Goal: Task Accomplishment & Management: Use online tool/utility

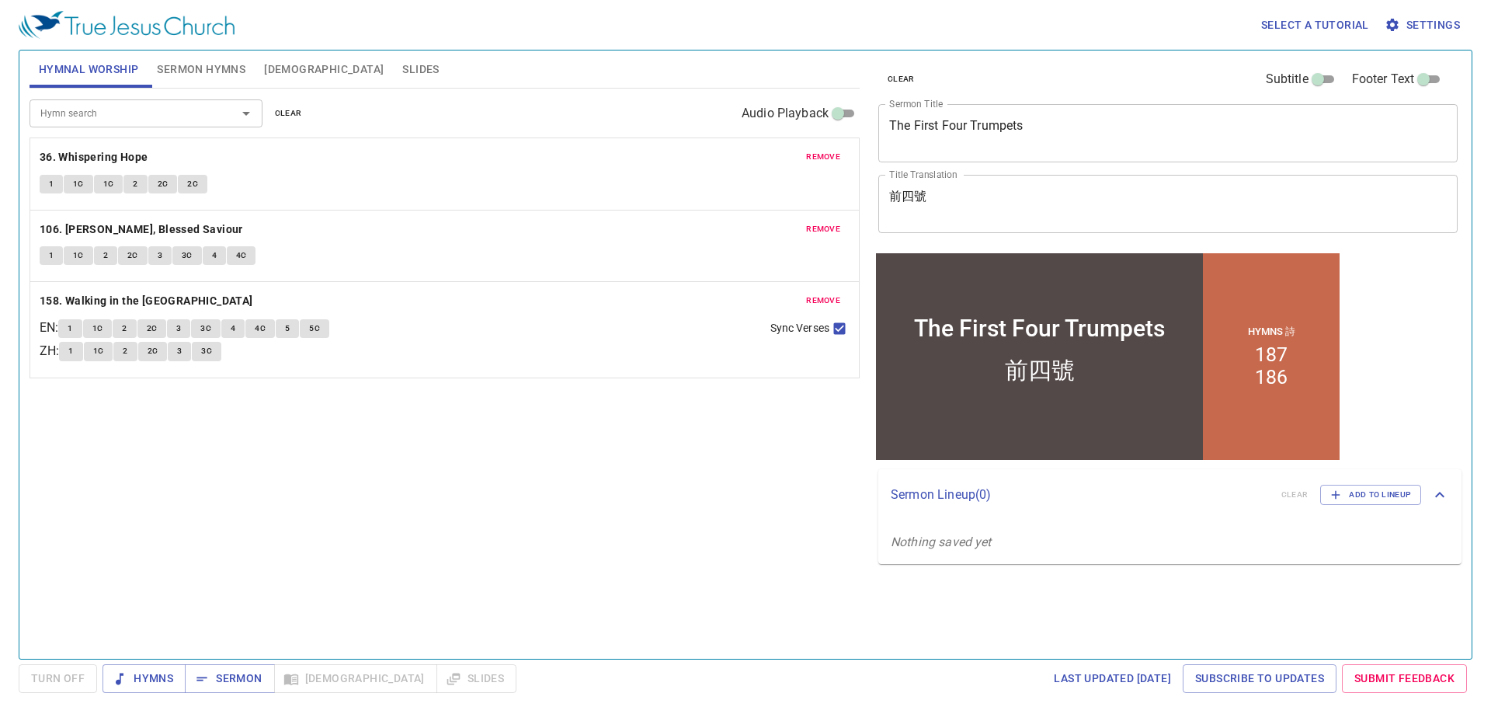
click at [191, 64] on span "Sermon Hymns" at bounding box center [201, 69] width 89 height 19
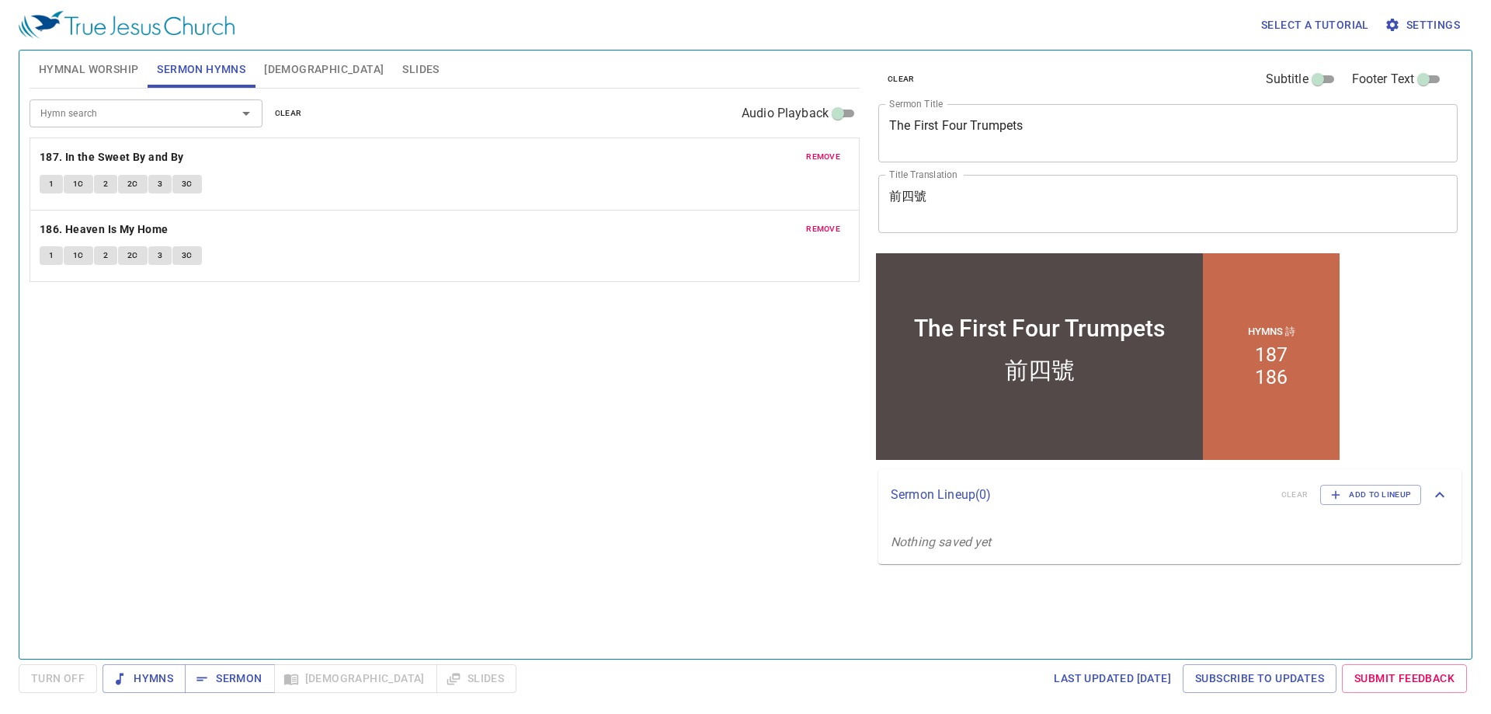
click at [148, 113] on input "Hymn search" at bounding box center [123, 113] width 178 height 18
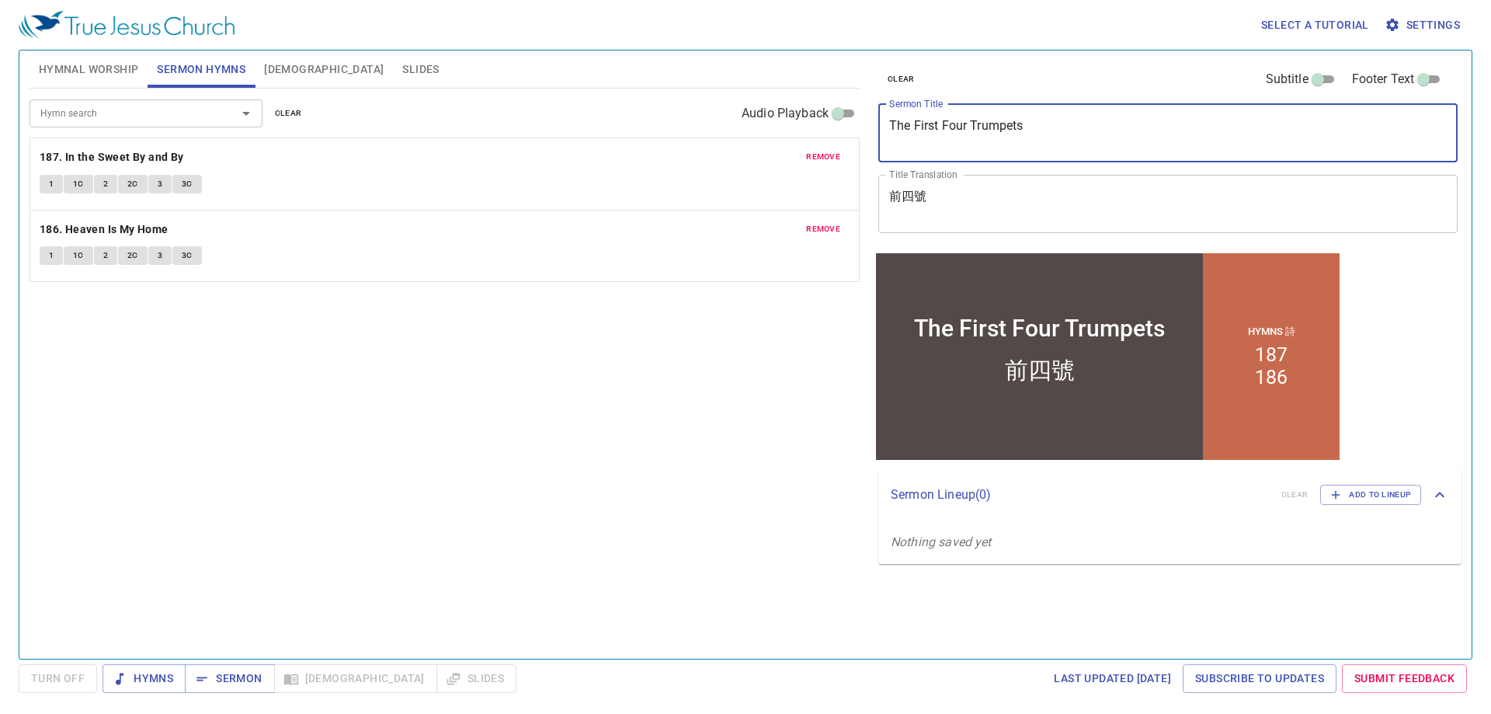
click at [953, 135] on textarea "The First Four Trumpets" at bounding box center [1168, 133] width 558 height 30
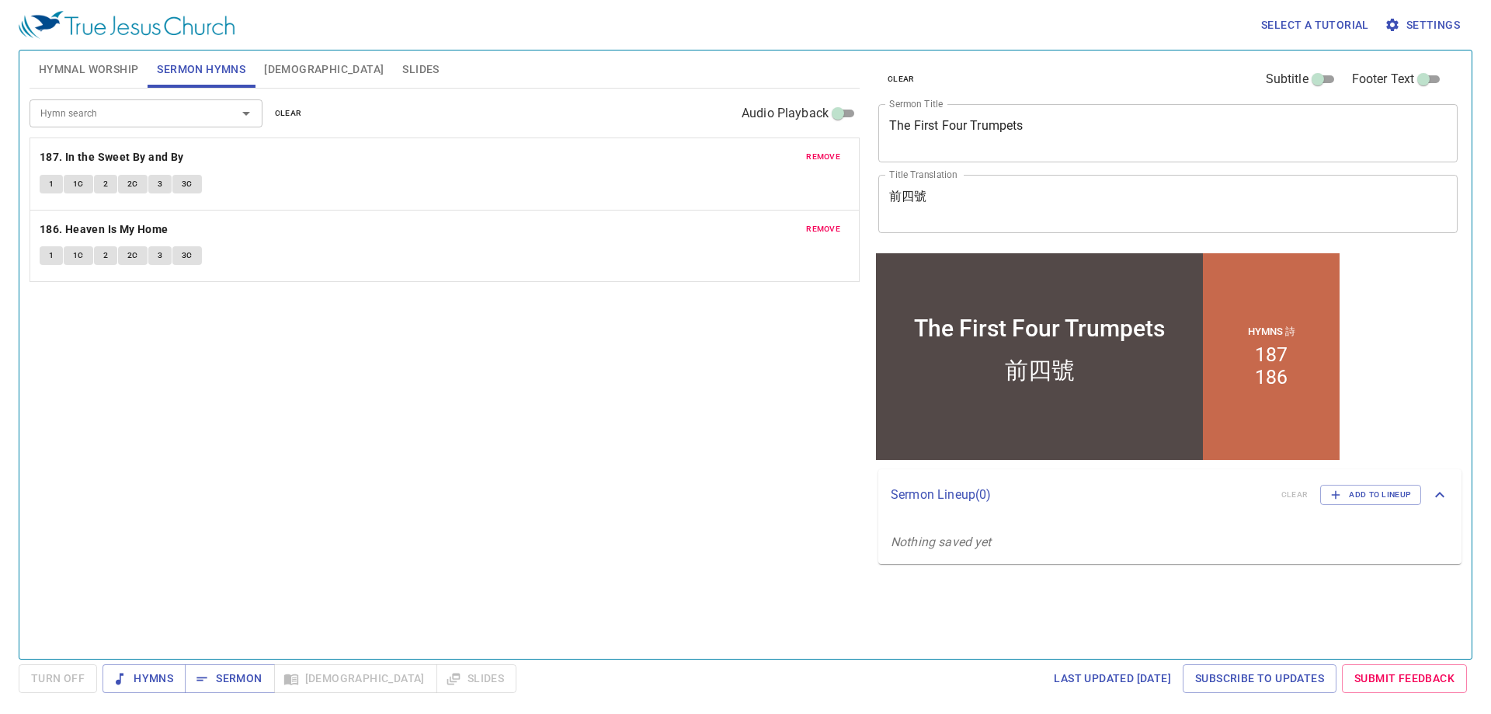
click at [949, 183] on div "前四號 x Title Translation" at bounding box center [1167, 204] width 579 height 58
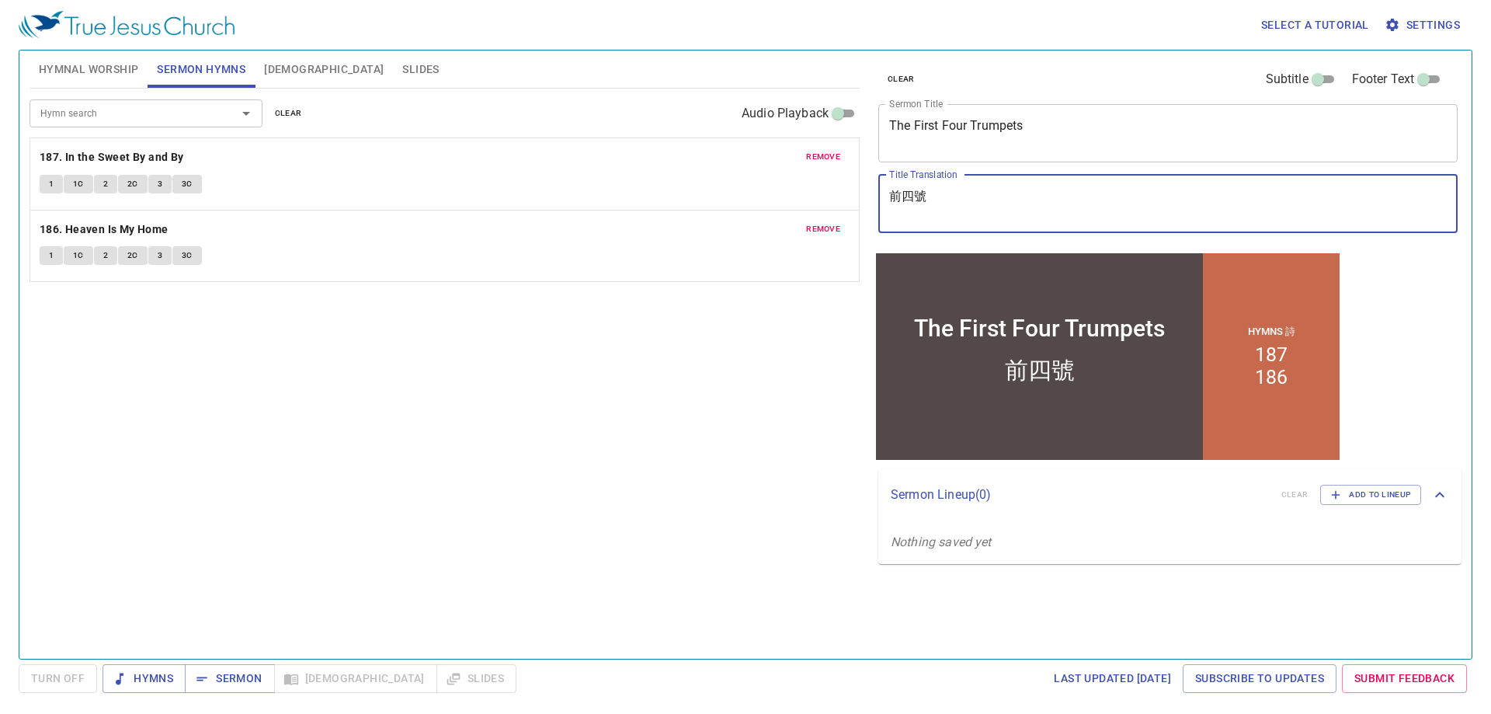
click at [948, 200] on textarea "前四號" at bounding box center [1168, 204] width 558 height 30
type textarea "以便以謝"
drag, startPoint x: 970, startPoint y: 158, endPoint x: 972, endPoint y: 134, distance: 24.2
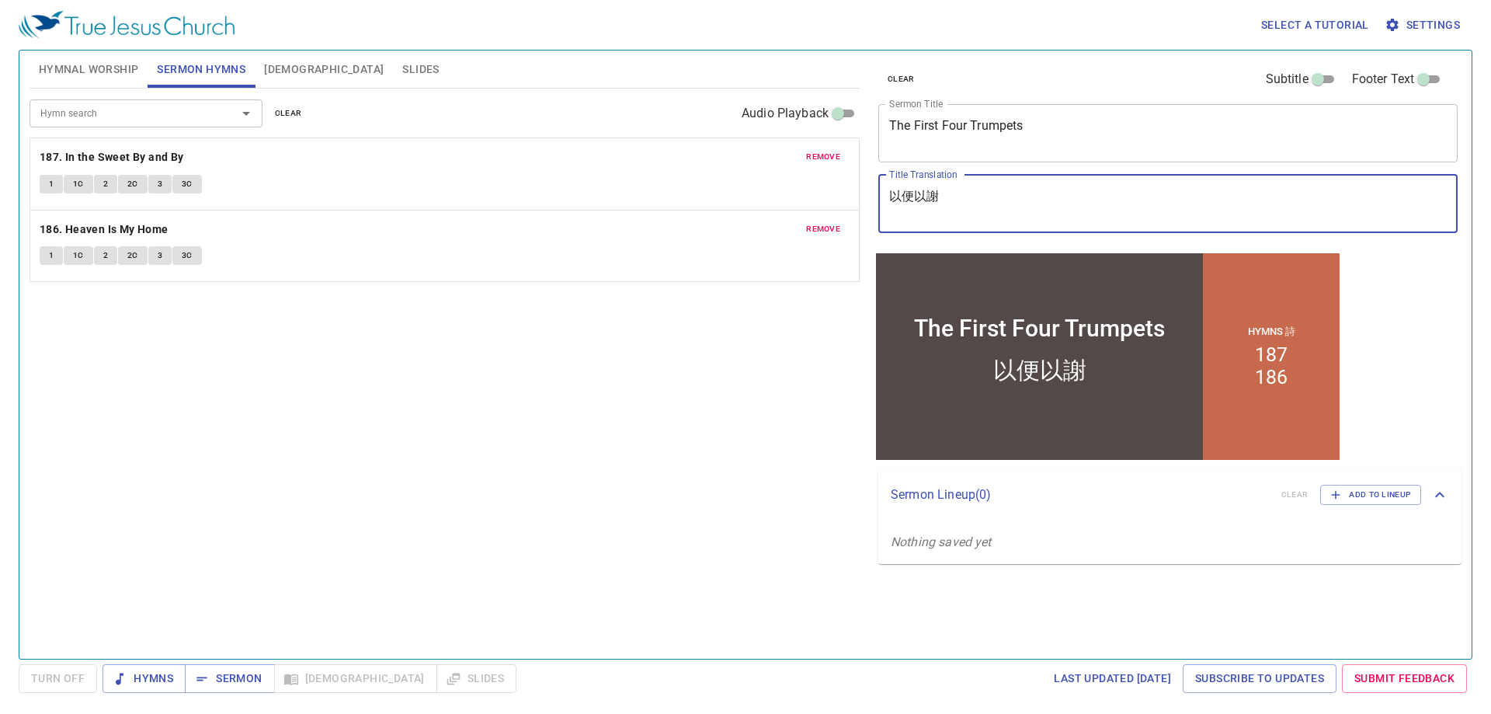
click at [971, 146] on div "The First Four Trumpets x Sermon Title" at bounding box center [1167, 133] width 579 height 58
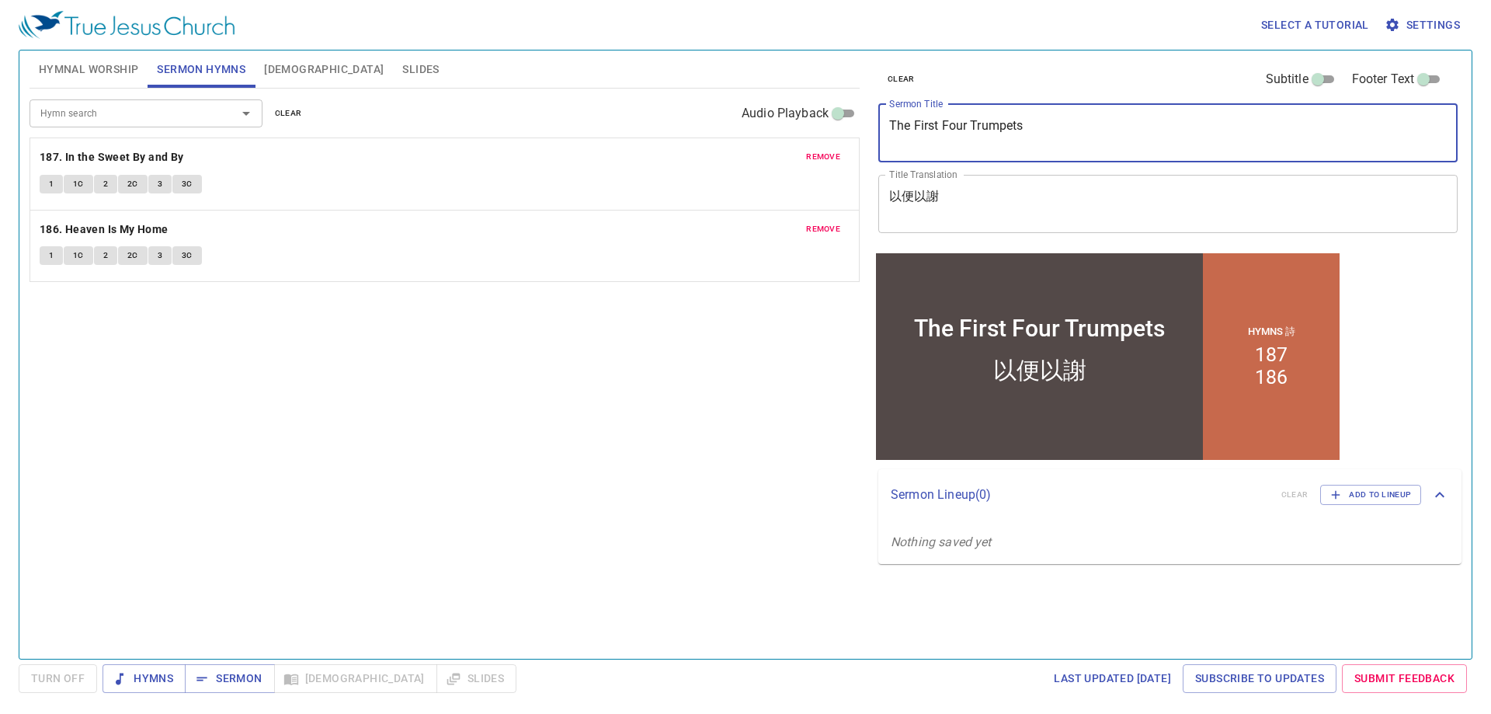
click at [972, 134] on textarea "The First Four Trumpets" at bounding box center [1168, 133] width 558 height 30
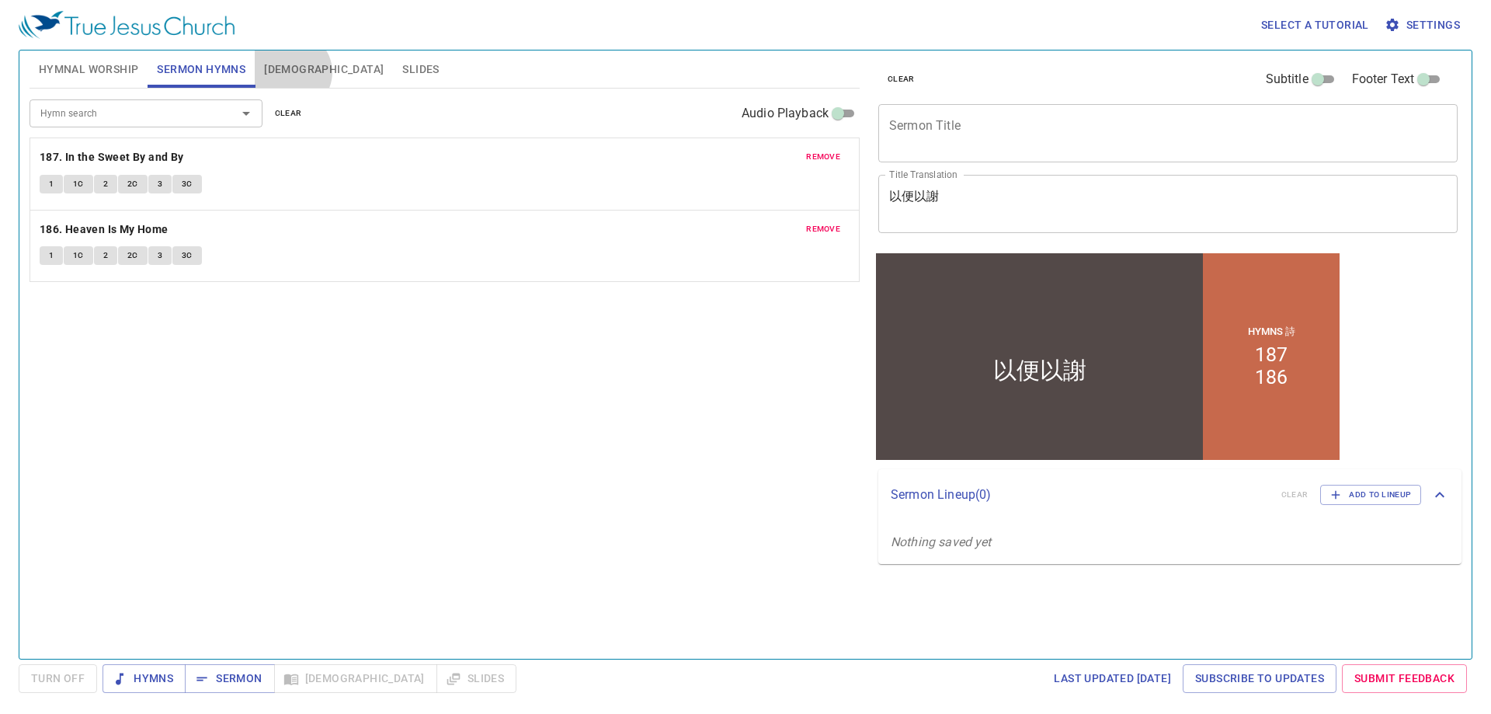
click at [290, 72] on span "[DEMOGRAPHIC_DATA]" at bounding box center [324, 69] width 120 height 19
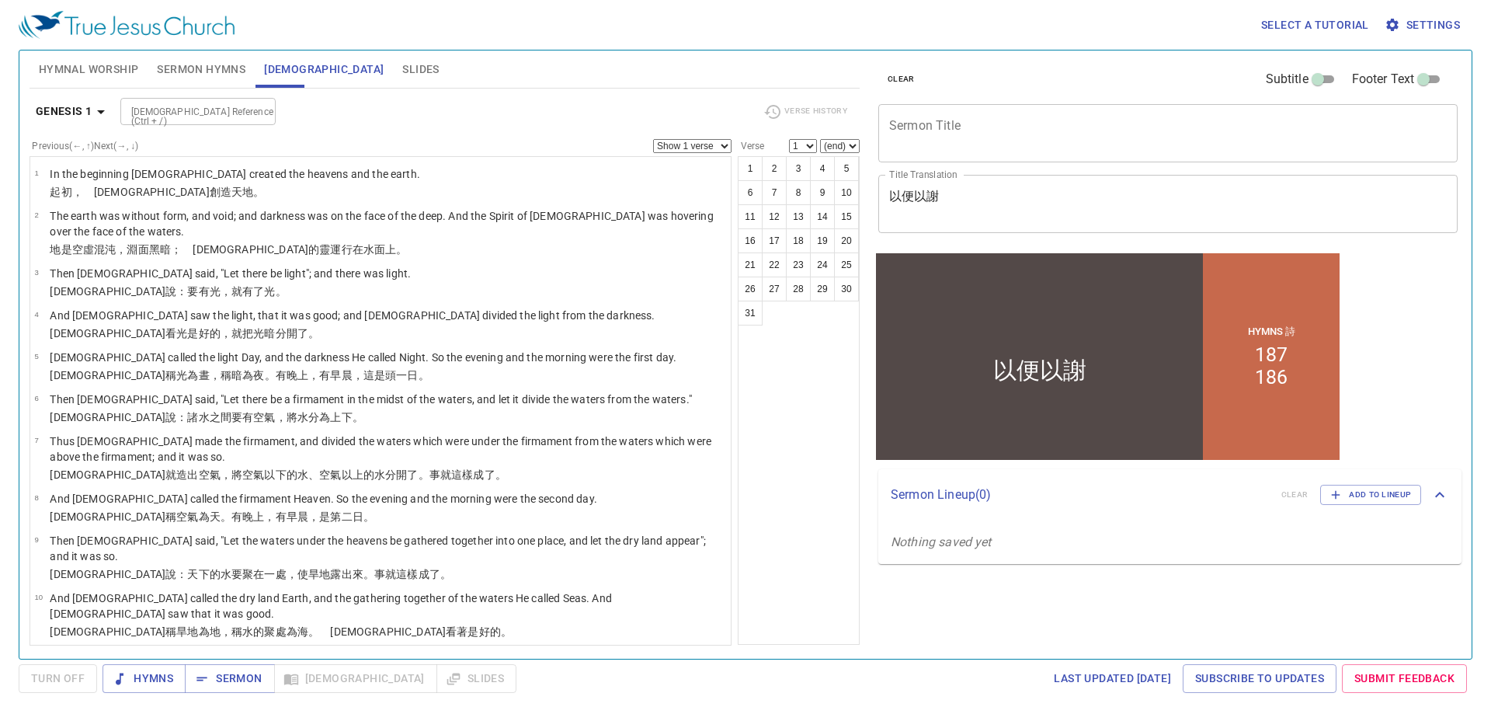
click at [168, 98] on div "[DEMOGRAPHIC_DATA] Reference (Ctrl + /)" at bounding box center [197, 111] width 155 height 27
click at [104, 109] on icon "button" at bounding box center [101, 112] width 19 height 19
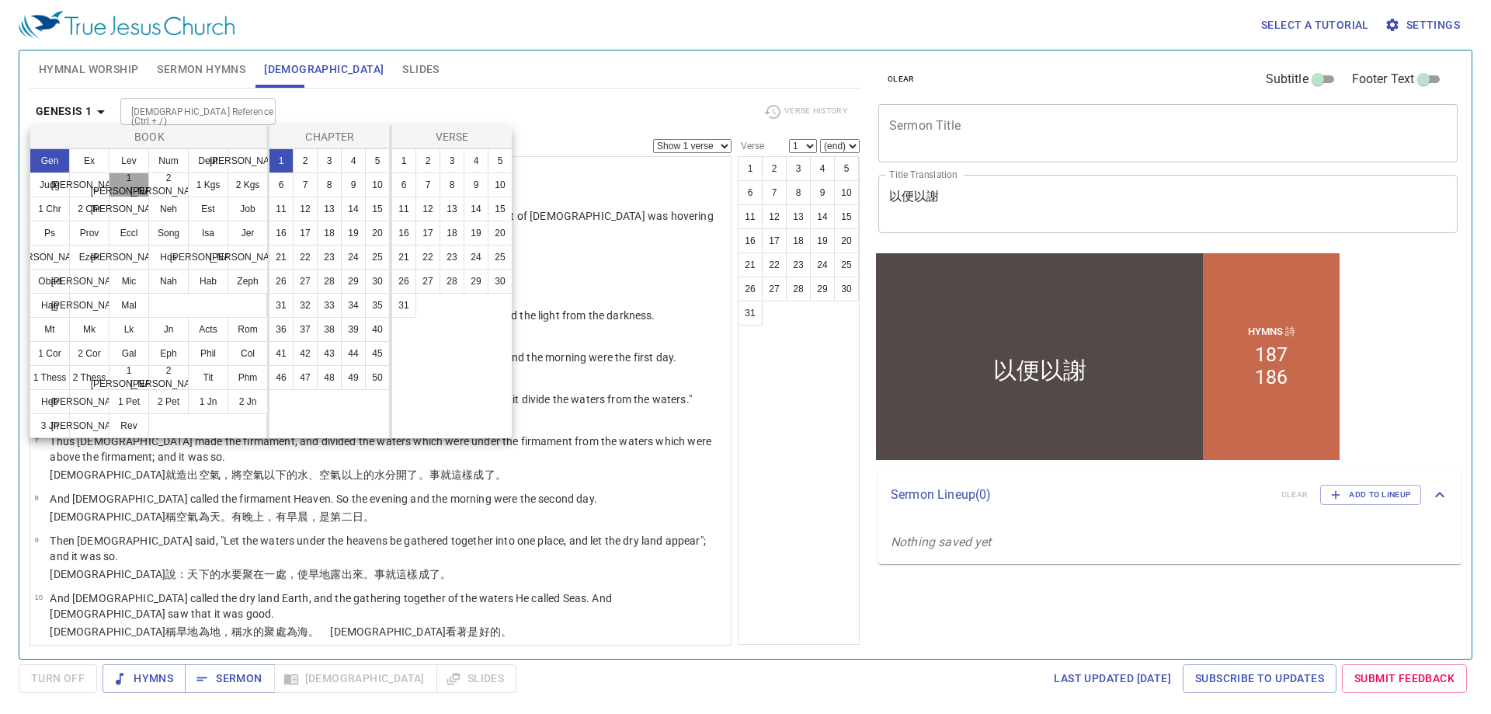
click at [135, 189] on button "1 Sam" at bounding box center [129, 184] width 40 height 25
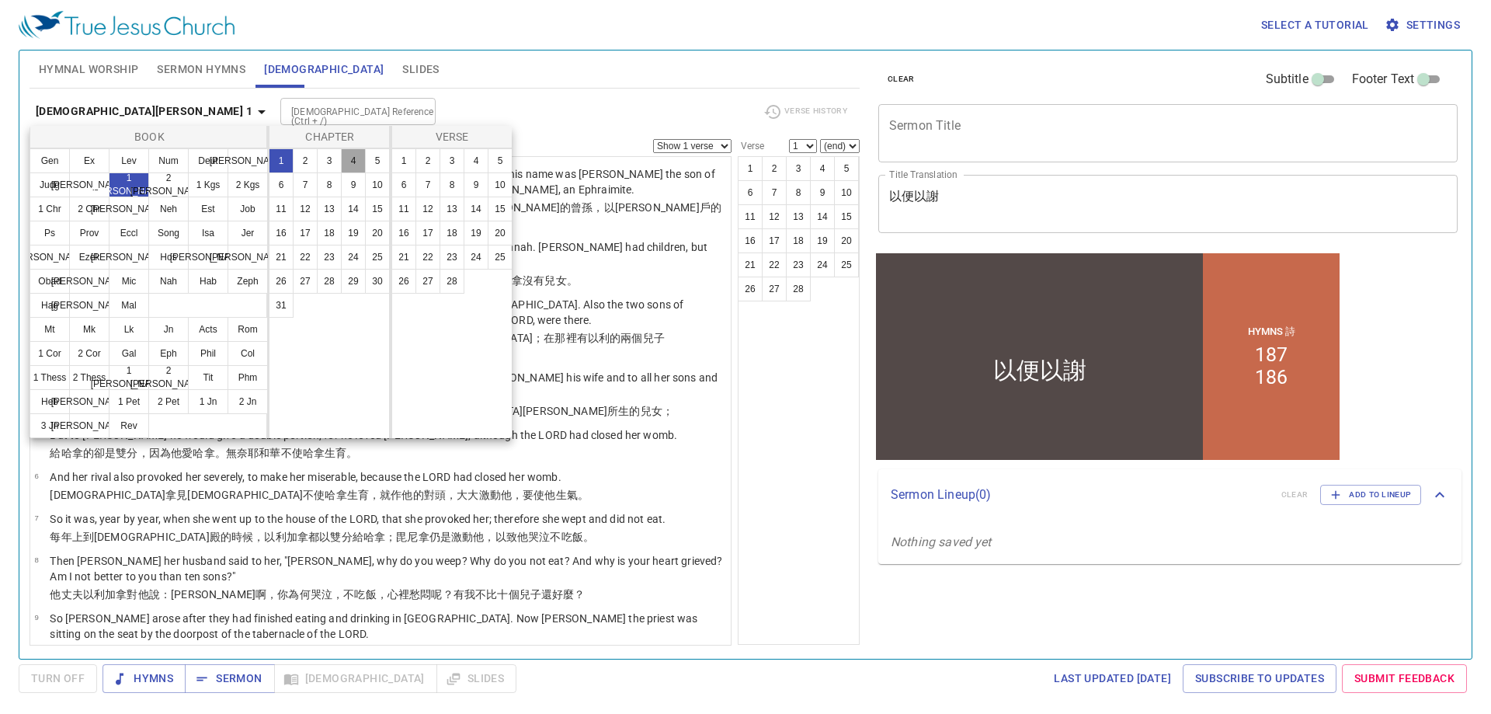
click at [353, 161] on button "4" at bounding box center [353, 160] width 25 height 25
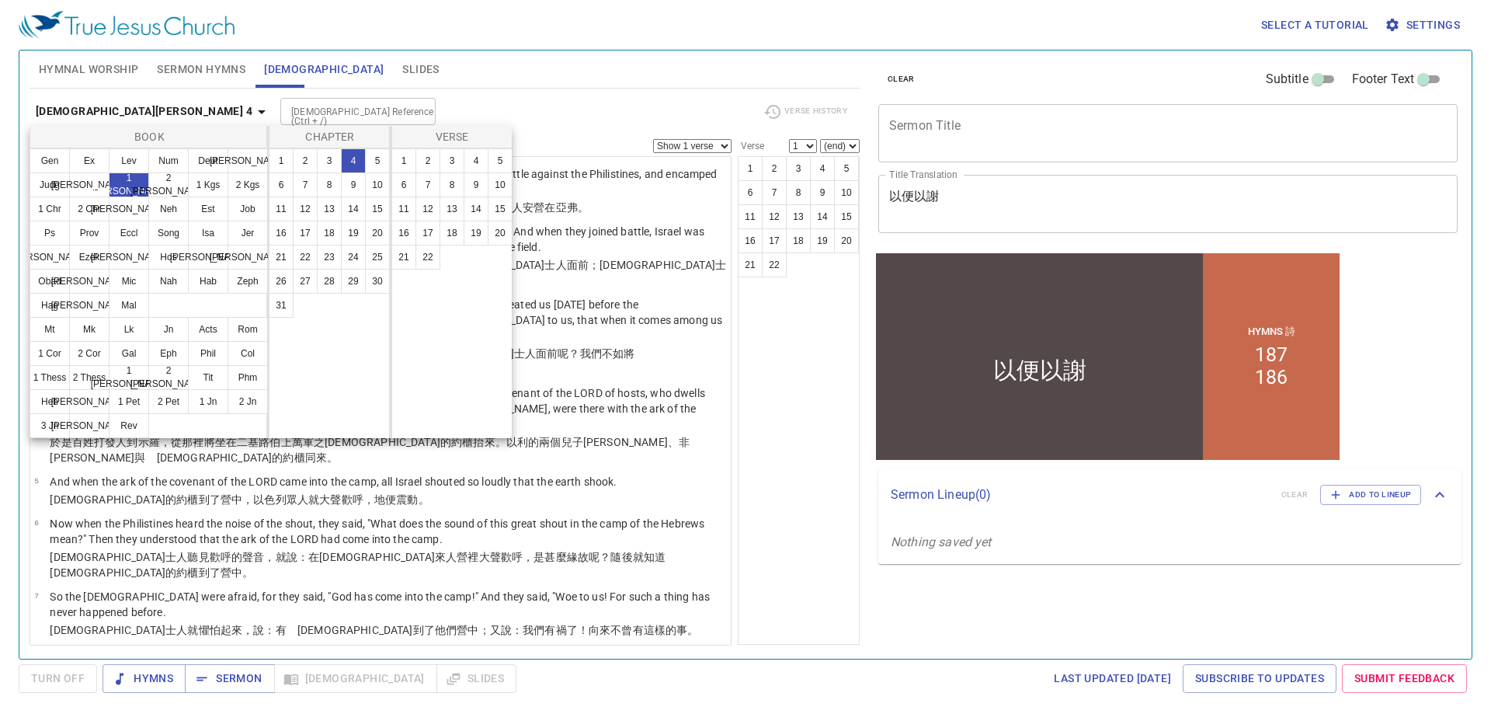
click at [777, 435] on div at bounding box center [745, 357] width 1491 height 714
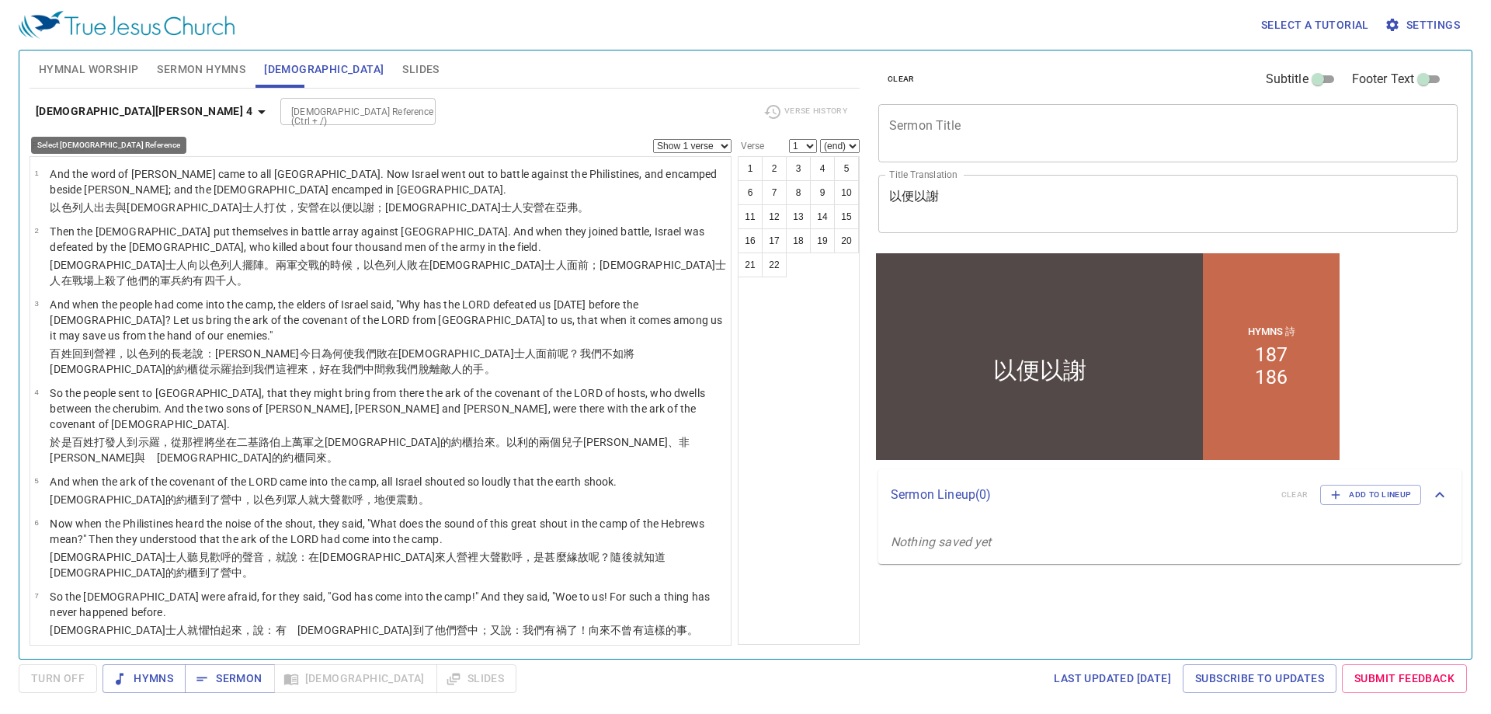
click at [252, 116] on icon "button" at bounding box center [261, 112] width 19 height 19
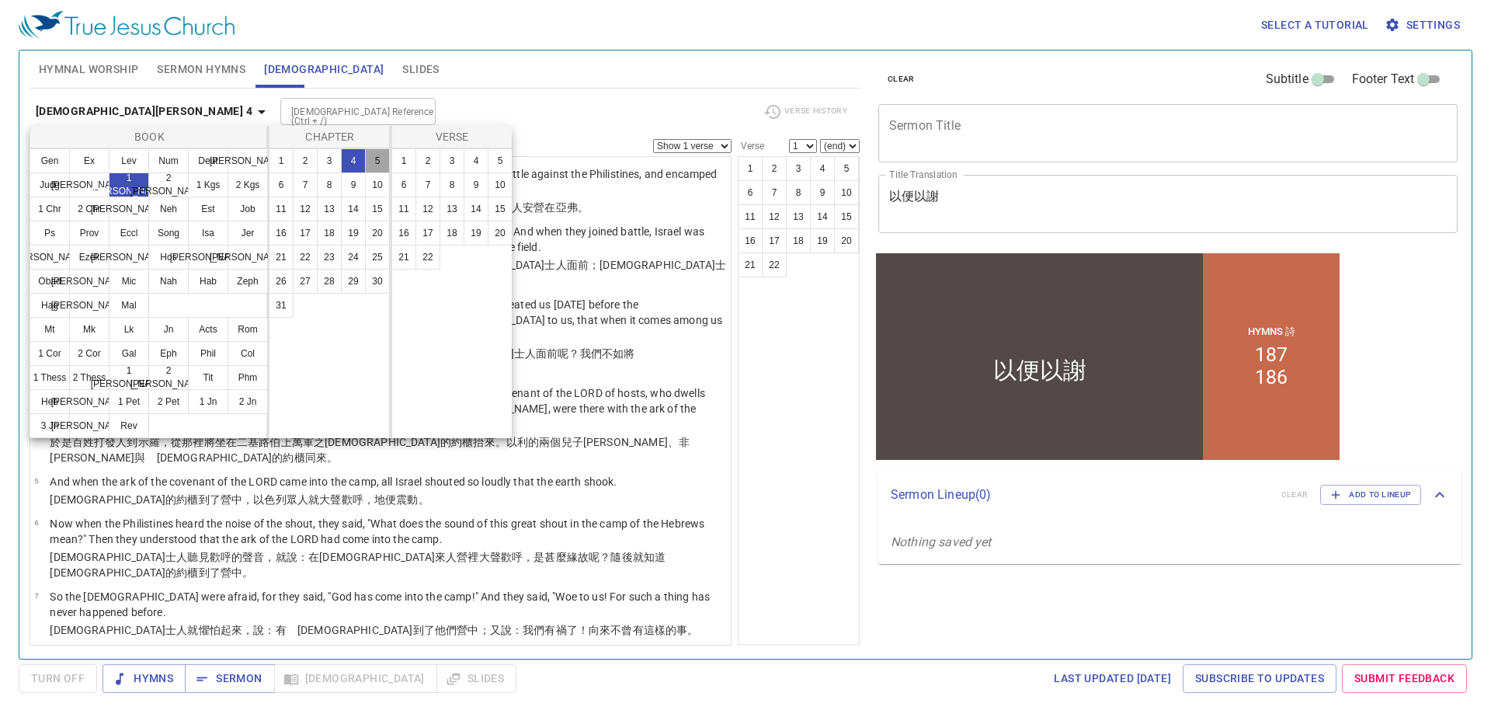
click at [377, 158] on button "5" at bounding box center [377, 160] width 25 height 25
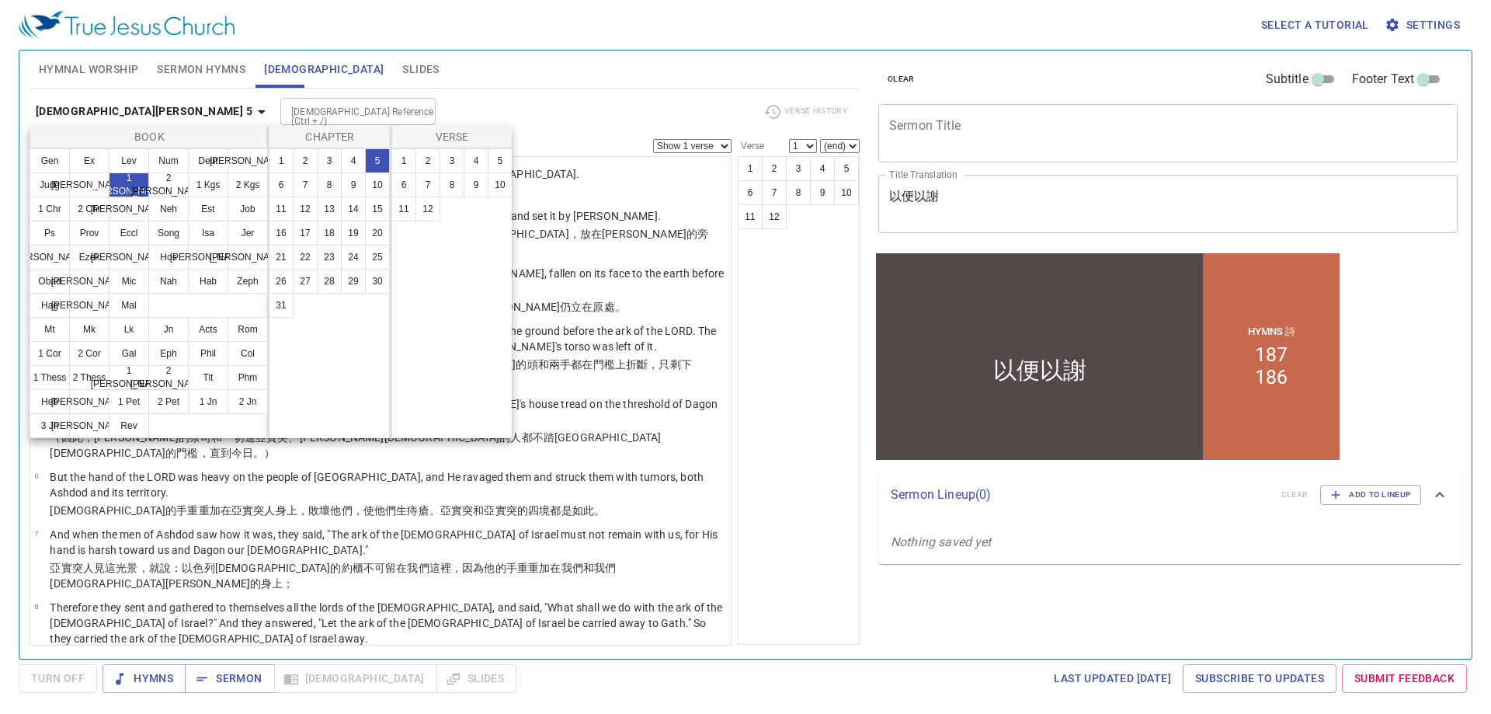
click at [759, 431] on div at bounding box center [745, 357] width 1491 height 714
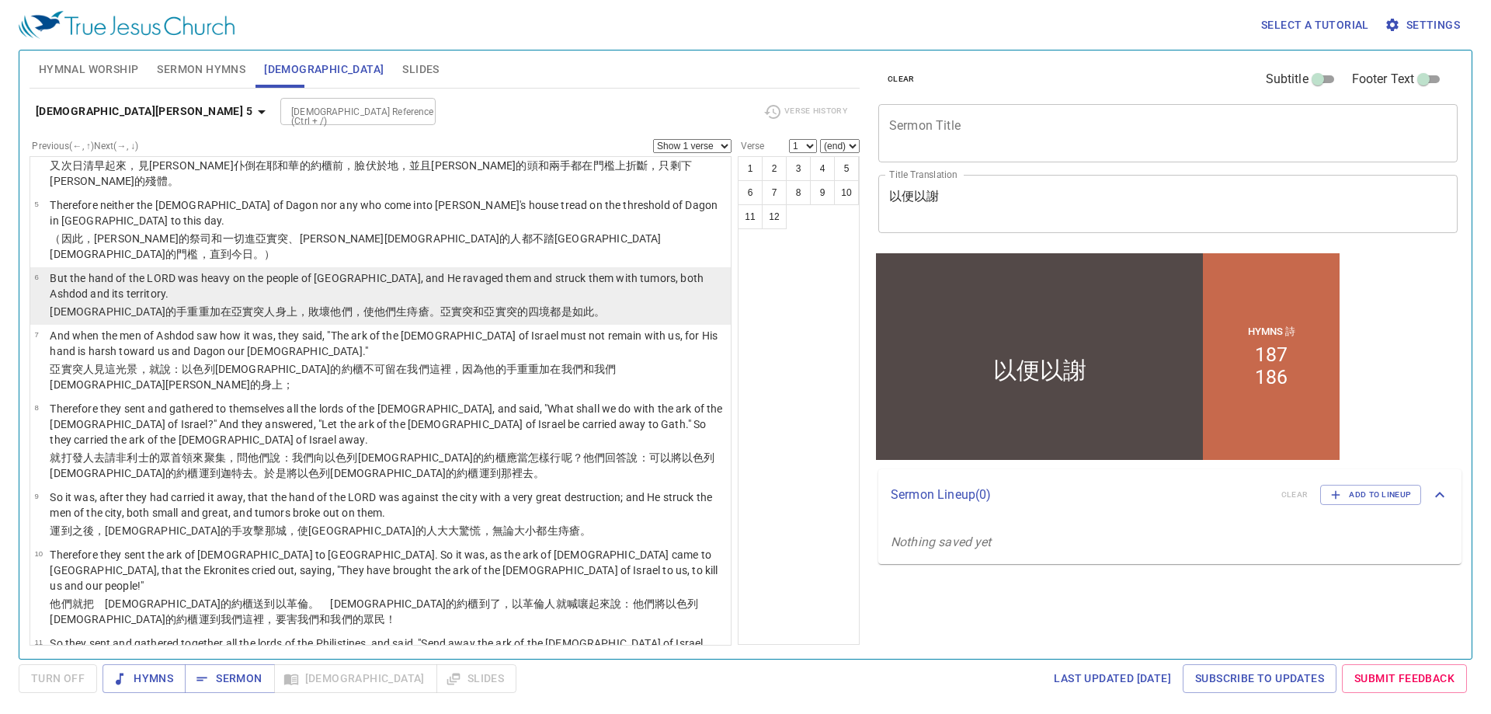
scroll to position [214, 0]
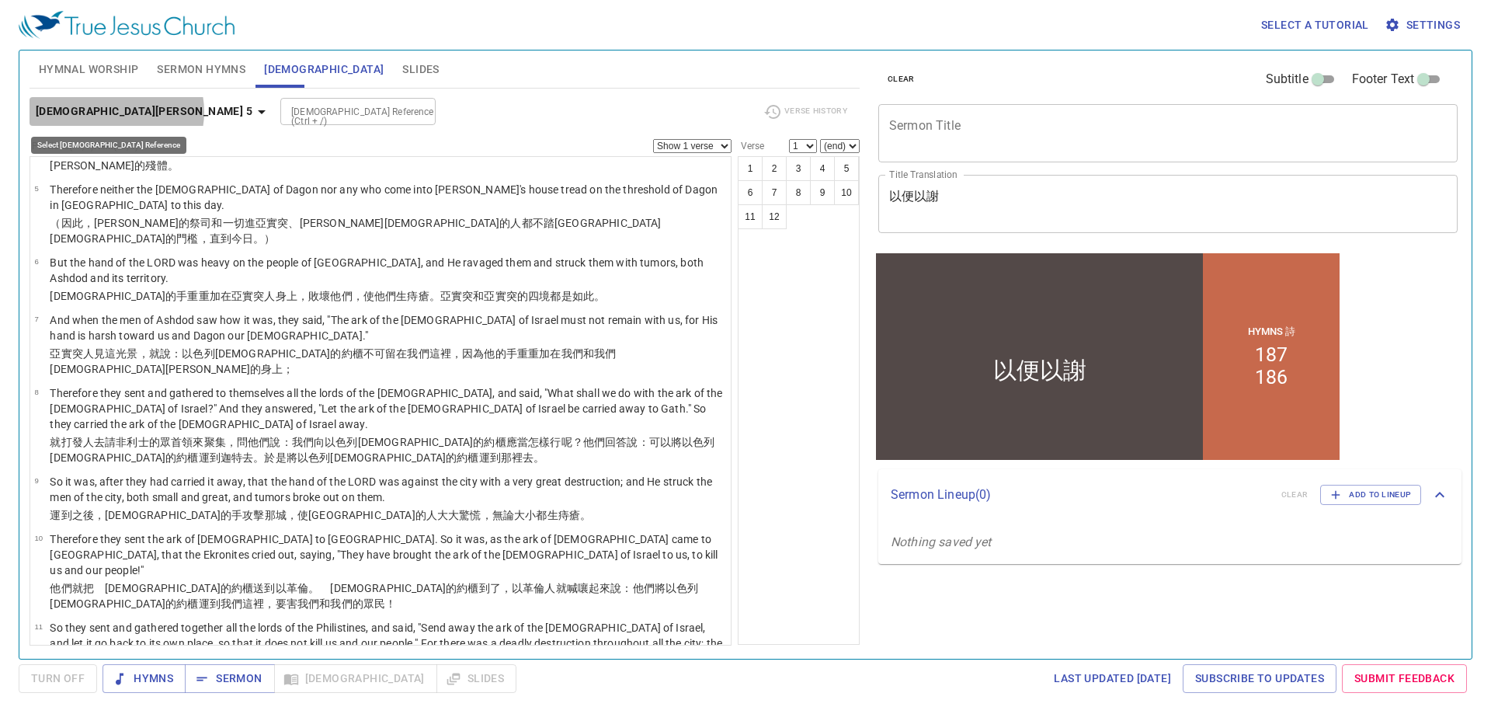
click at [252, 112] on icon "button" at bounding box center [261, 112] width 19 height 19
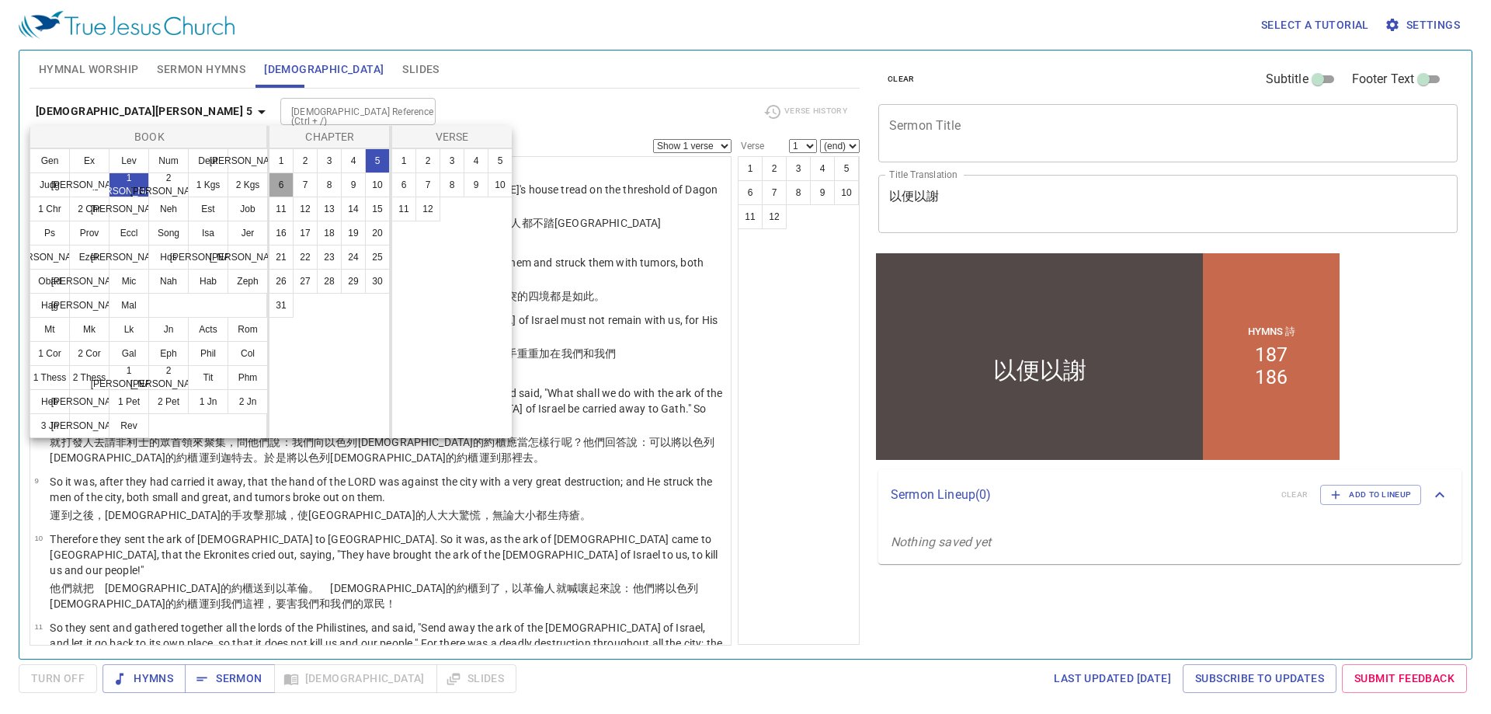
click at [286, 182] on button "6" at bounding box center [281, 184] width 25 height 25
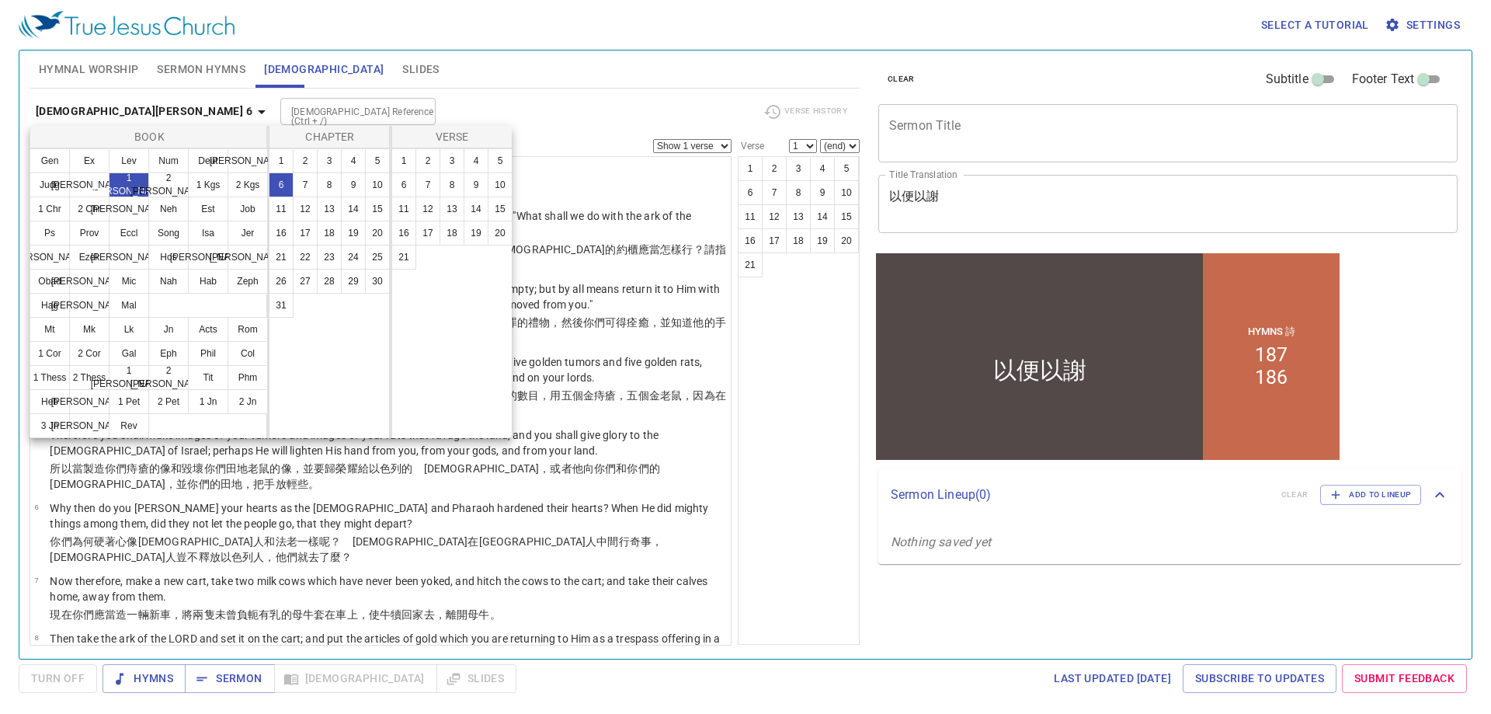
click at [805, 435] on div at bounding box center [745, 357] width 1491 height 714
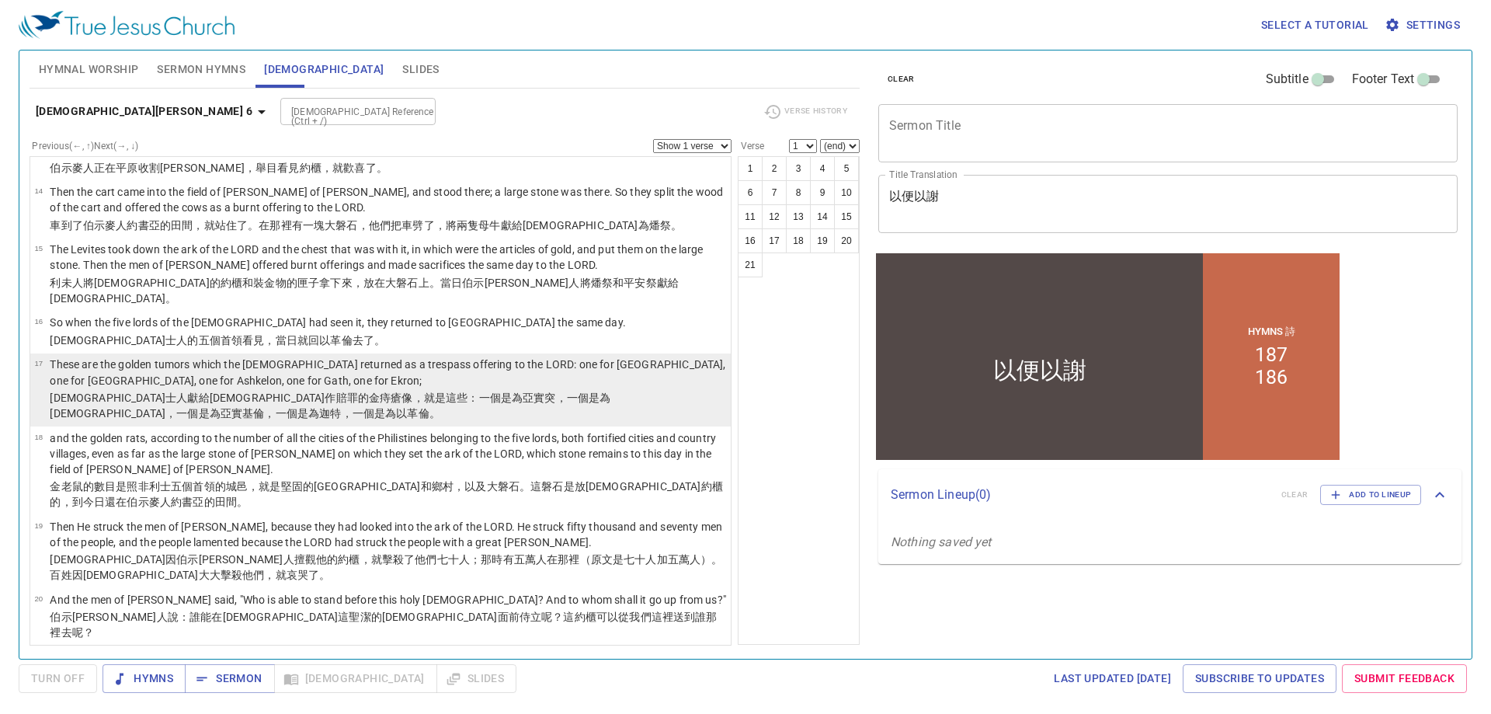
scroll to position [778, 0]
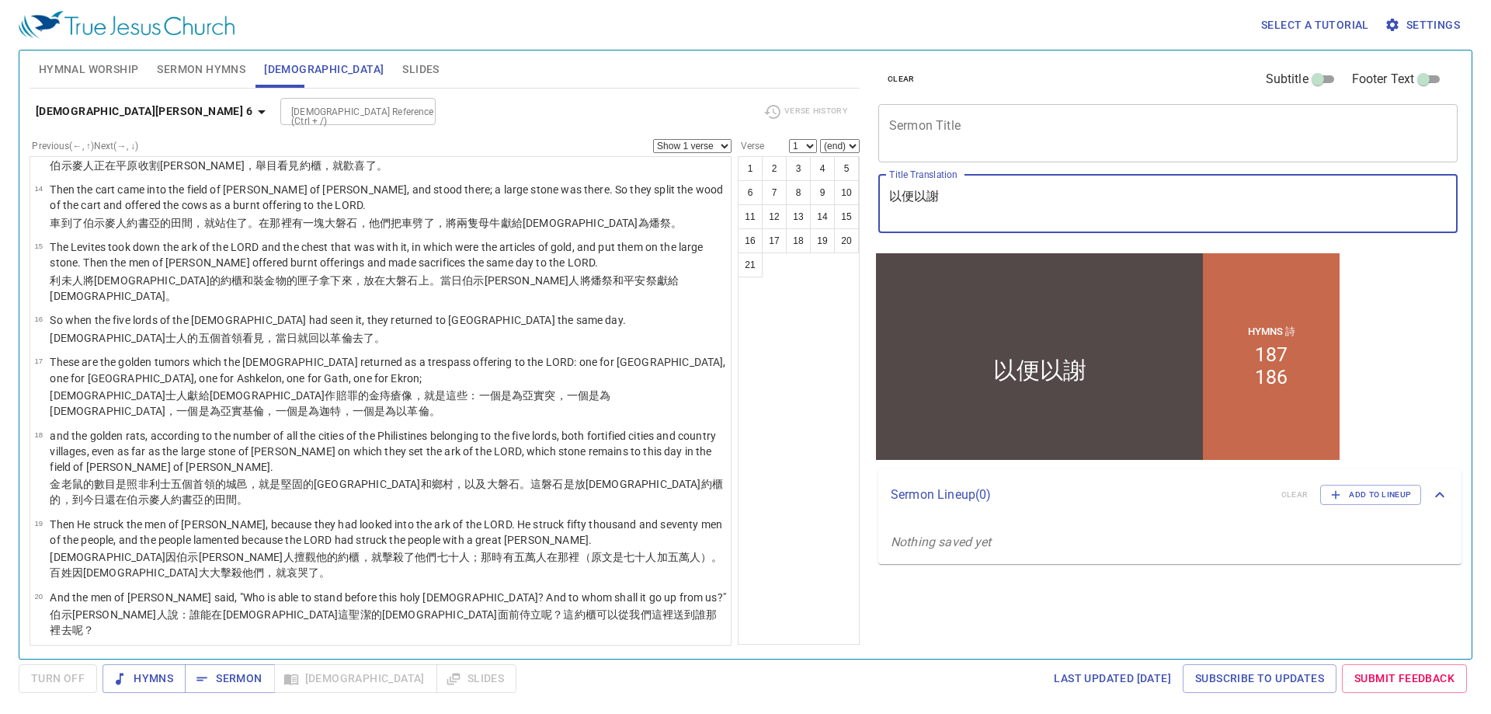
click at [912, 193] on textarea "以便以謝" at bounding box center [1168, 204] width 558 height 30
click at [252, 115] on icon "button" at bounding box center [261, 112] width 19 height 19
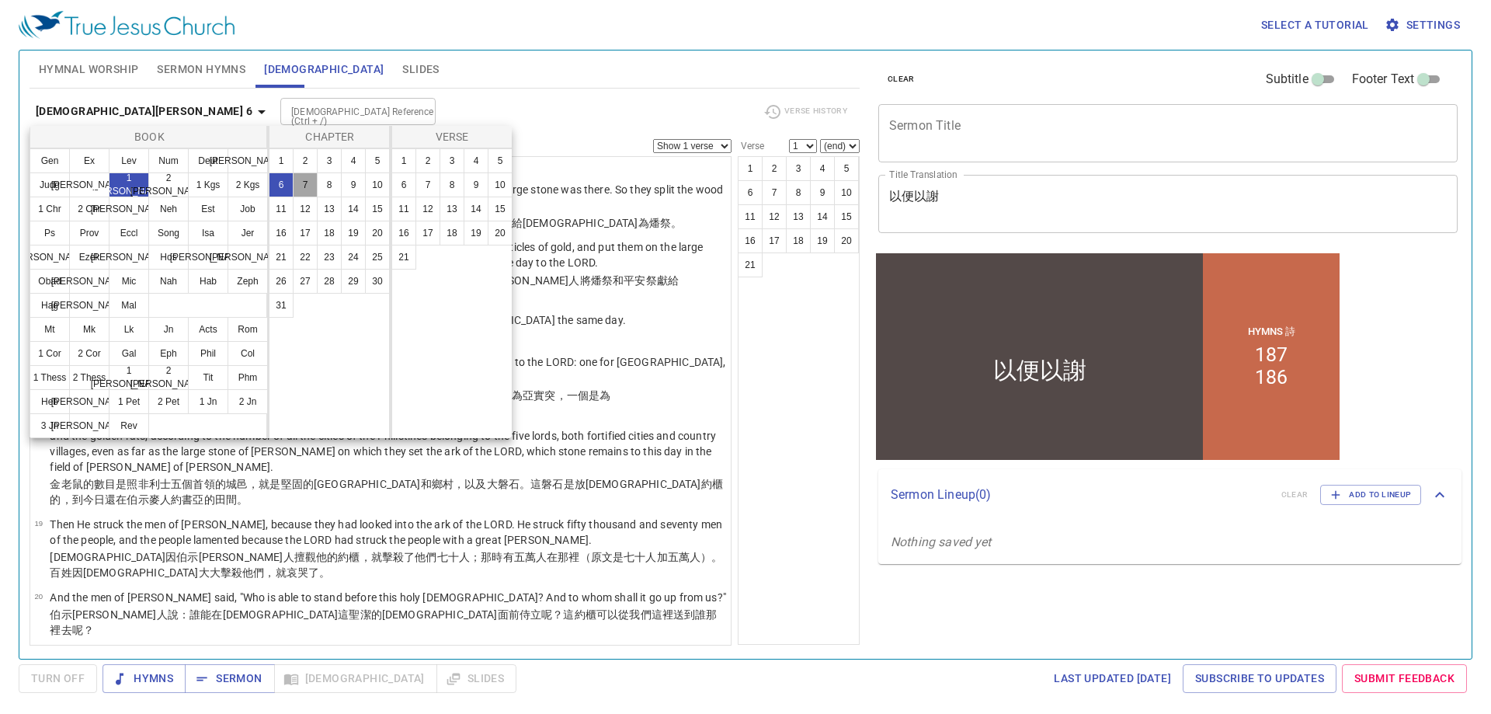
click at [305, 182] on button "7" at bounding box center [305, 184] width 25 height 25
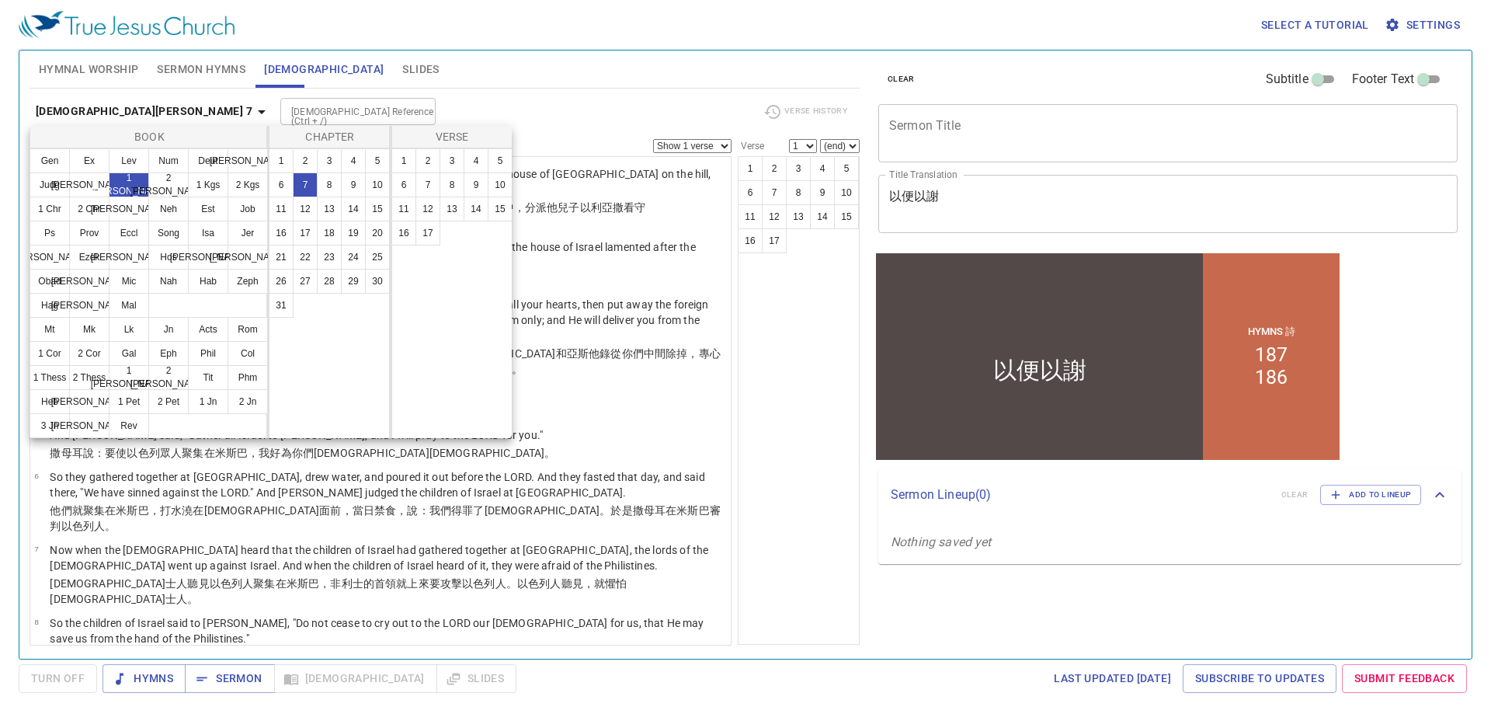
click at [547, 105] on div at bounding box center [745, 357] width 1491 height 714
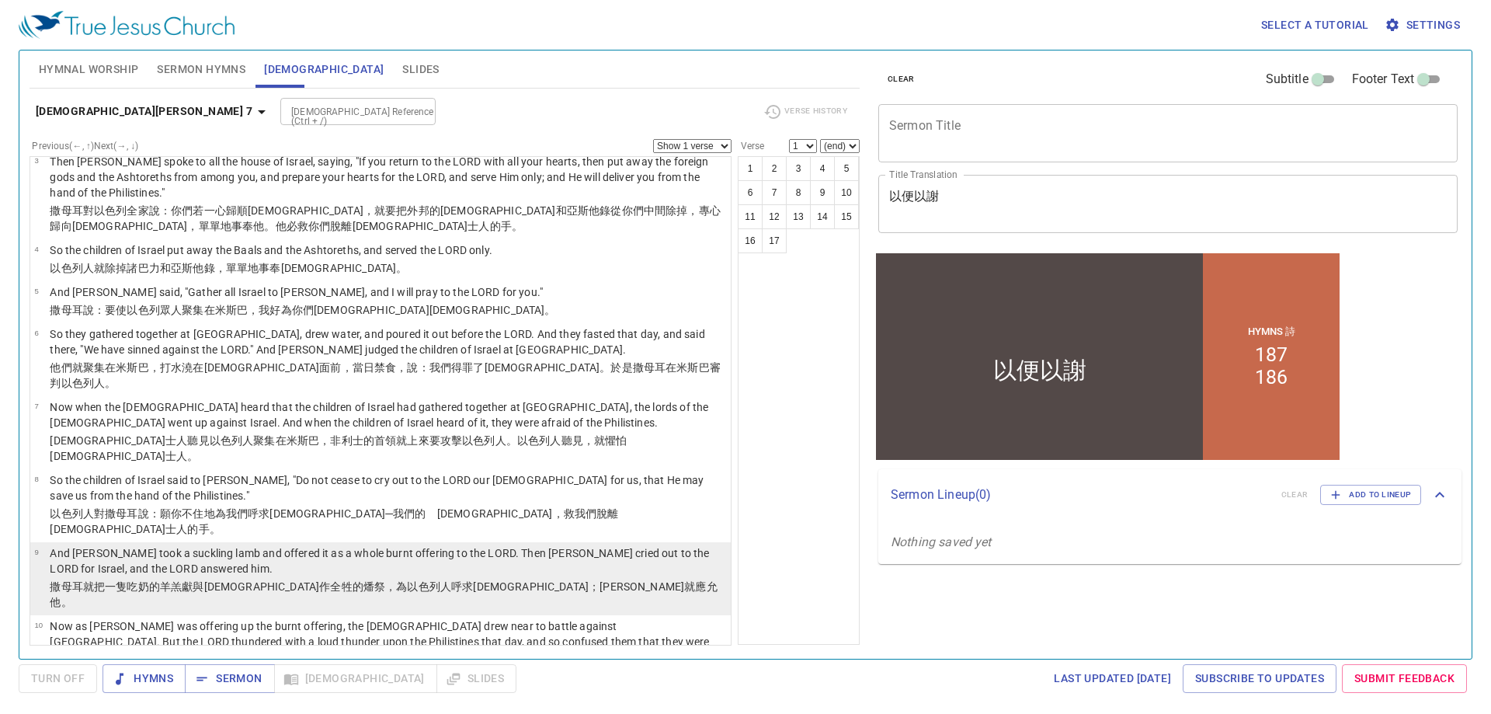
scroll to position [311, 0]
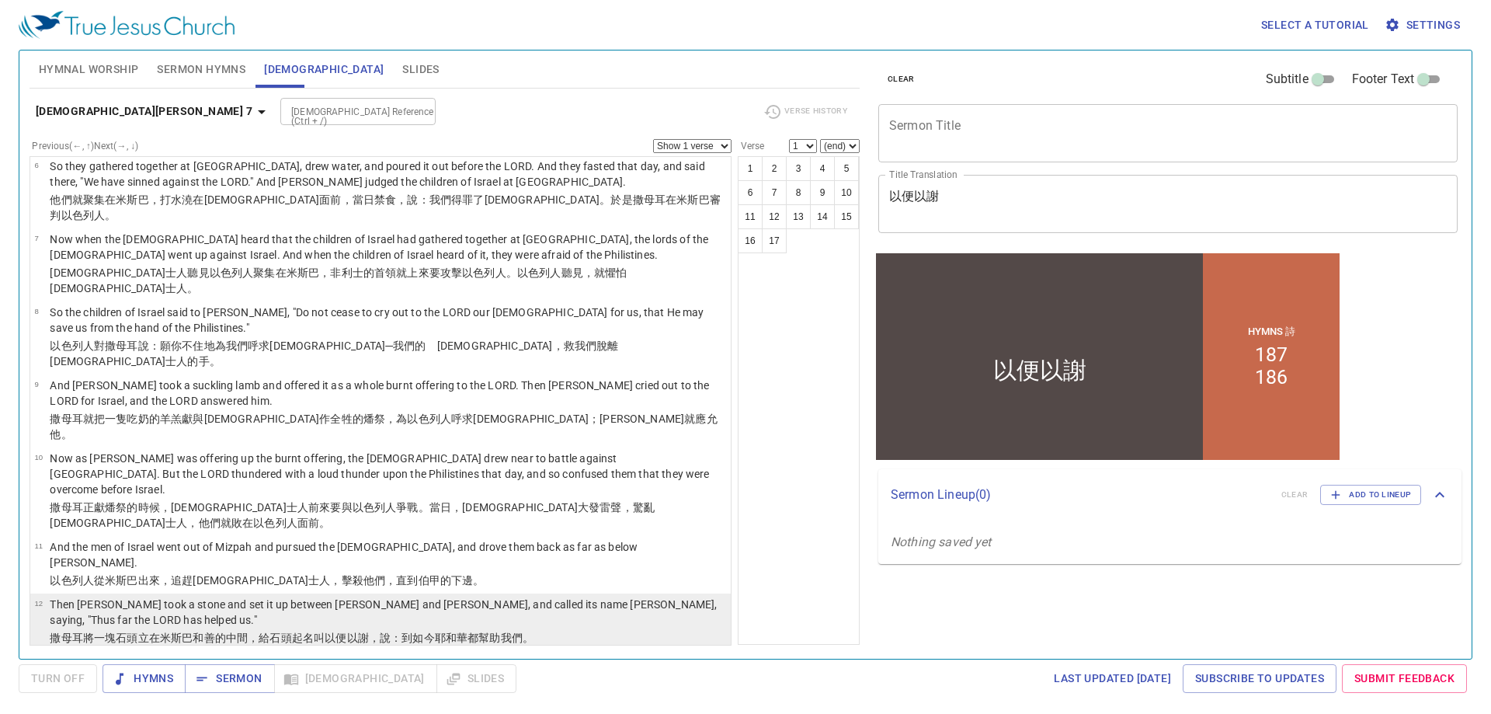
click at [202, 596] on p "Then [PERSON_NAME] took a stone and set it up between [PERSON_NAME] and [PERSON…" at bounding box center [388, 611] width 676 height 31
select select "12"
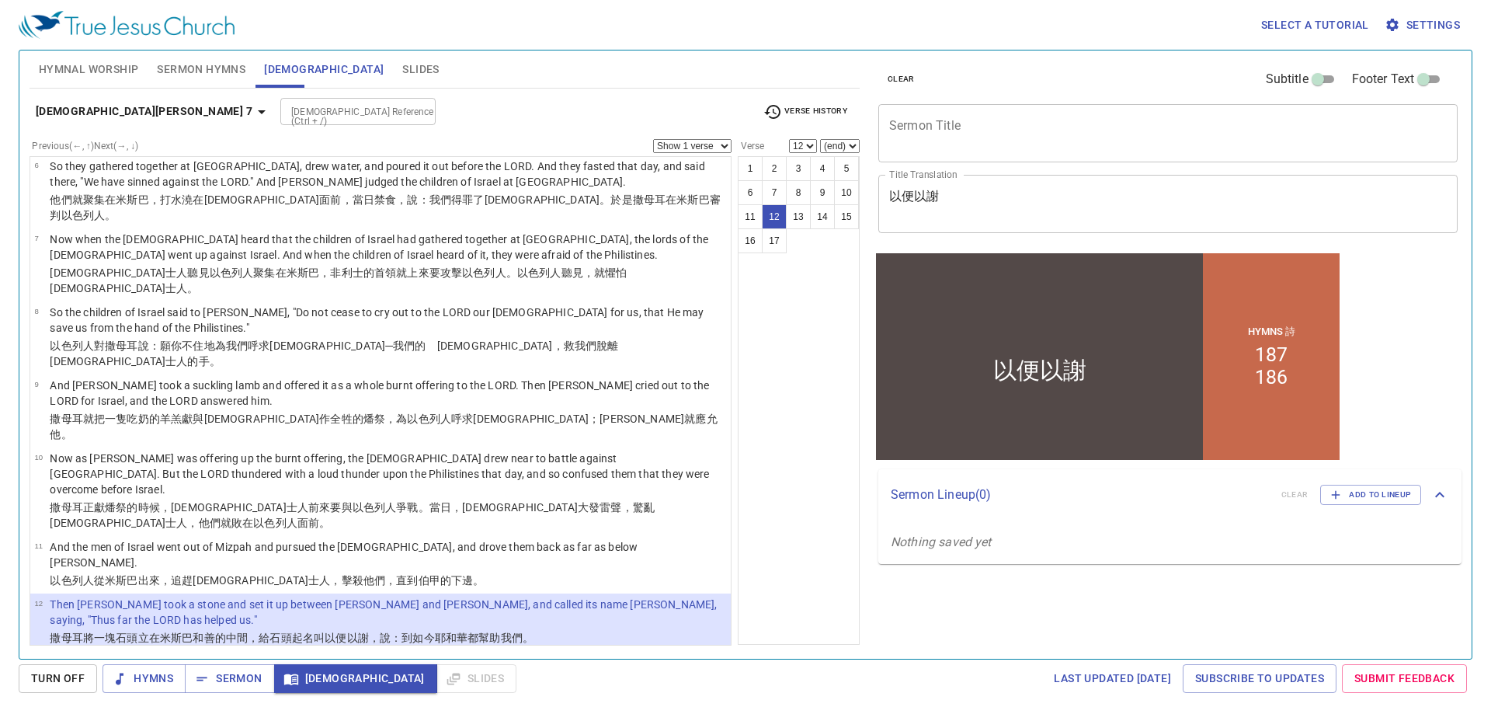
drag, startPoint x: 1148, startPoint y: 109, endPoint x: 1144, endPoint y: 135, distance: 26.7
click at [1145, 126] on div "x Sermon Title" at bounding box center [1167, 133] width 579 height 58
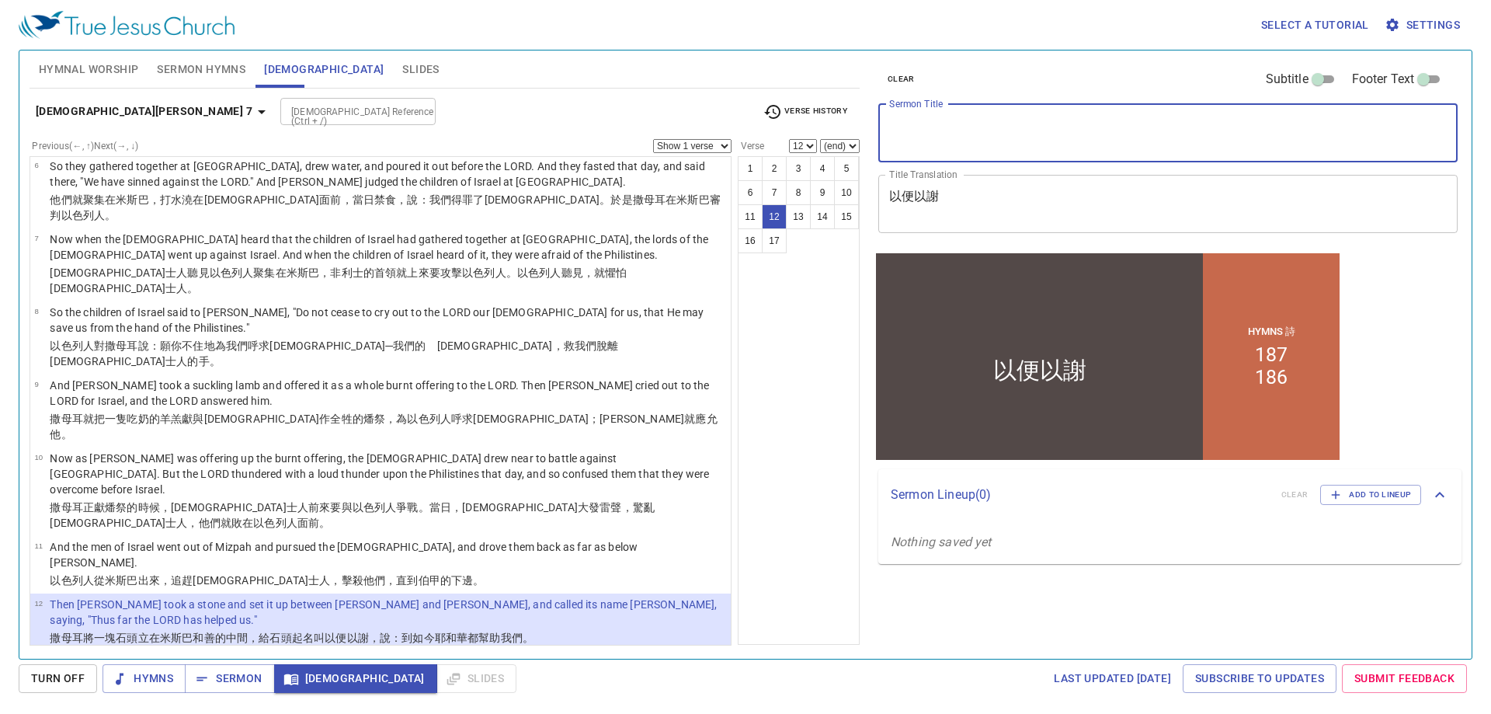
paste textarea "Ebenezer"
type textarea "Ebenezer"
click at [193, 68] on span "Sermon Hymns" at bounding box center [201, 69] width 89 height 19
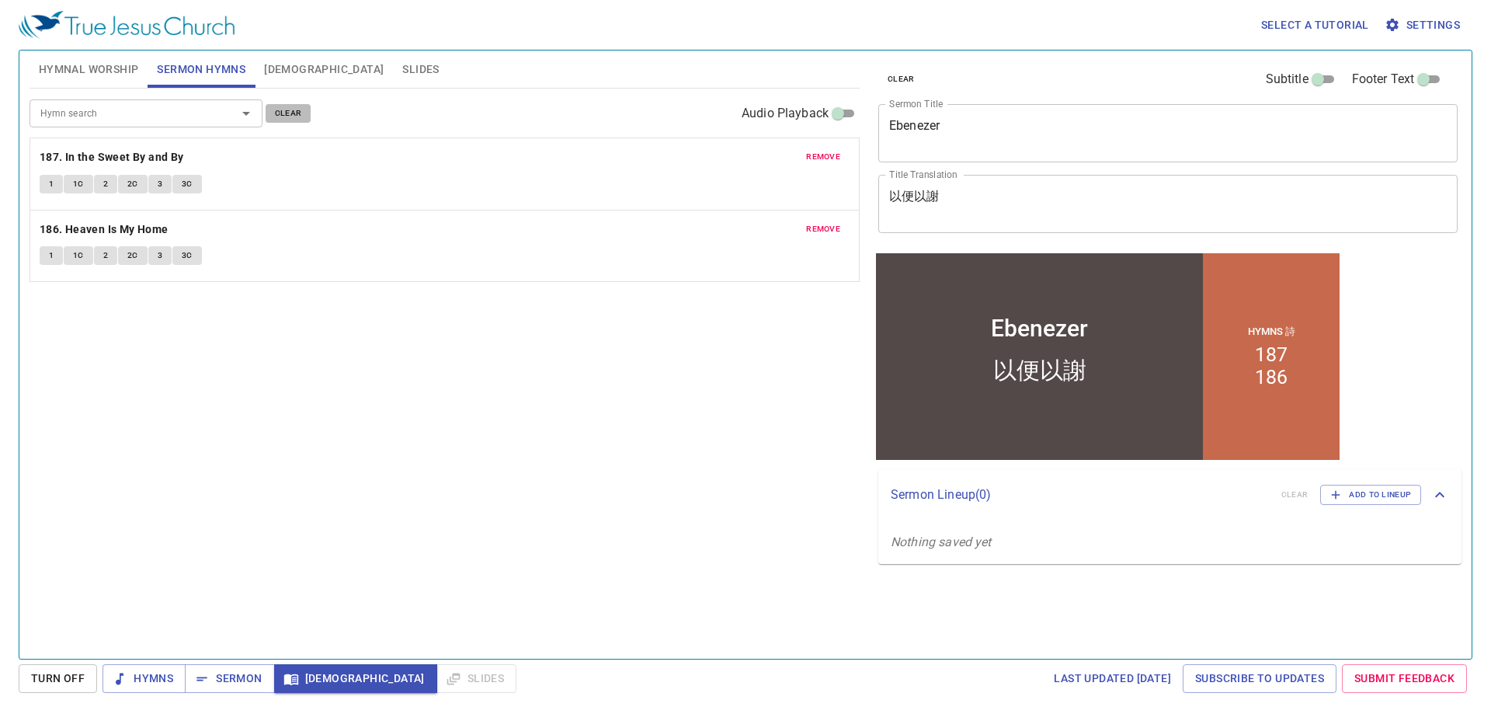
click at [290, 120] on span "clear" at bounding box center [288, 113] width 27 height 14
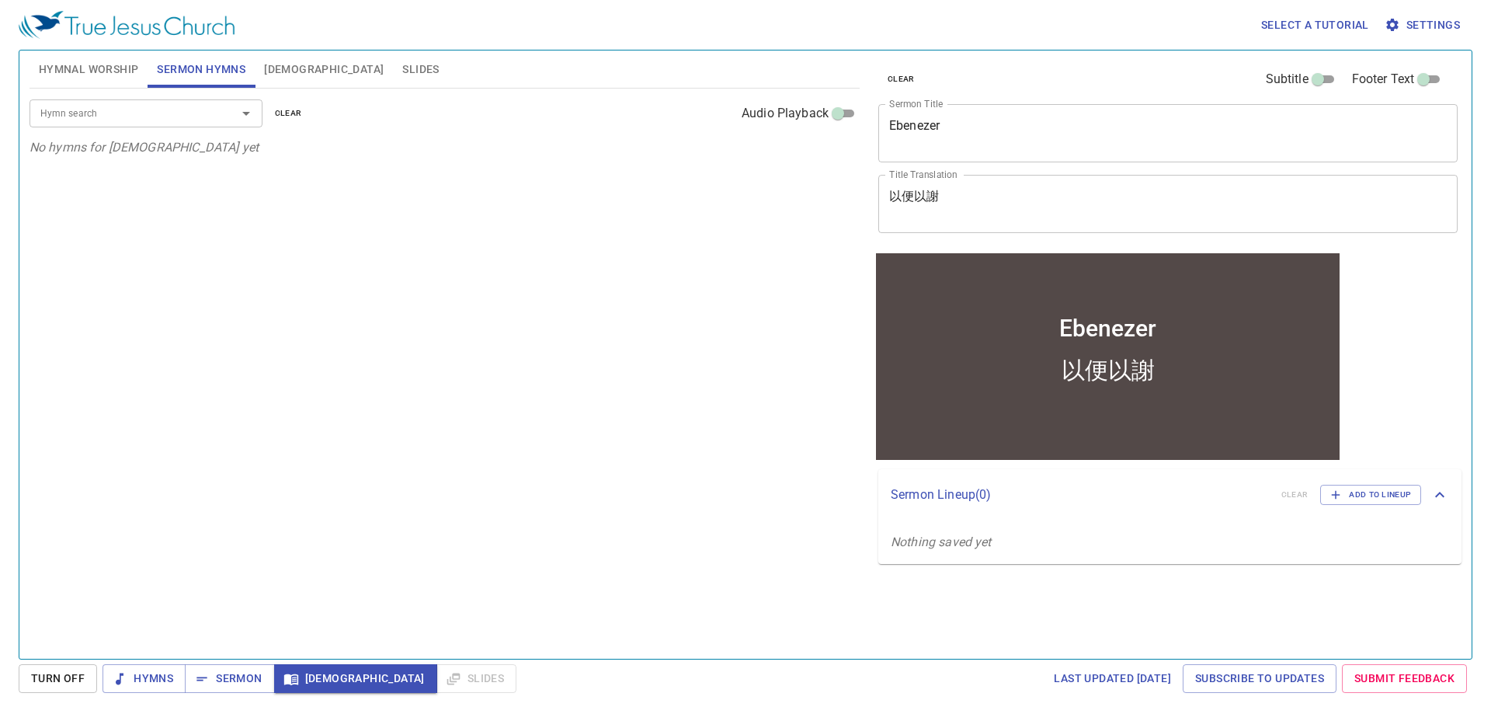
click at [202, 117] on input "Hymn search" at bounding box center [123, 113] width 178 height 18
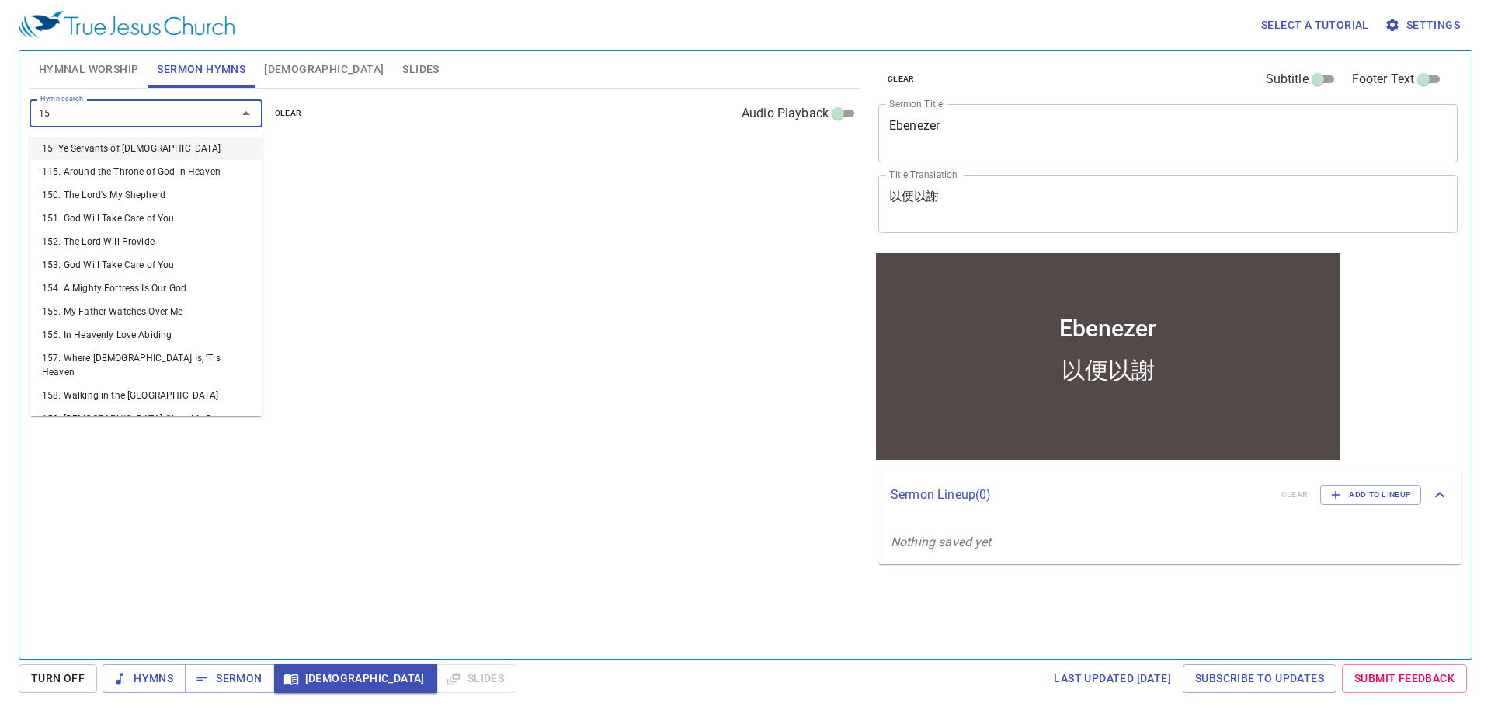
type input "158"
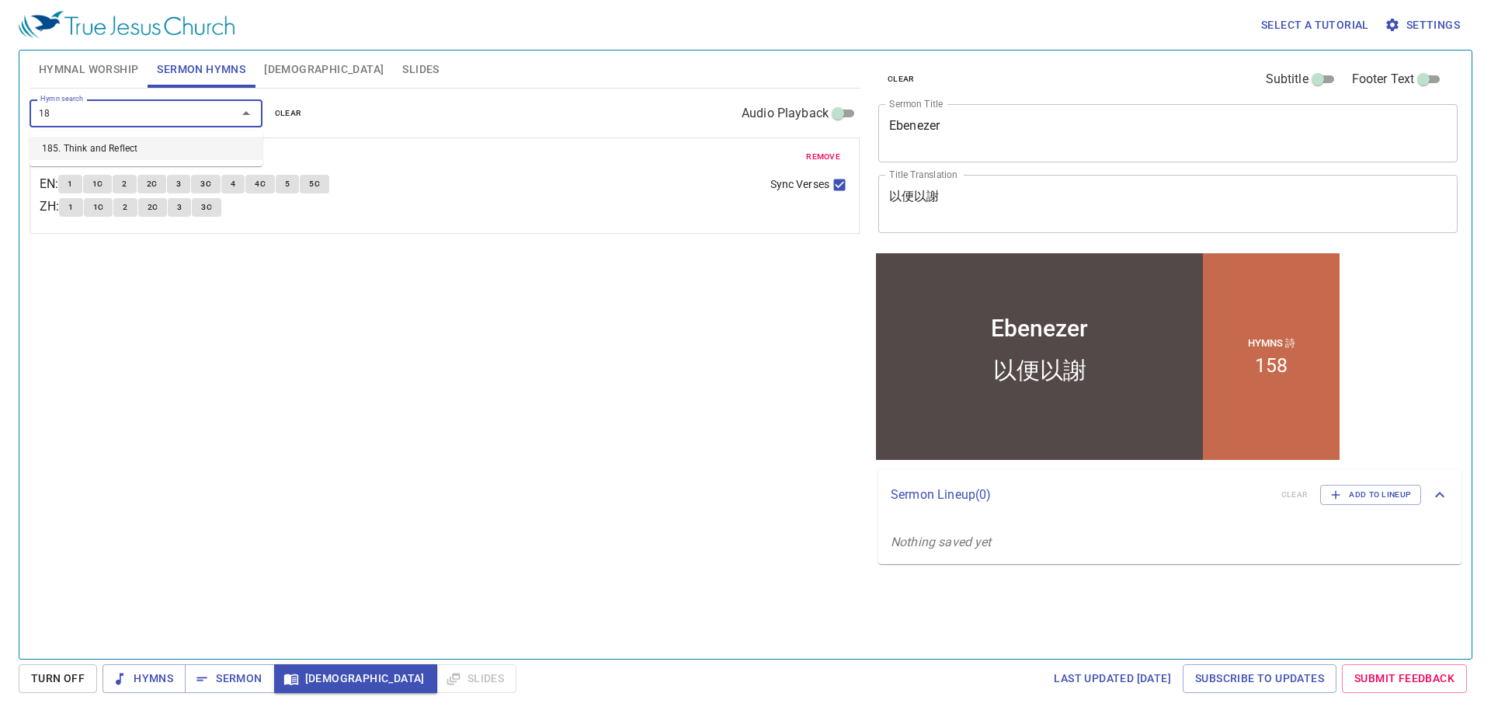
type input "185"
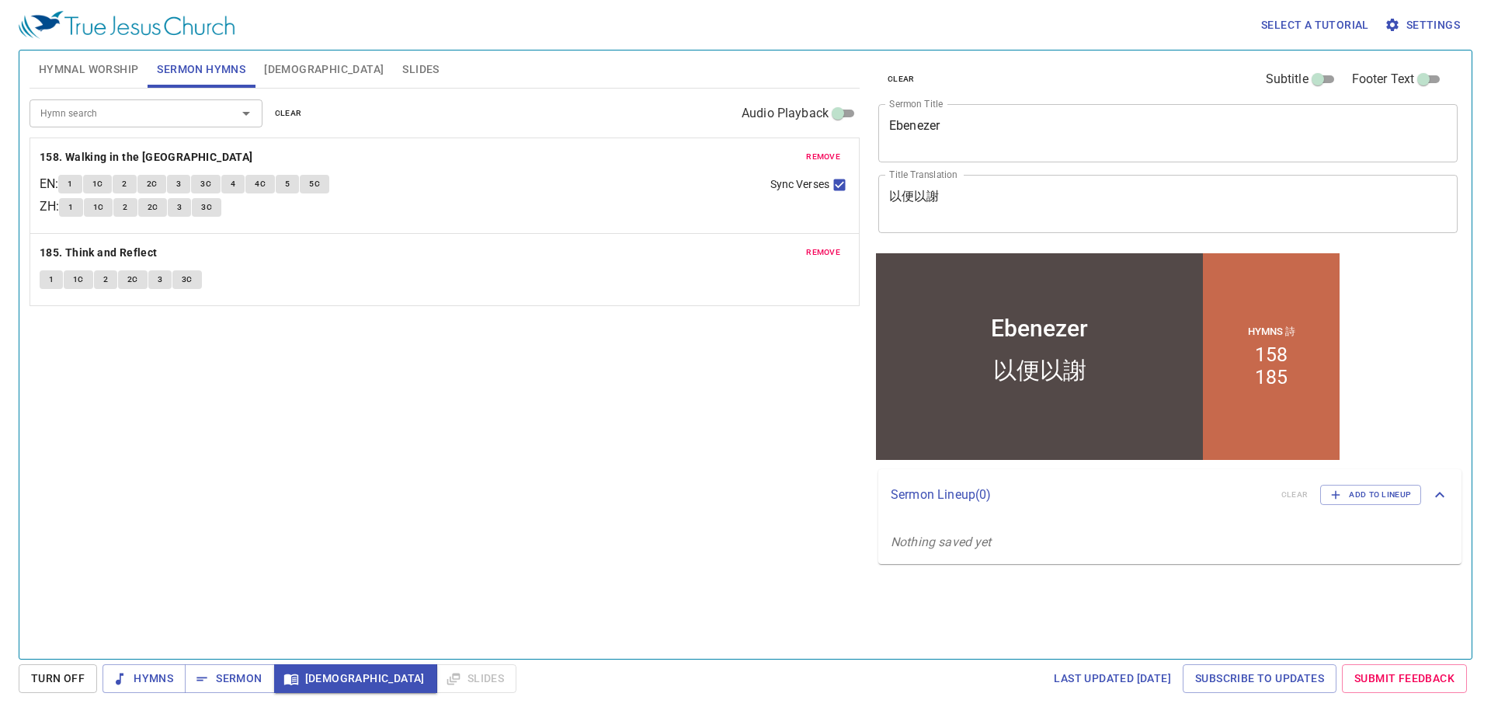
click at [239, 659] on div "Select a tutorial Settings Hymnal Worship Sermon Hymns Bible Slides Hymn search…" at bounding box center [745, 357] width 1491 height 714
click at [238, 670] on span "Sermon" at bounding box center [229, 678] width 64 height 19
click at [107, 67] on span "Hymnal Worship" at bounding box center [89, 69] width 100 height 19
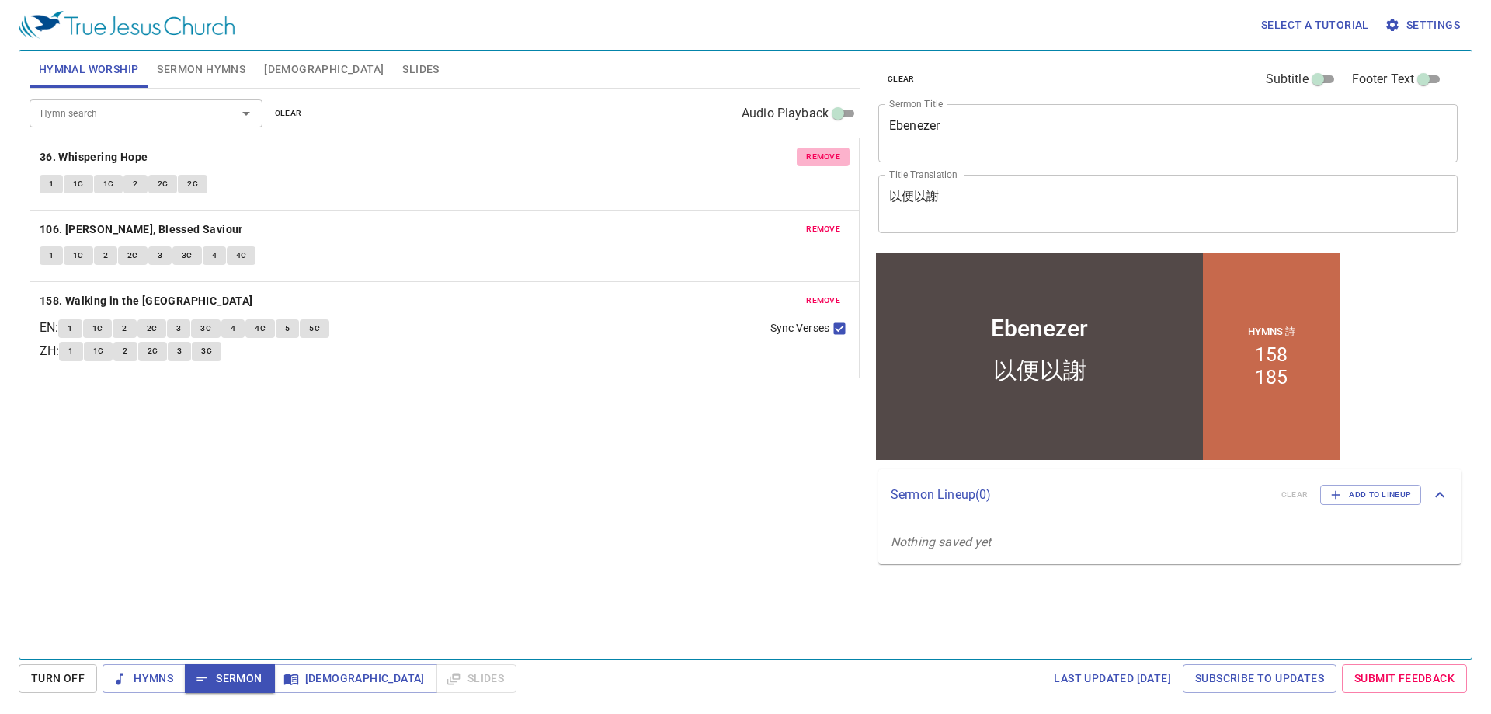
click at [812, 151] on span "remove" at bounding box center [823, 157] width 34 height 14
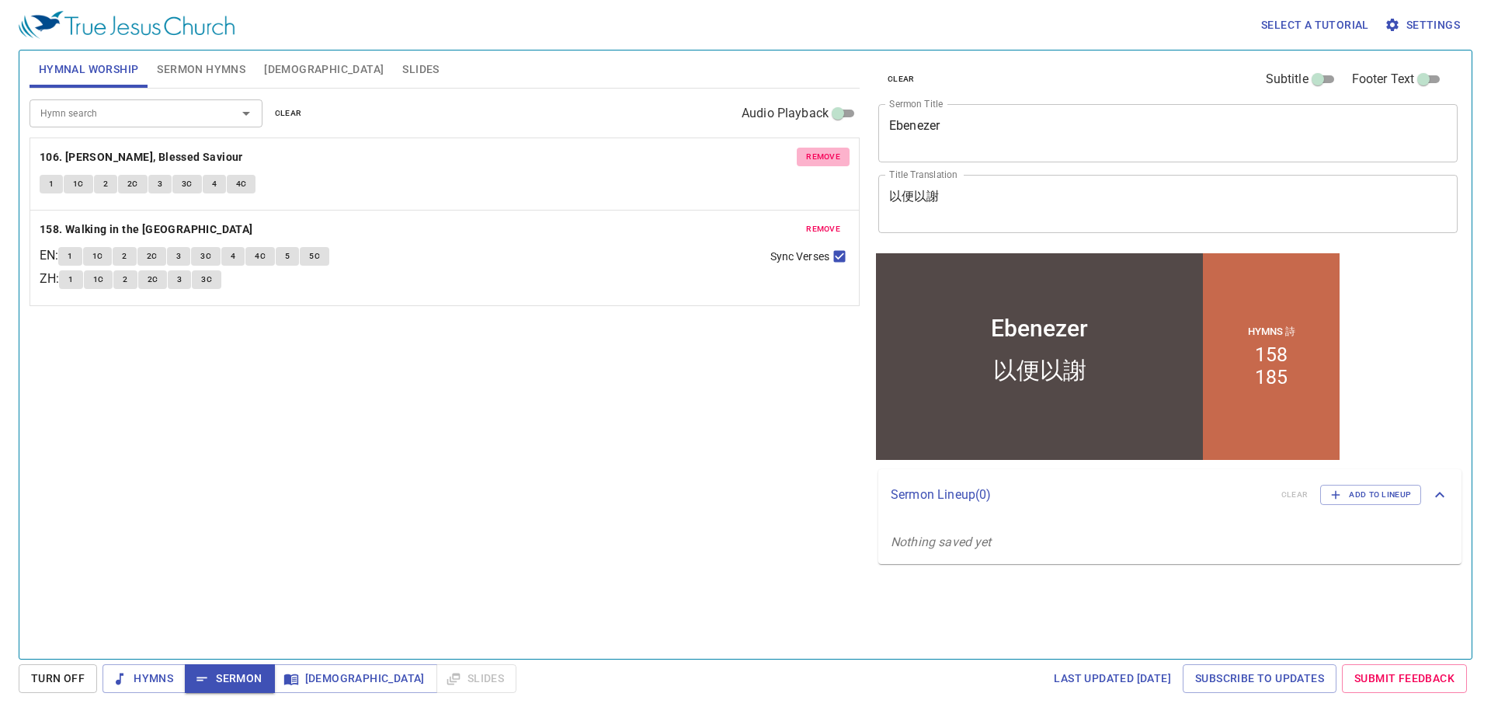
click at [812, 151] on span "remove" at bounding box center [823, 157] width 34 height 14
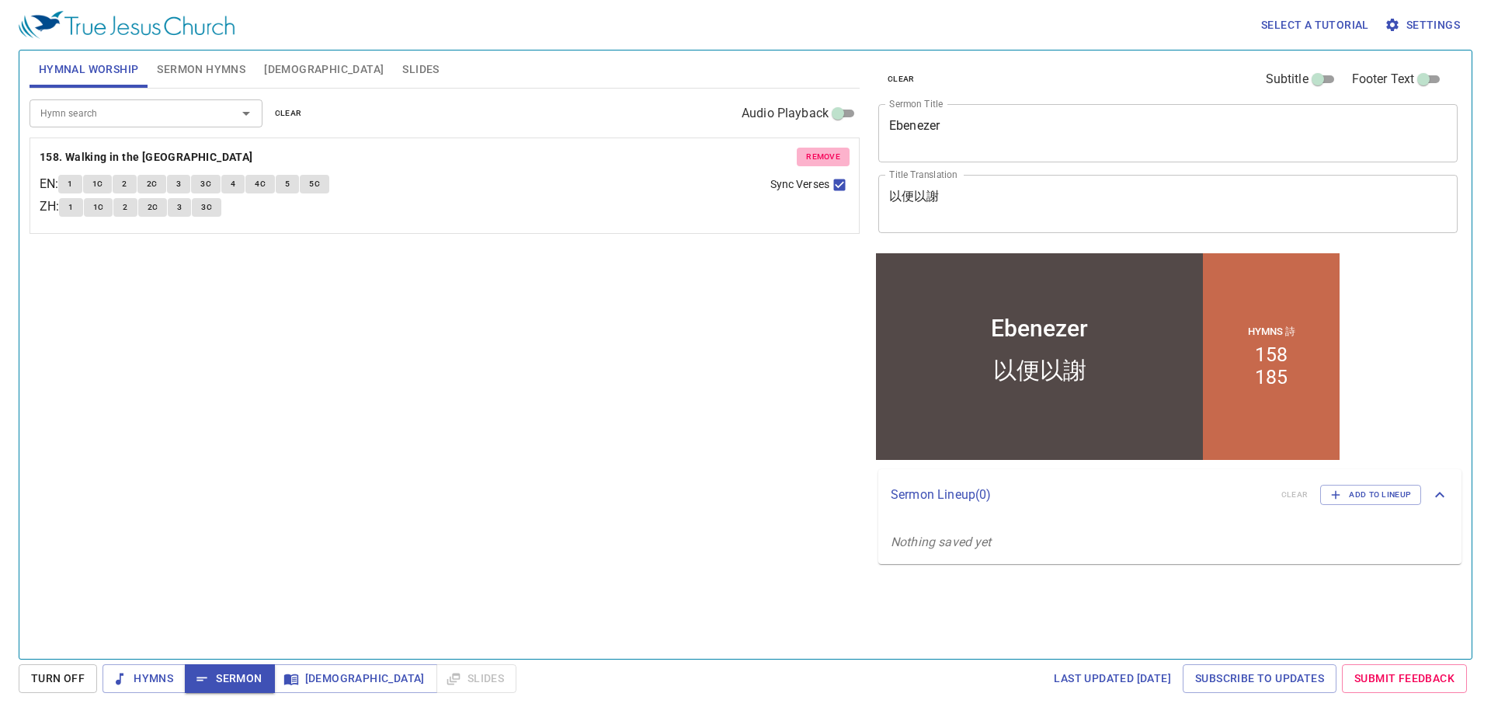
click at [812, 151] on span "remove" at bounding box center [823, 157] width 34 height 14
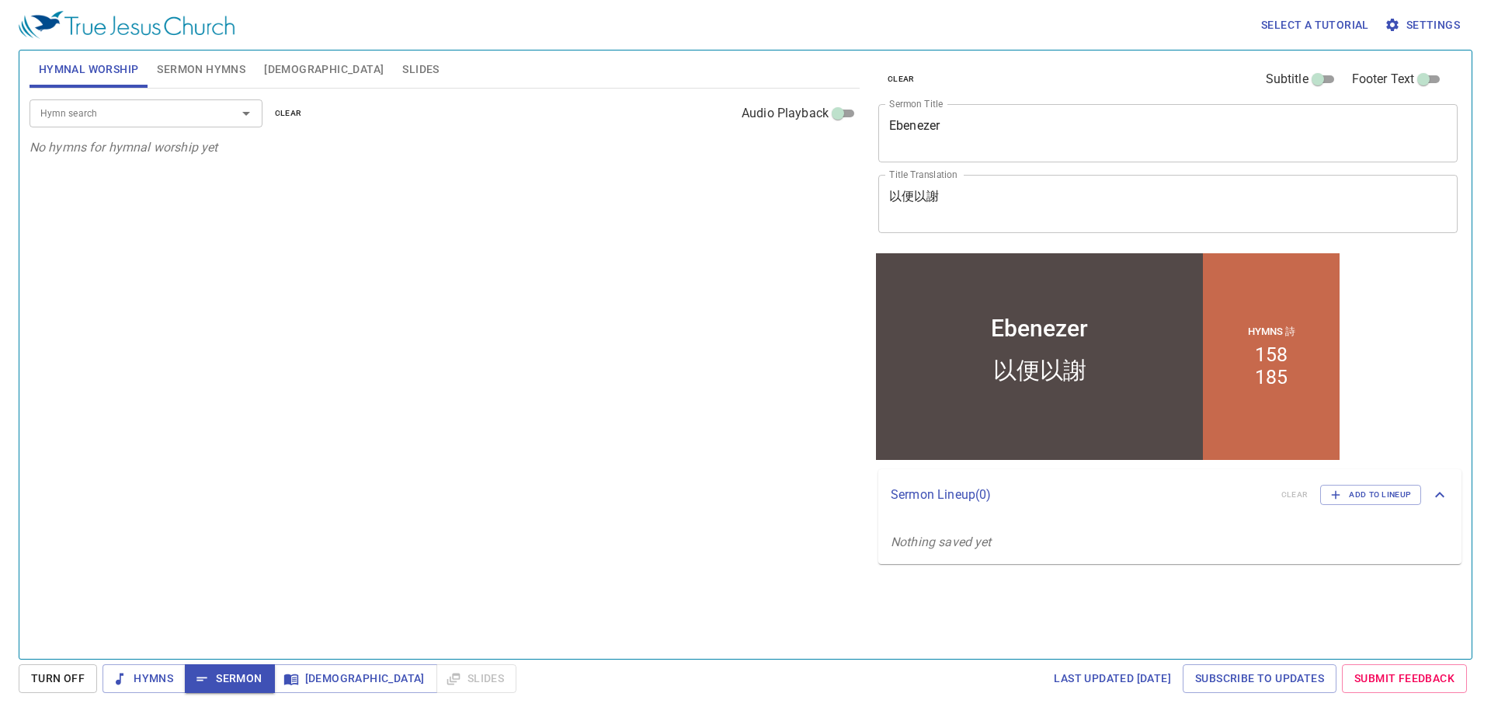
click at [116, 118] on input "Hymn search" at bounding box center [123, 113] width 178 height 18
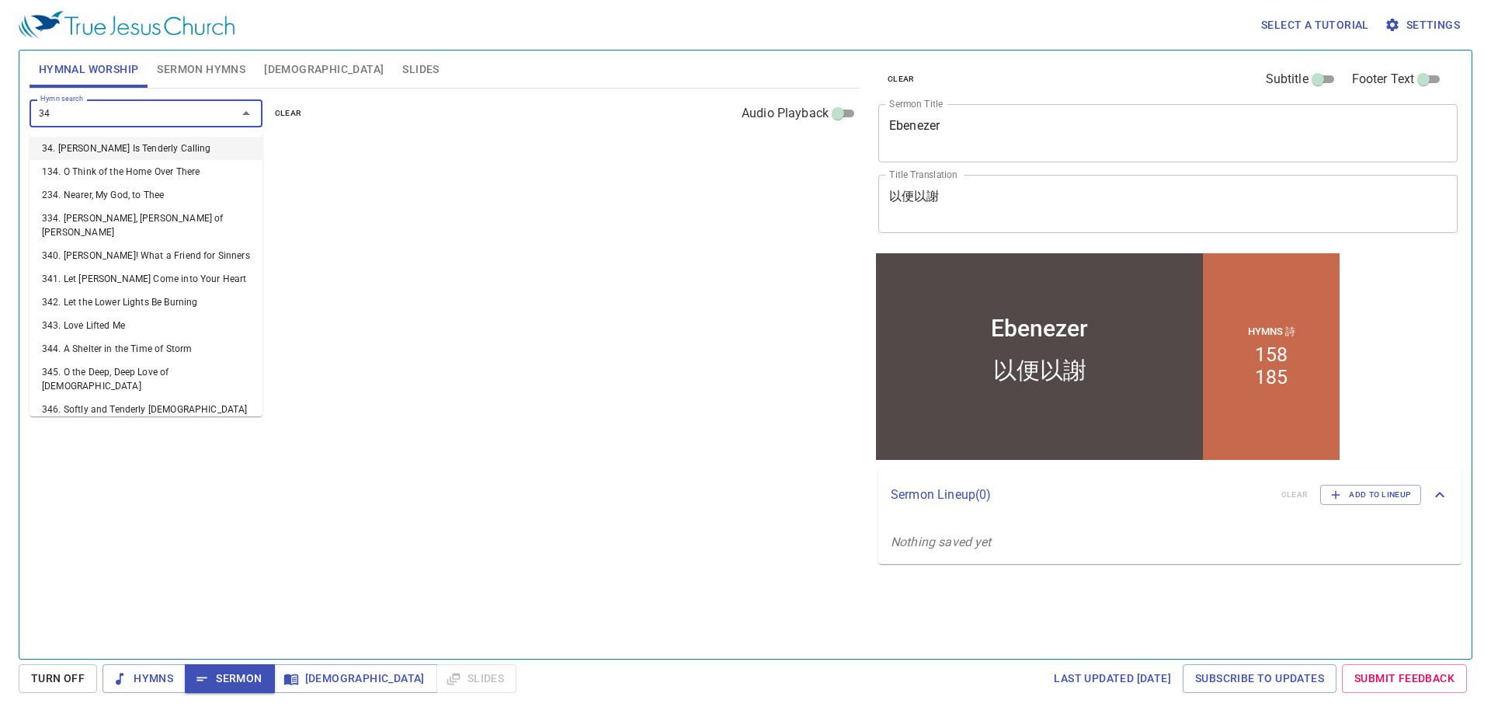
type input "344"
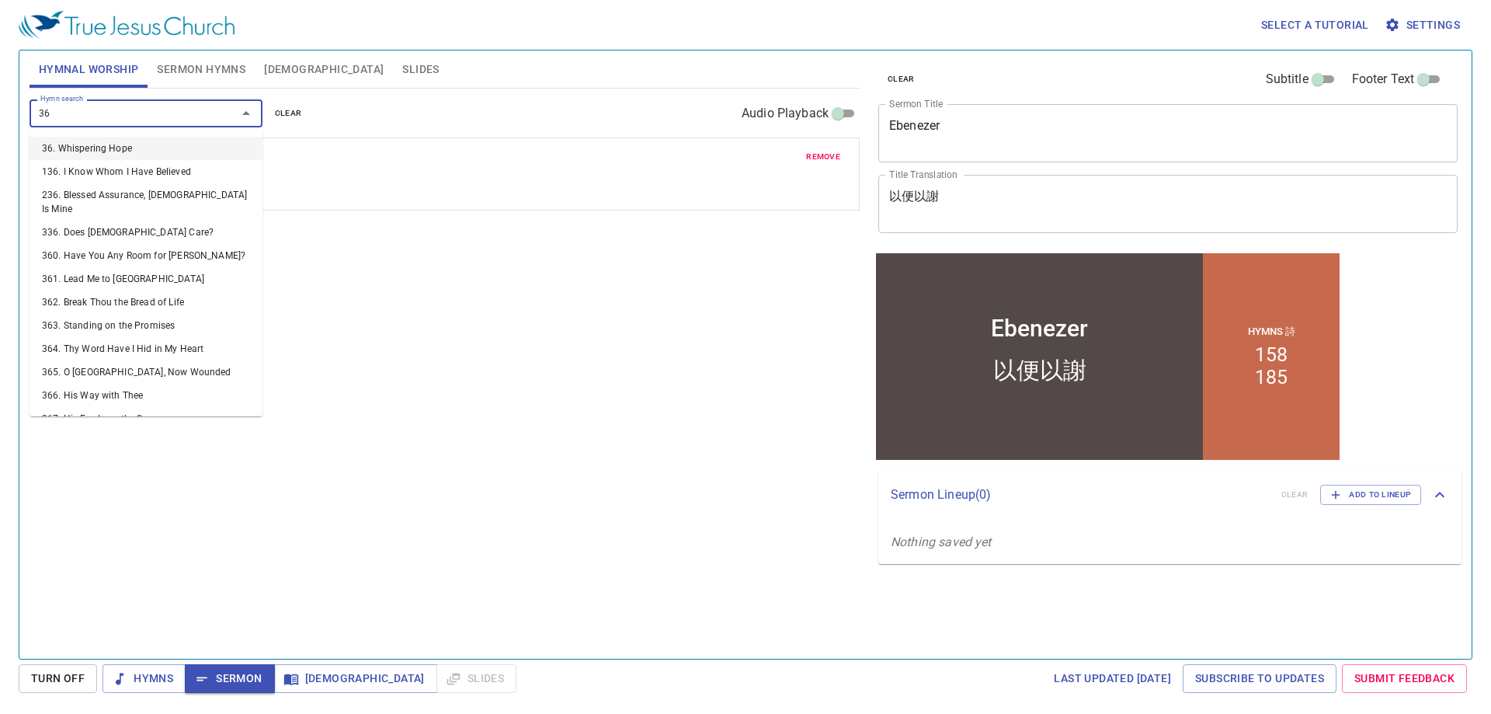
type input "360"
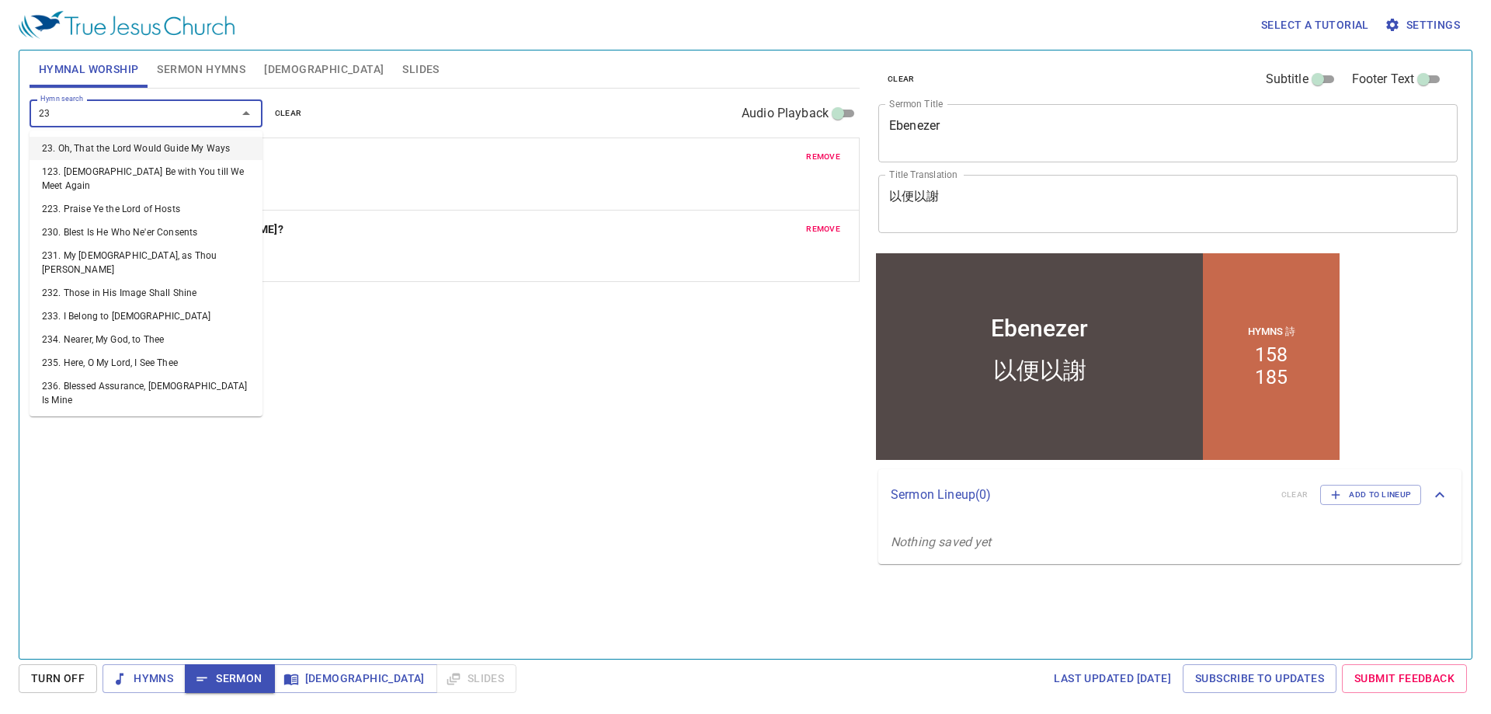
type input "231"
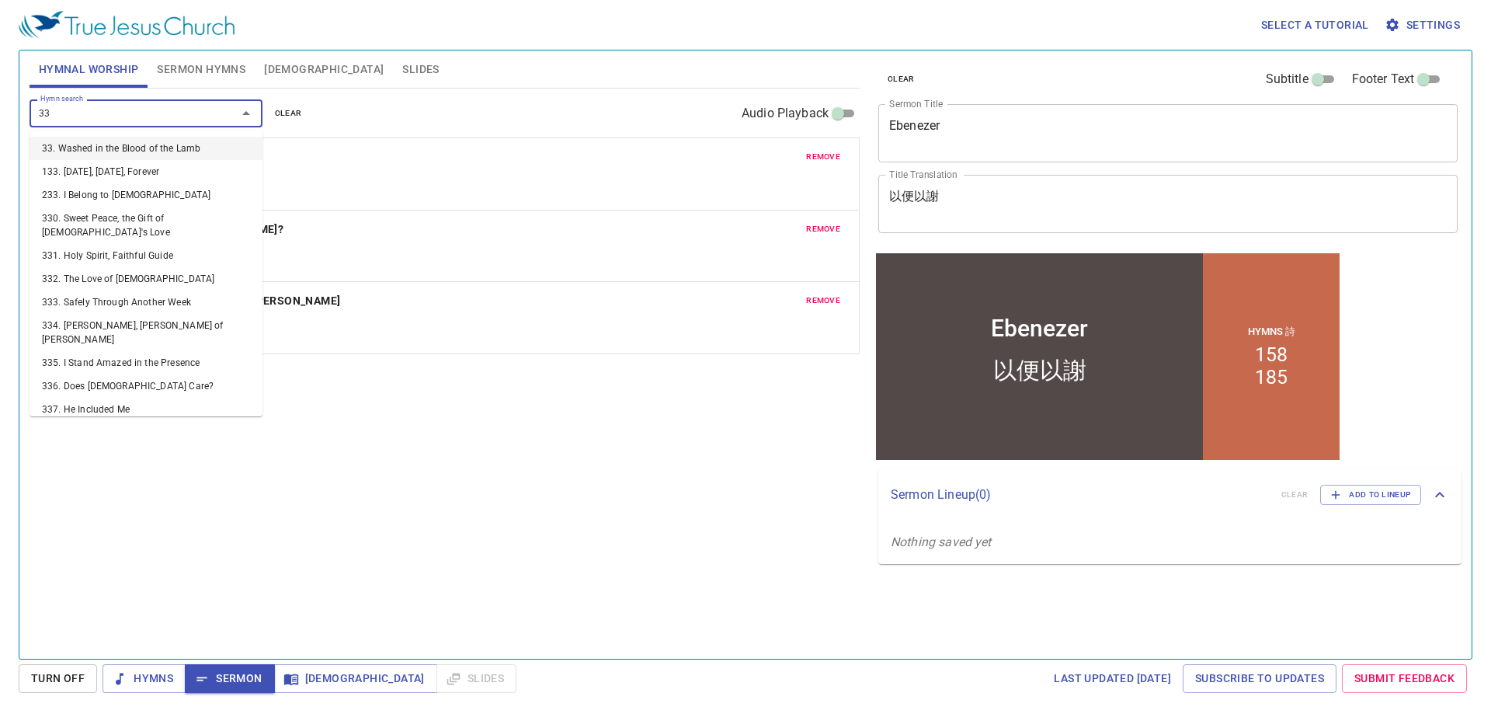
type input "335"
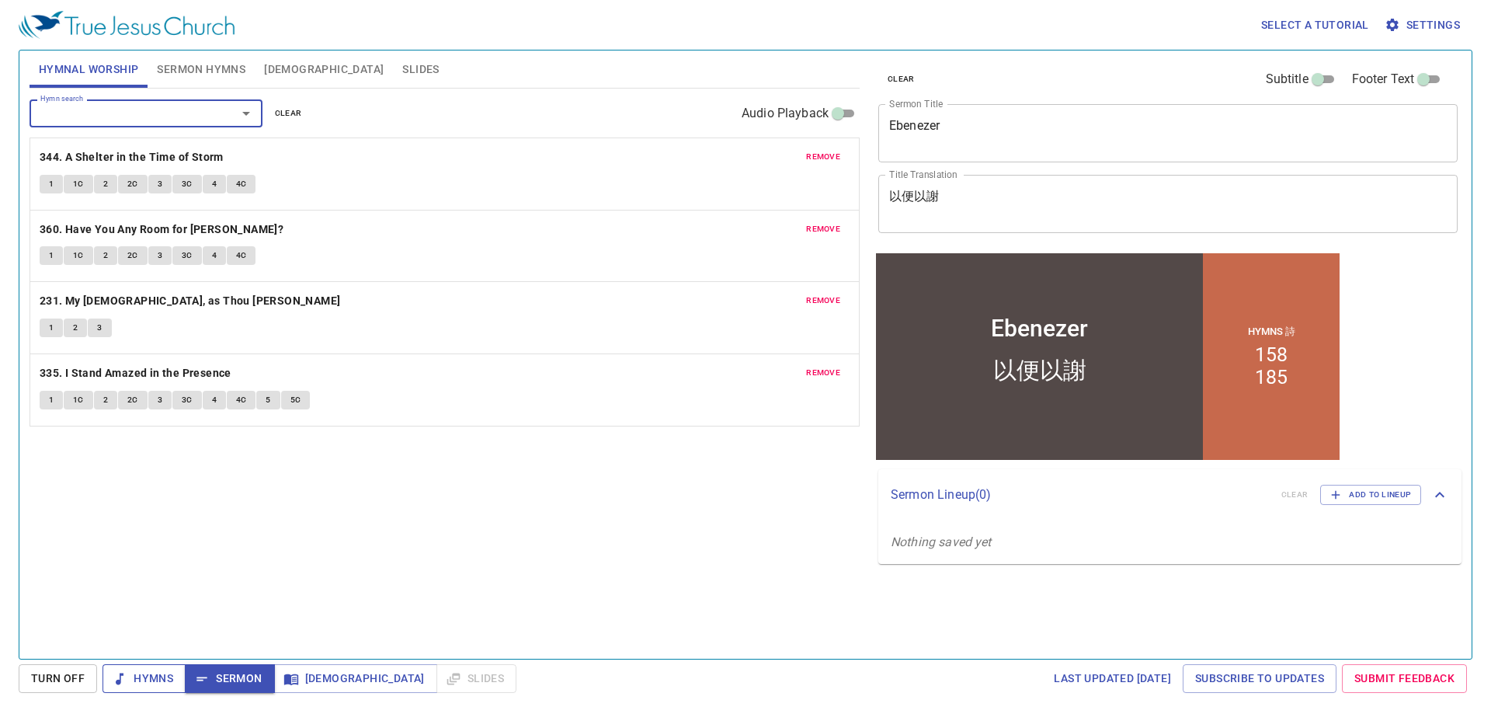
click at [155, 680] on span "Hymns" at bounding box center [144, 678] width 58 height 19
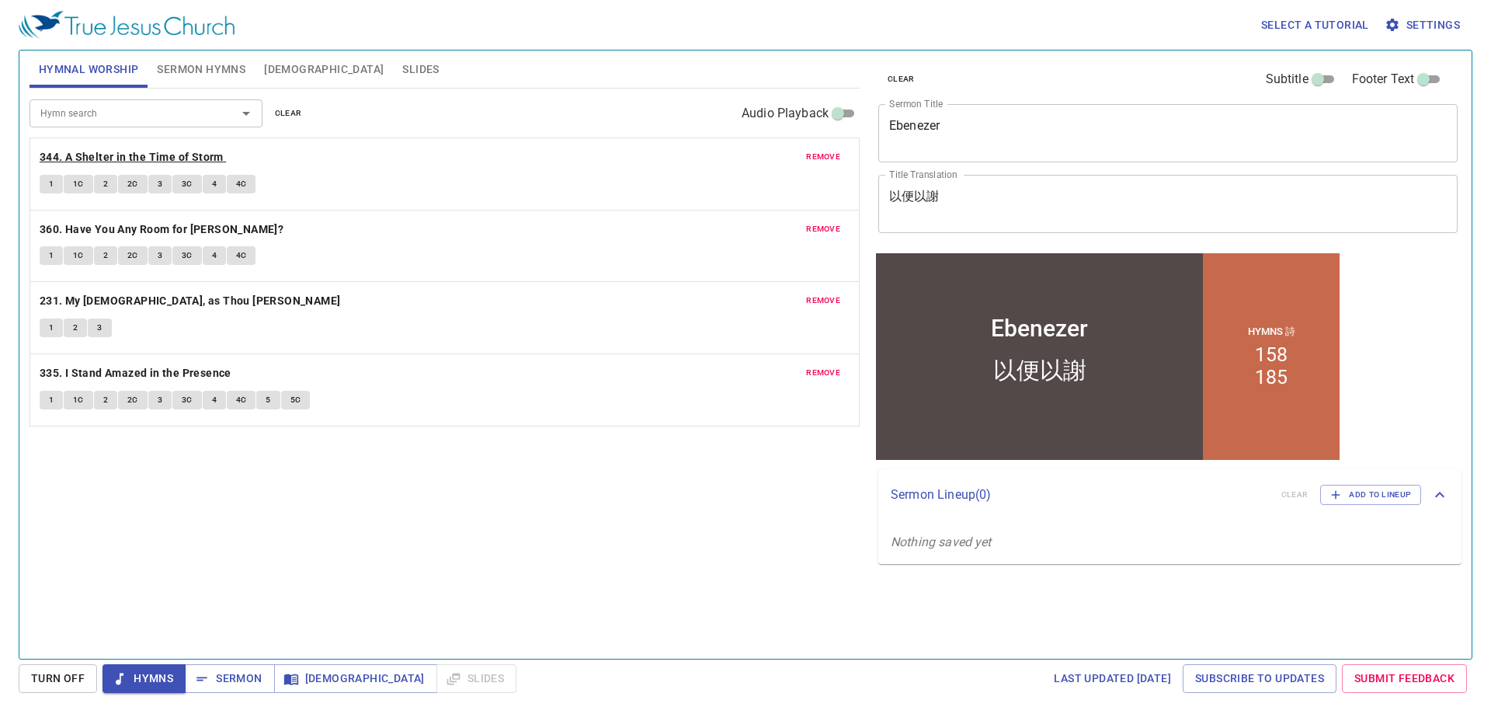
click at [150, 151] on b "344. A Shelter in the Time of Storm" at bounding box center [132, 157] width 184 height 19
click at [189, 156] on b "344. A Shelter in the Time of Storm" at bounding box center [132, 157] width 184 height 19
click at [47, 182] on button "1" at bounding box center [51, 184] width 23 height 19
click at [71, 191] on button "1C" at bounding box center [79, 184] width 30 height 19
click at [104, 182] on span "2" at bounding box center [105, 184] width 5 height 14
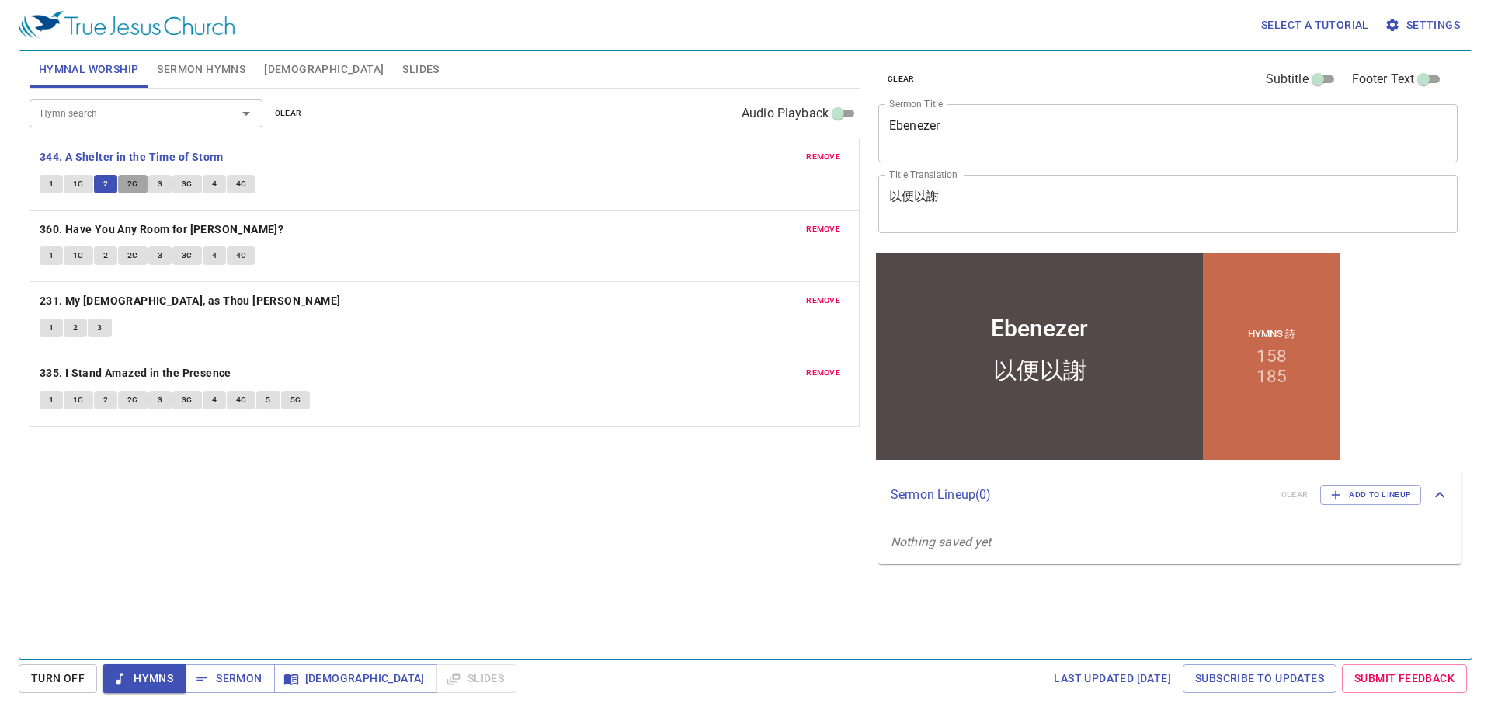
click at [132, 184] on span "2C" at bounding box center [132, 184] width 11 height 14
click at [158, 179] on span "3" at bounding box center [160, 184] width 5 height 14
click at [185, 189] on span "3C" at bounding box center [187, 184] width 11 height 14
click at [221, 185] on button "4" at bounding box center [214, 184] width 23 height 19
click at [238, 184] on span "4C" at bounding box center [241, 184] width 11 height 14
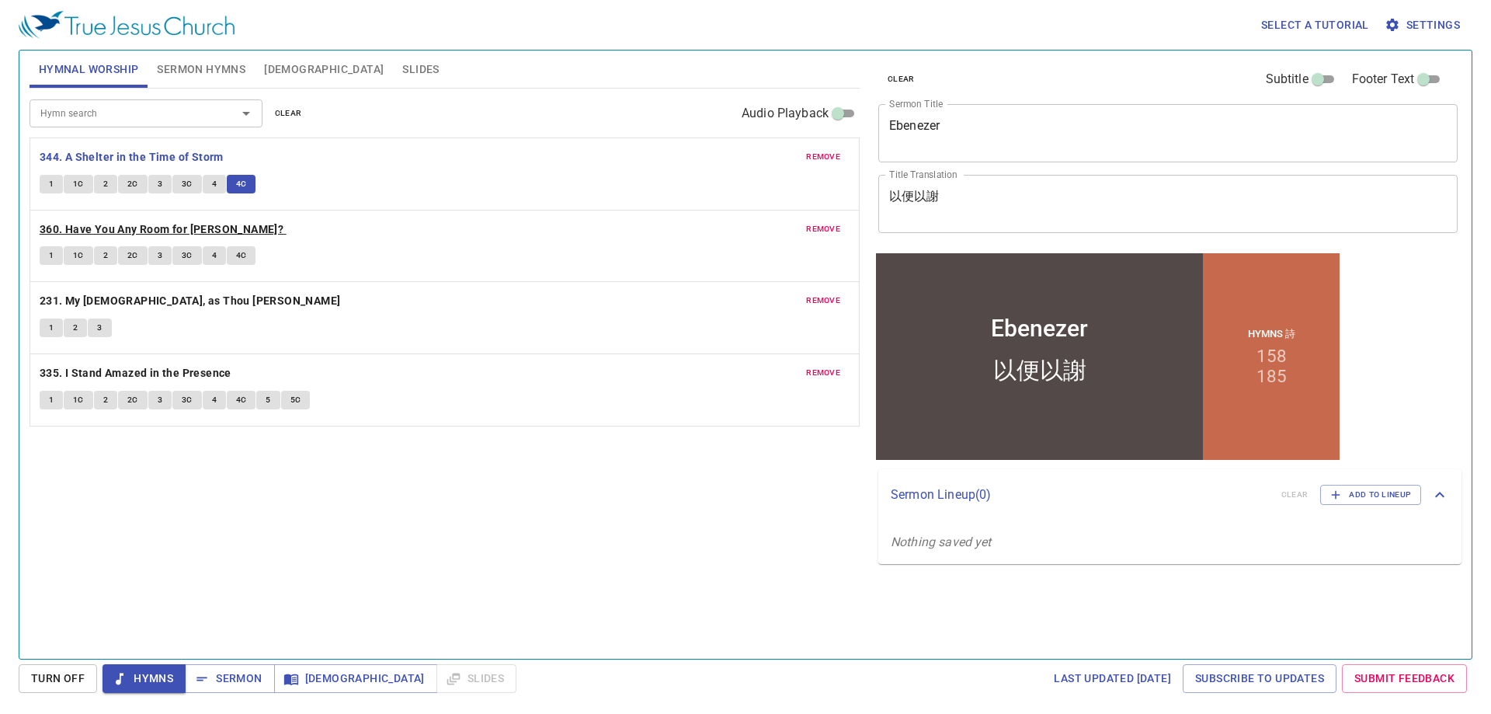
click at [109, 227] on b "360. Have You Any Room for Jesus?" at bounding box center [162, 229] width 244 height 19
click at [52, 252] on span "1" at bounding box center [51, 255] width 5 height 14
click at [75, 254] on span "1C" at bounding box center [78, 255] width 11 height 14
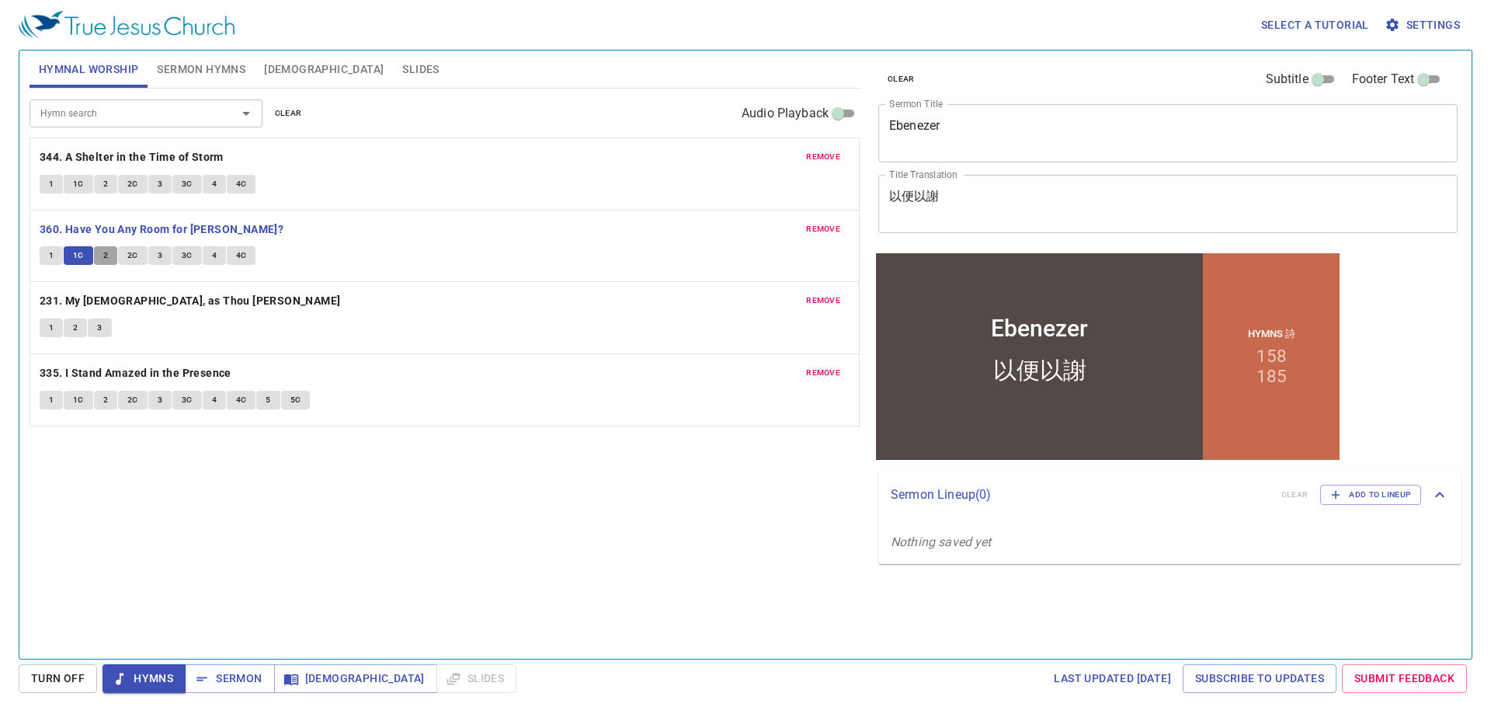
click at [107, 256] on span "2" at bounding box center [105, 255] width 5 height 14
click at [128, 259] on span "2C" at bounding box center [132, 255] width 11 height 14
click at [162, 256] on button "3" at bounding box center [159, 255] width 23 height 19
click at [189, 254] on span "3C" at bounding box center [187, 255] width 11 height 14
click at [215, 256] on span "4" at bounding box center [214, 255] width 5 height 14
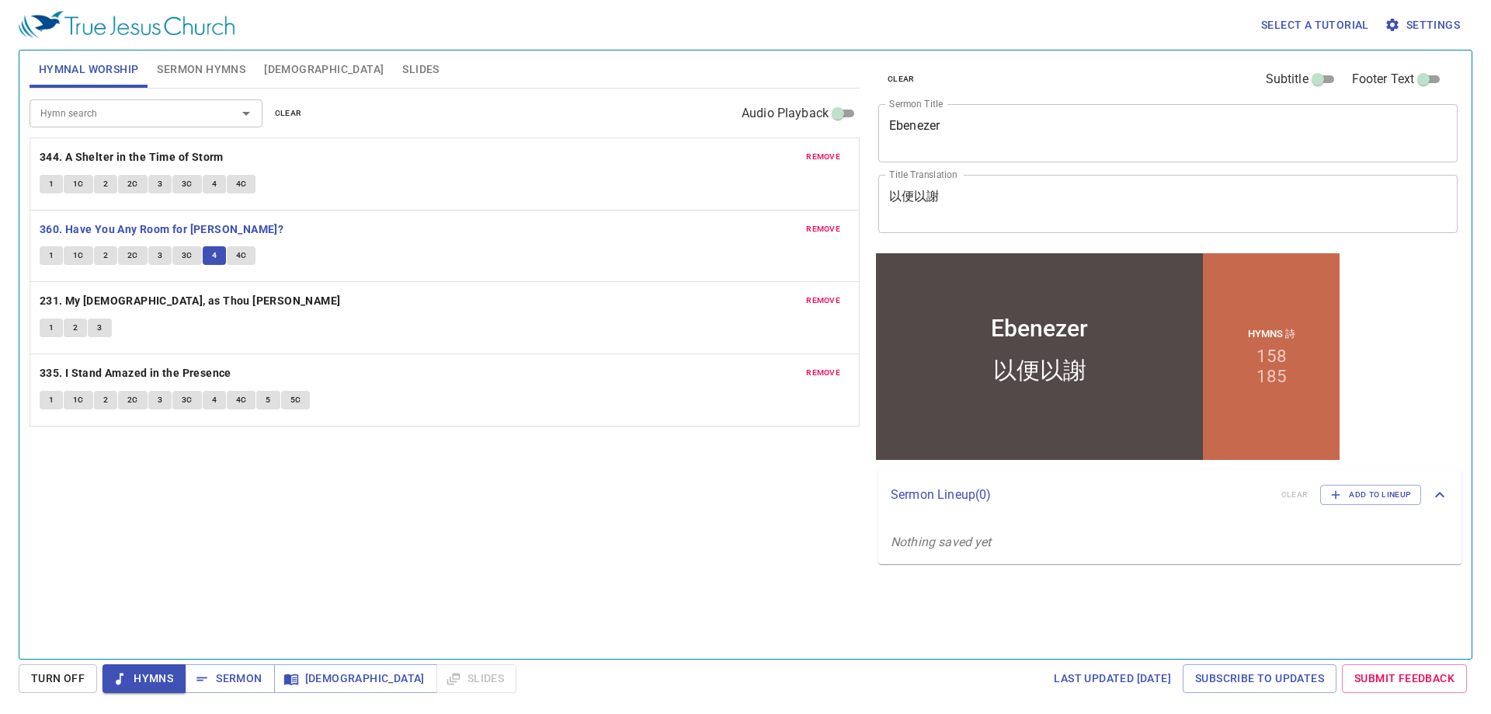
click at [238, 252] on span "4C" at bounding box center [241, 255] width 11 height 14
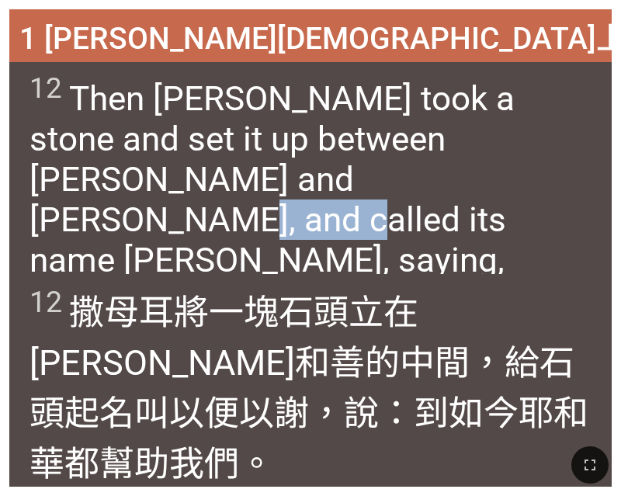
drag, startPoint x: 272, startPoint y: 183, endPoint x: 408, endPoint y: 187, distance: 135.9
click at [408, 187] on span "12 Then Samuel took a stone and set it up between Mizpah and Shen, and called i…" at bounding box center [311, 195] width 563 height 249
copy span "Ebenezer"
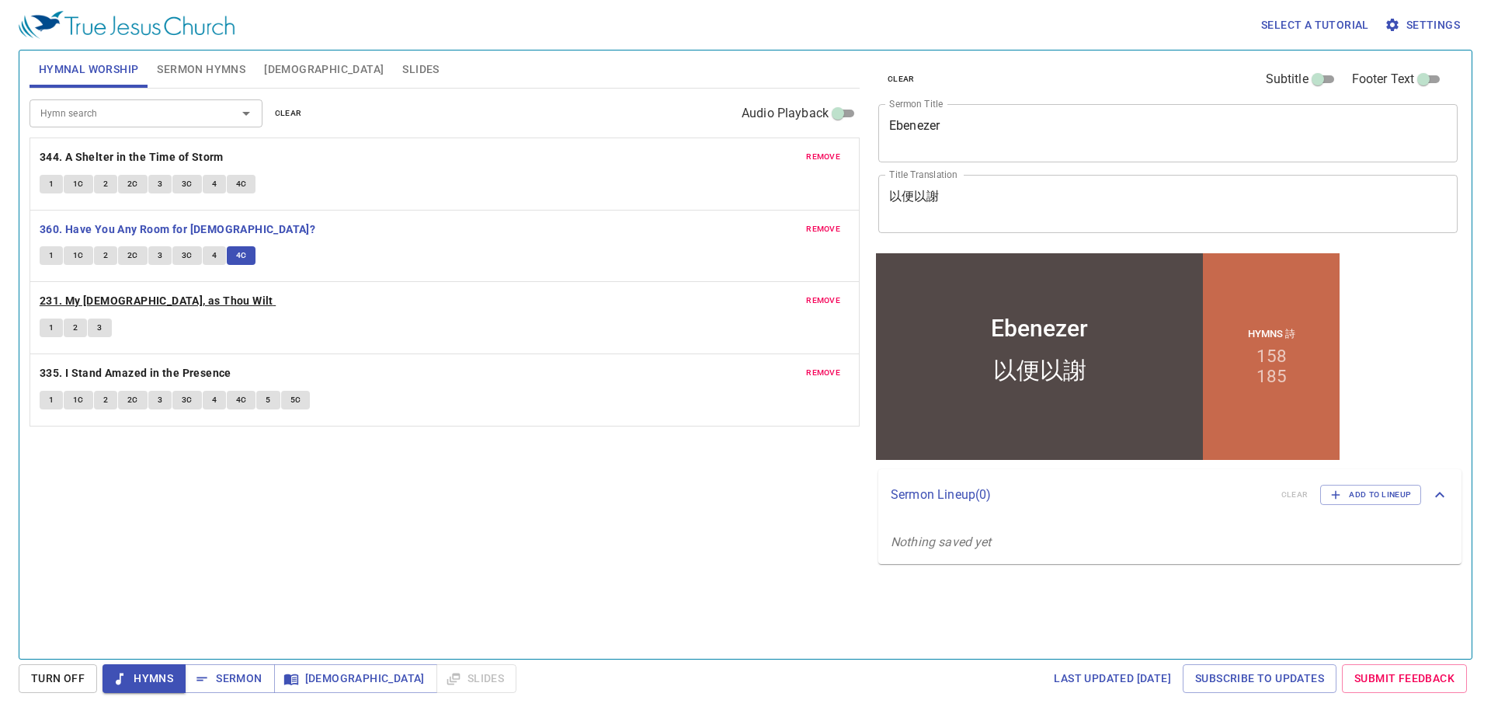
click at [146, 299] on b "231. My [DEMOGRAPHIC_DATA], as Thou Wilt" at bounding box center [157, 300] width 234 height 19
click at [81, 373] on b "335. I Stand Amazed in the Presence" at bounding box center [136, 372] width 192 height 19
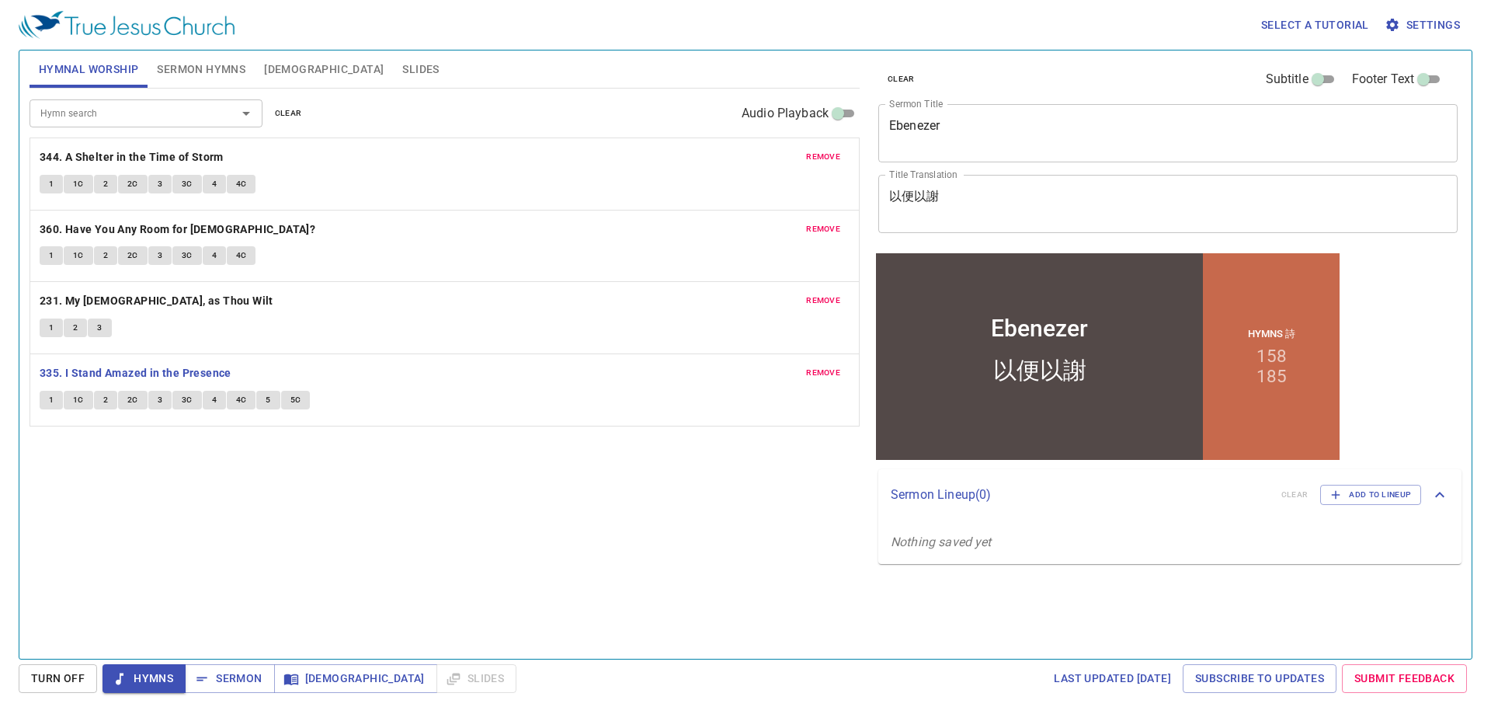
click at [54, 396] on button "1" at bounding box center [51, 400] width 23 height 19
click at [82, 402] on span "1C" at bounding box center [78, 400] width 11 height 14
click at [103, 401] on span "2" at bounding box center [105, 400] width 5 height 14
click at [135, 398] on span "2C" at bounding box center [132, 400] width 11 height 14
click at [165, 398] on button "3" at bounding box center [159, 400] width 23 height 19
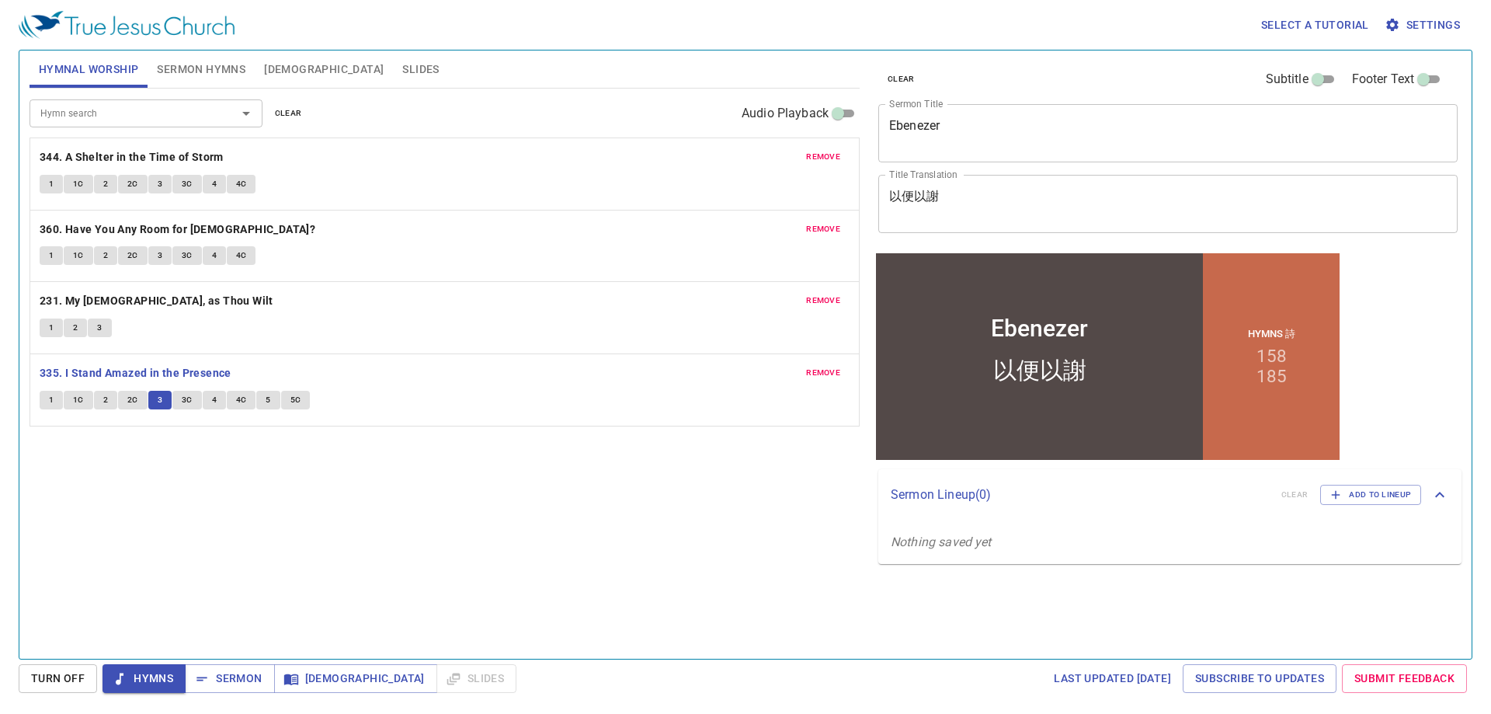
click at [277, 405] on button "5" at bounding box center [267, 400] width 23 height 19
click at [292, 398] on span "5C" at bounding box center [295, 400] width 11 height 14
click at [231, 679] on span "Sermon" at bounding box center [229, 678] width 64 height 19
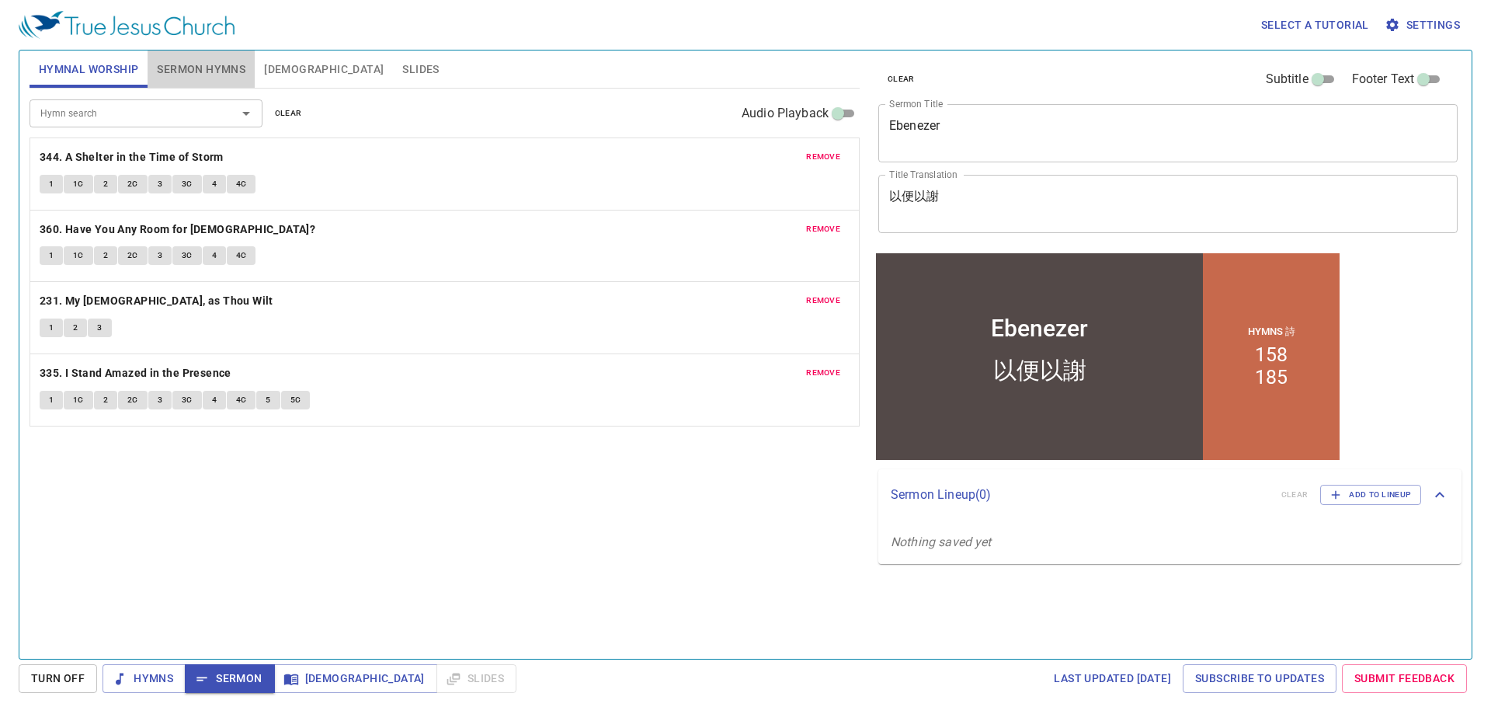
click at [189, 71] on span "Sermon Hymns" at bounding box center [201, 69] width 89 height 19
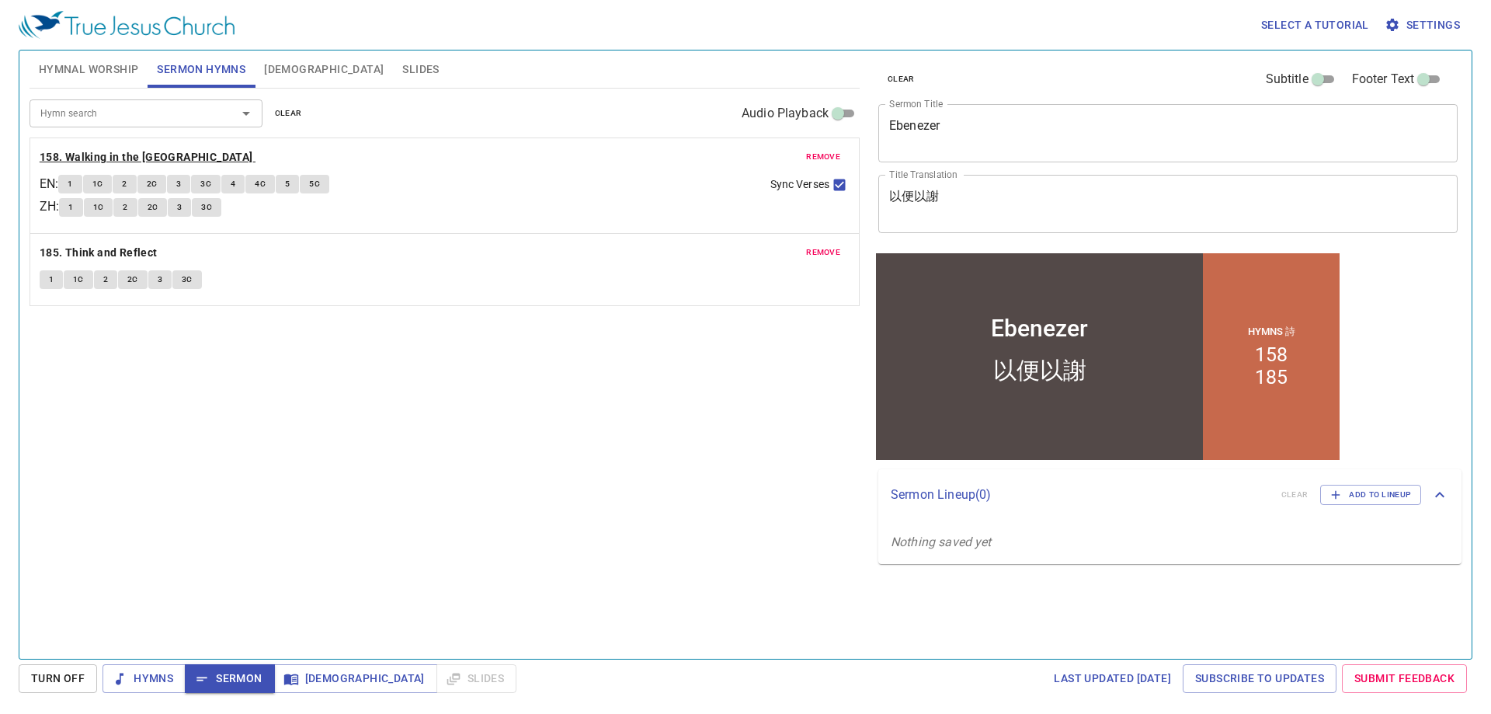
click at [172, 151] on b "158. Walking in the [GEOGRAPHIC_DATA]" at bounding box center [147, 157] width 214 height 19
click at [80, 191] on button "1" at bounding box center [69, 184] width 23 height 19
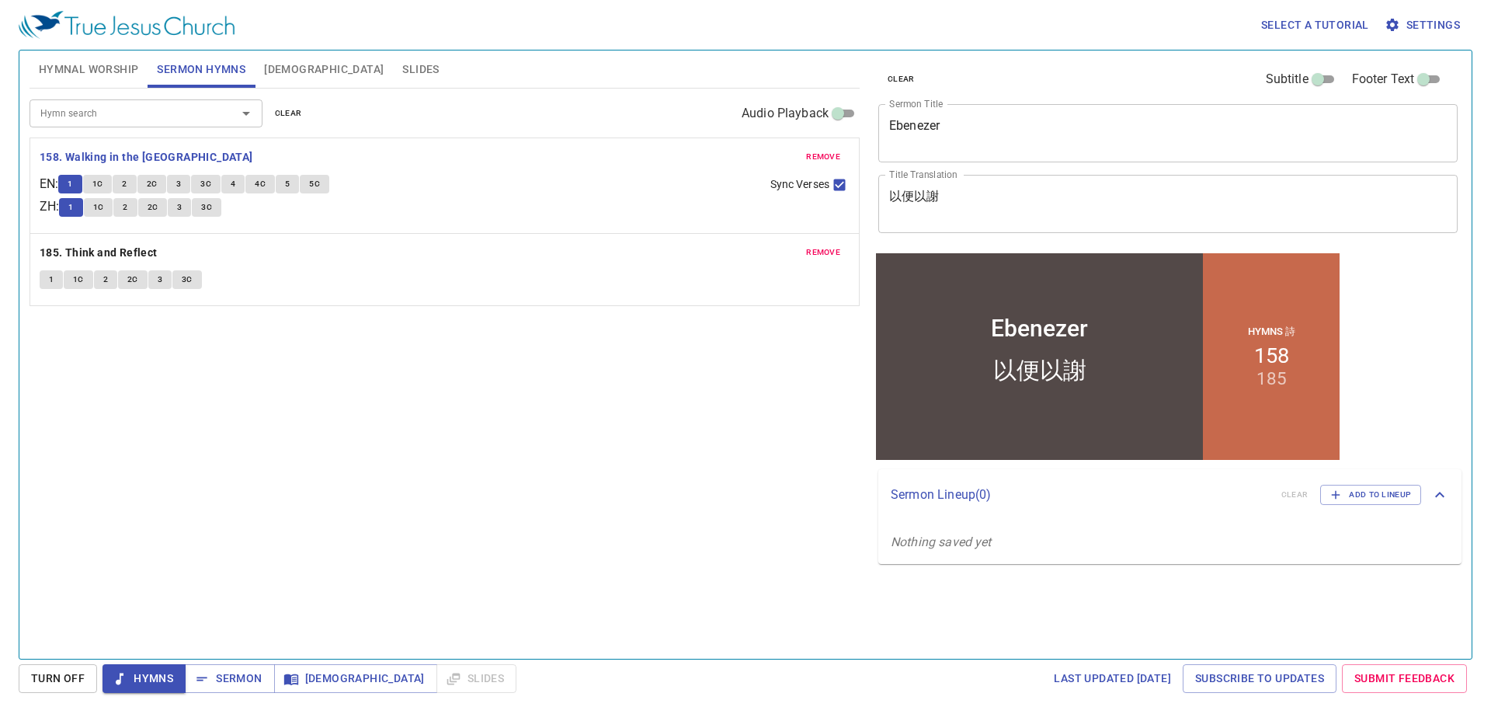
click at [102, 181] on span "1C" at bounding box center [97, 184] width 11 height 14
click at [127, 182] on span "2" at bounding box center [124, 184] width 5 height 14
click at [158, 183] on span "2C" at bounding box center [152, 184] width 11 height 14
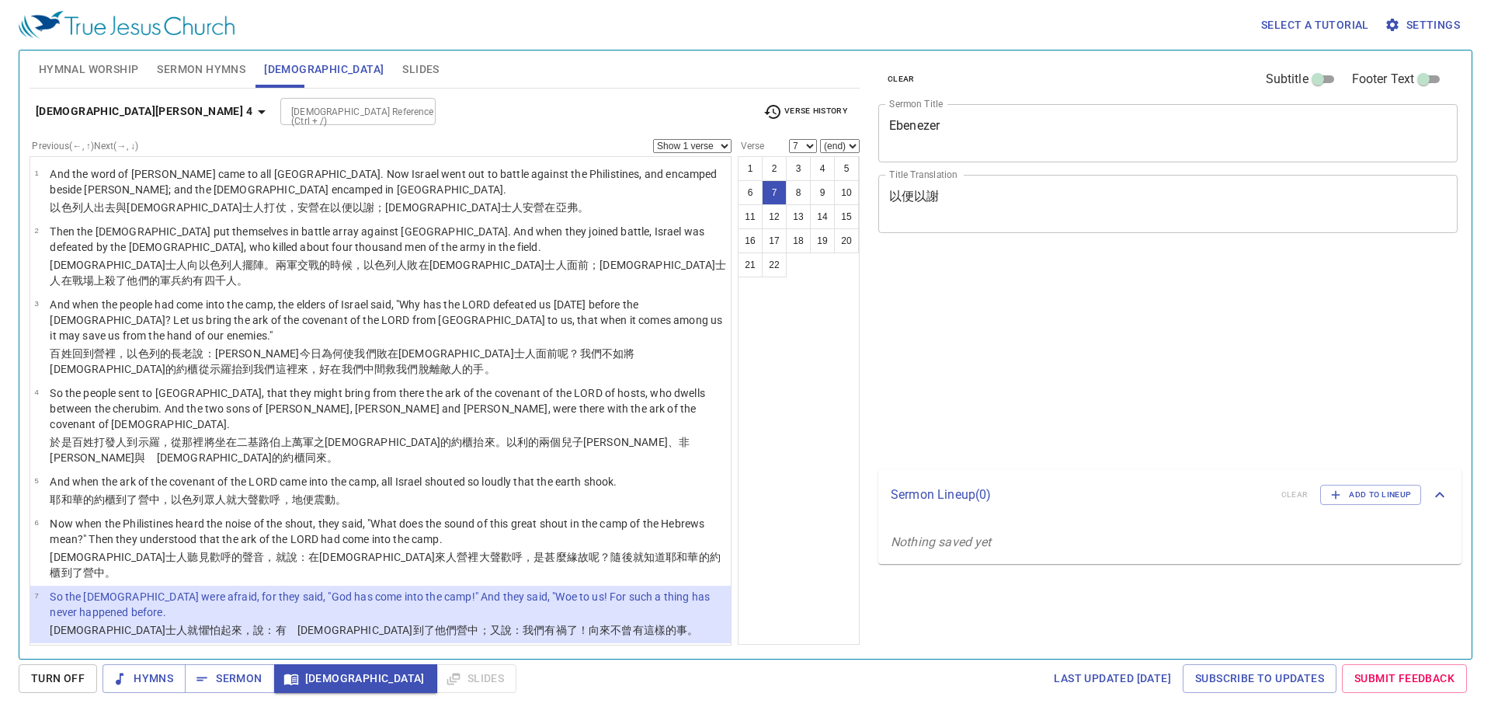
select select "7"
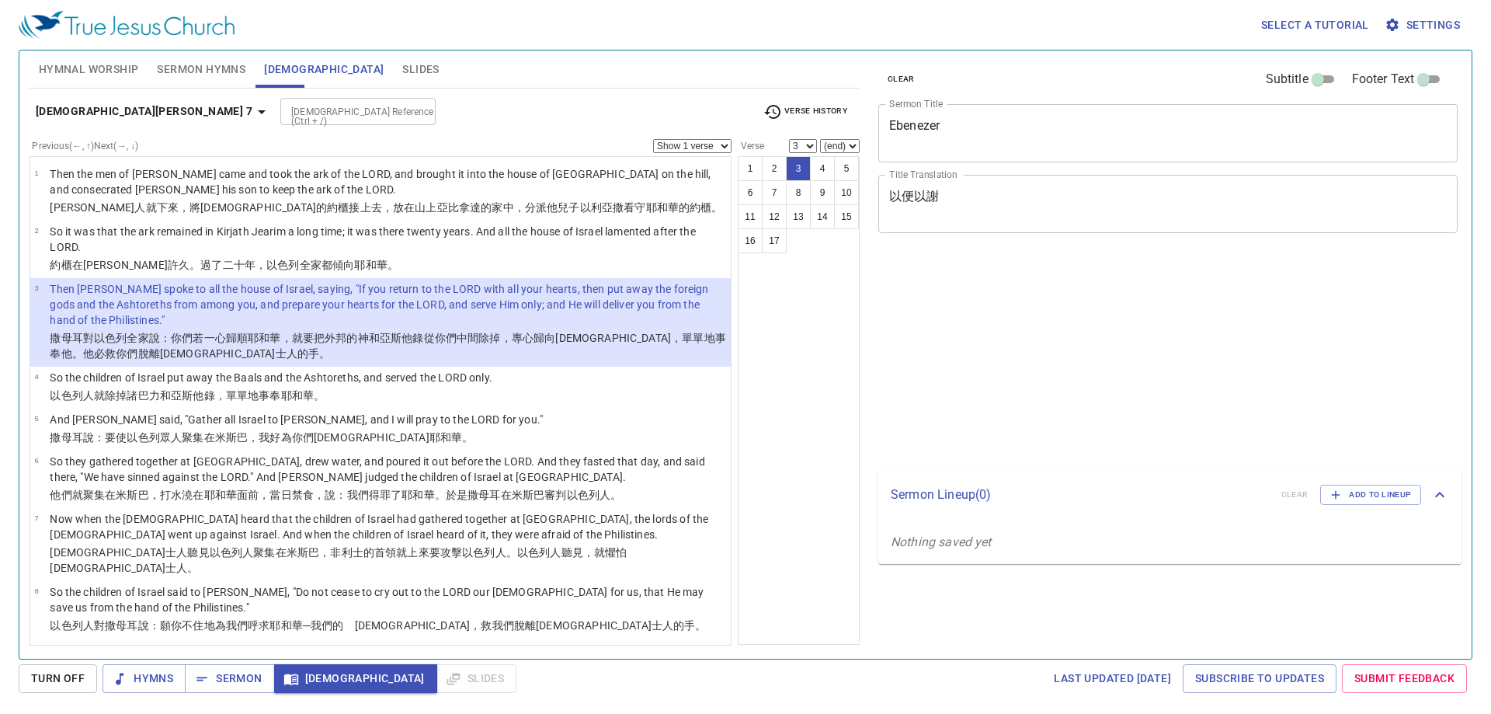
select select "3"
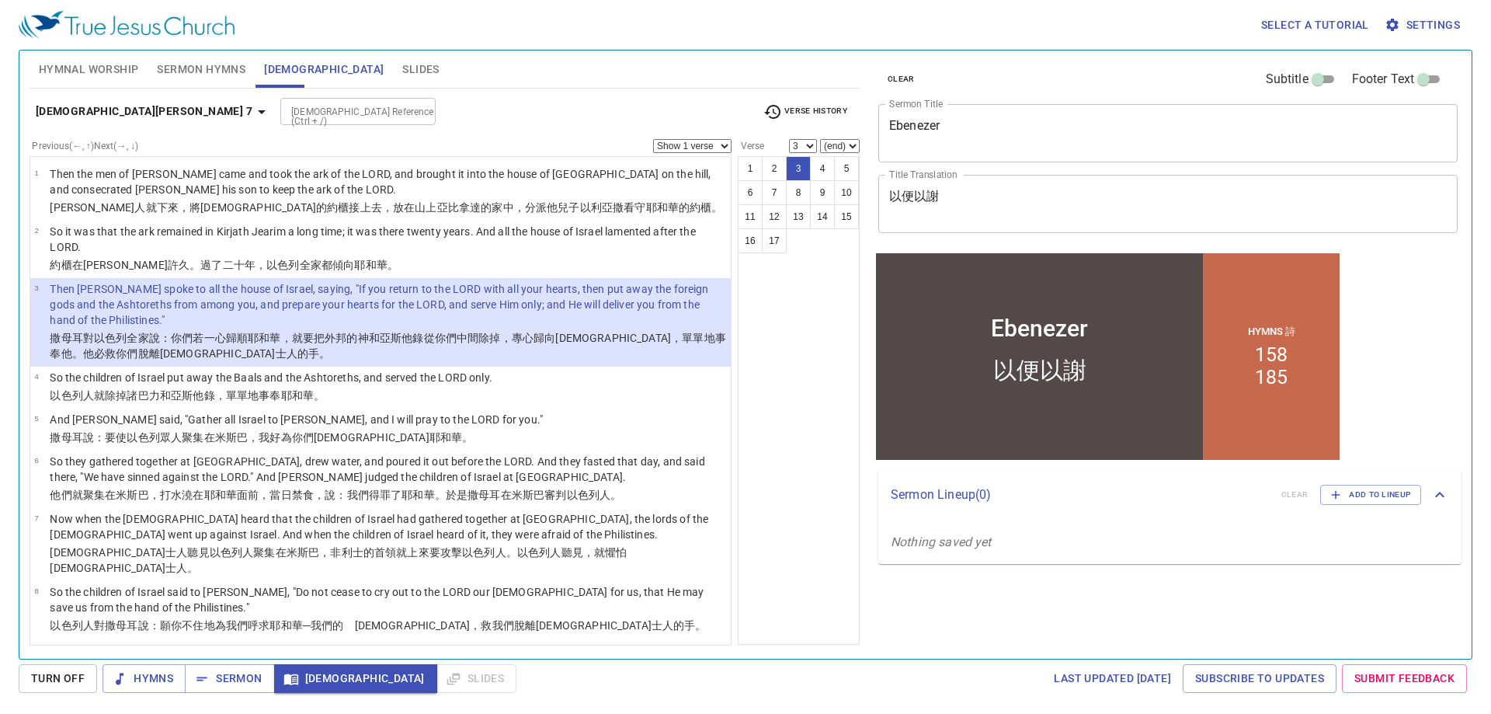
drag, startPoint x: 0, startPoint y: 0, endPoint x: 526, endPoint y: 124, distance: 540.9
click at [718, 150] on select "Show 1 verse Show 2 verses Show 3 verses Show 4 verses Show 5 verses" at bounding box center [692, 146] width 78 height 14
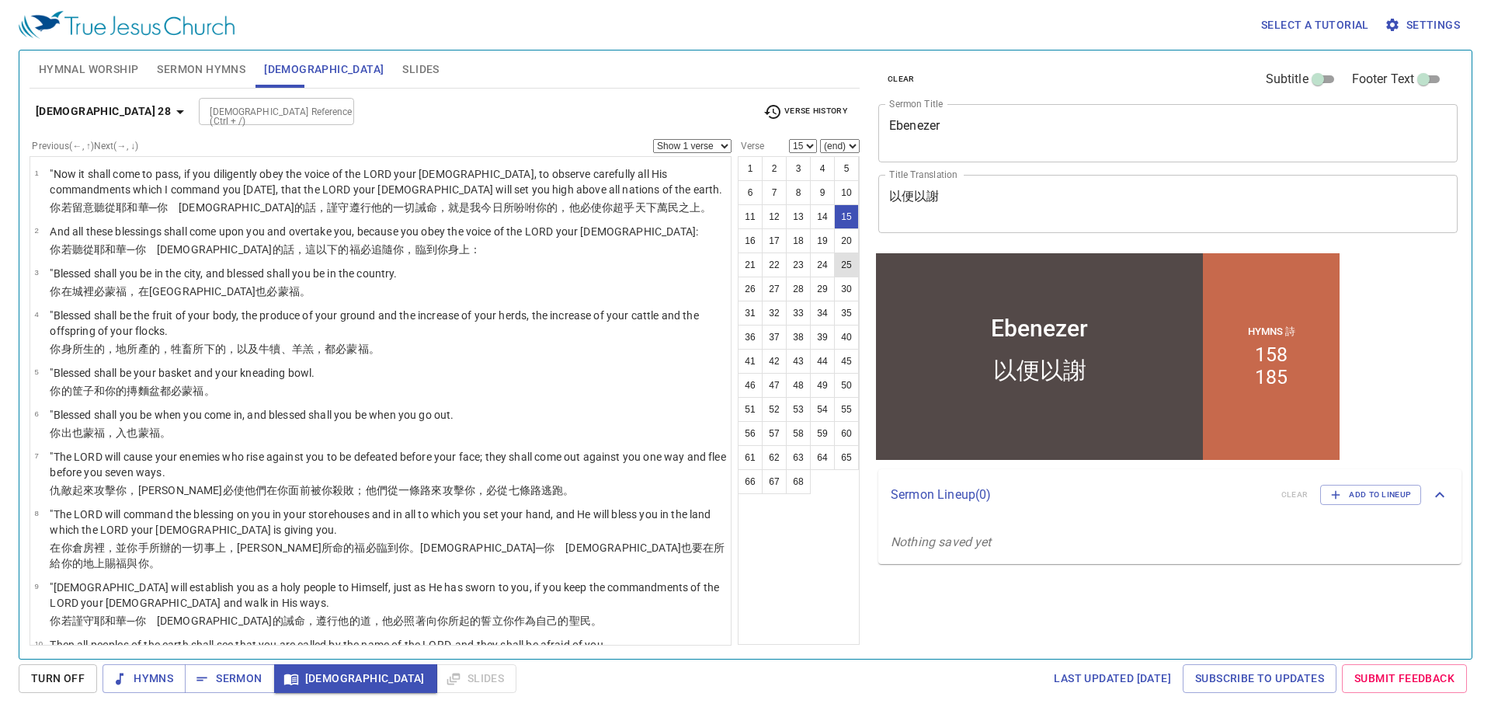
click at [839, 254] on button "25" at bounding box center [846, 264] width 25 height 25
click at [847, 263] on button "25" at bounding box center [846, 264] width 25 height 25
click at [853, 274] on button "25" at bounding box center [846, 264] width 25 height 25
select select "25"
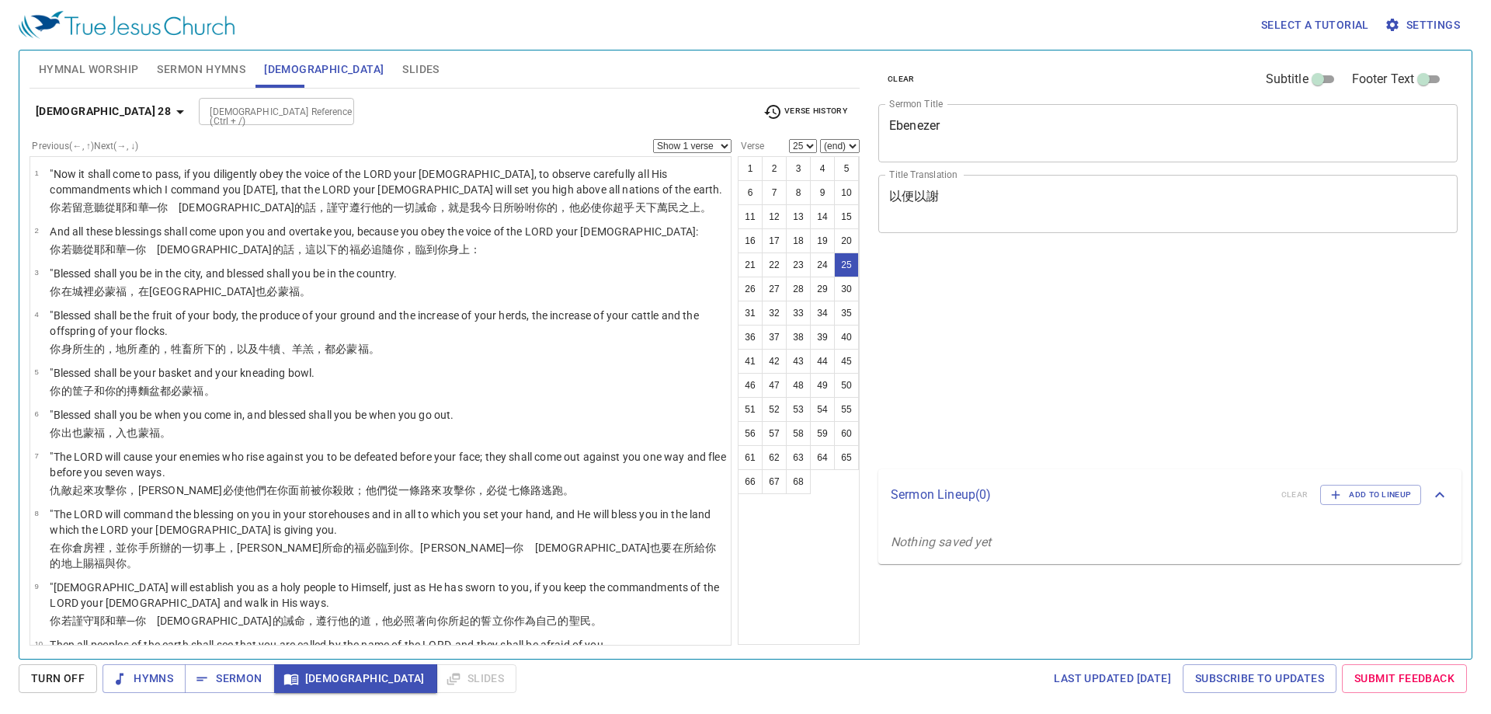
select select "25"
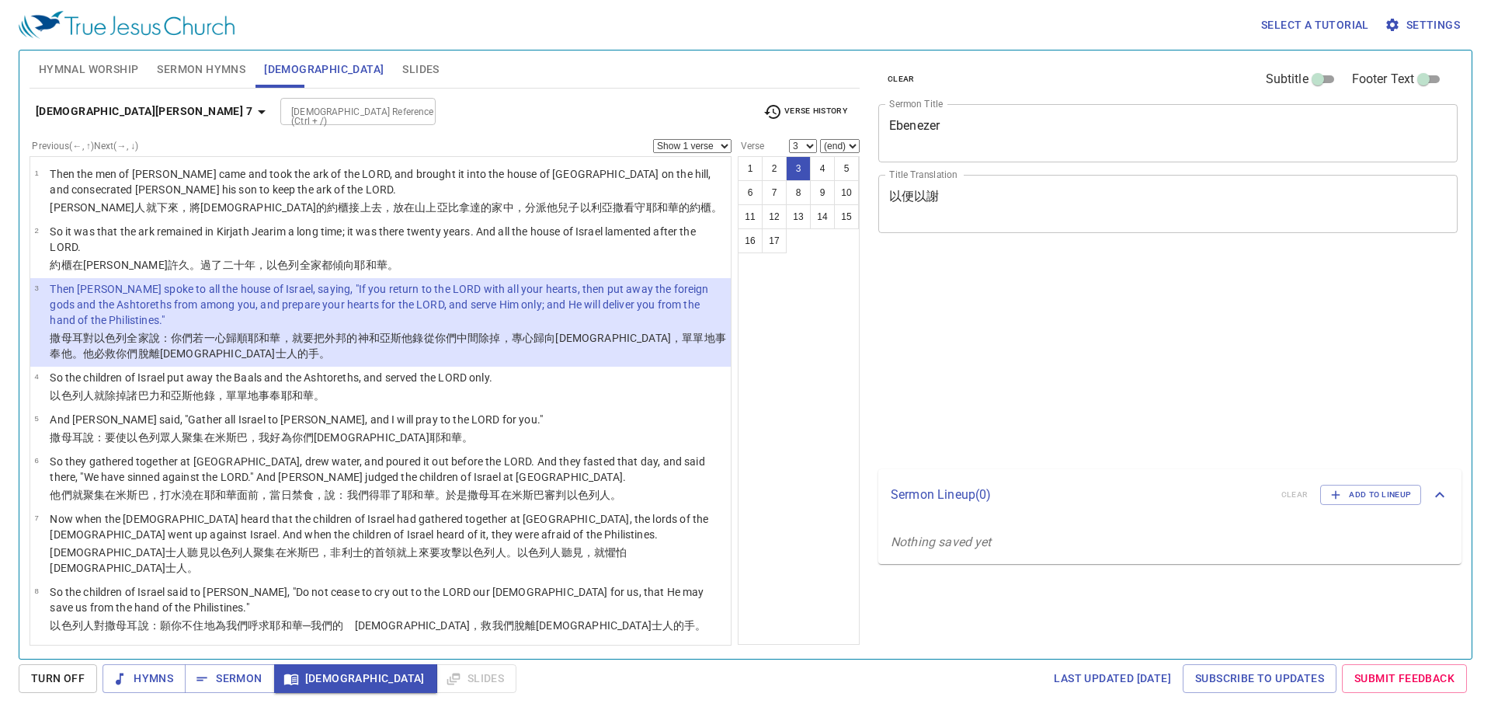
select select "3"
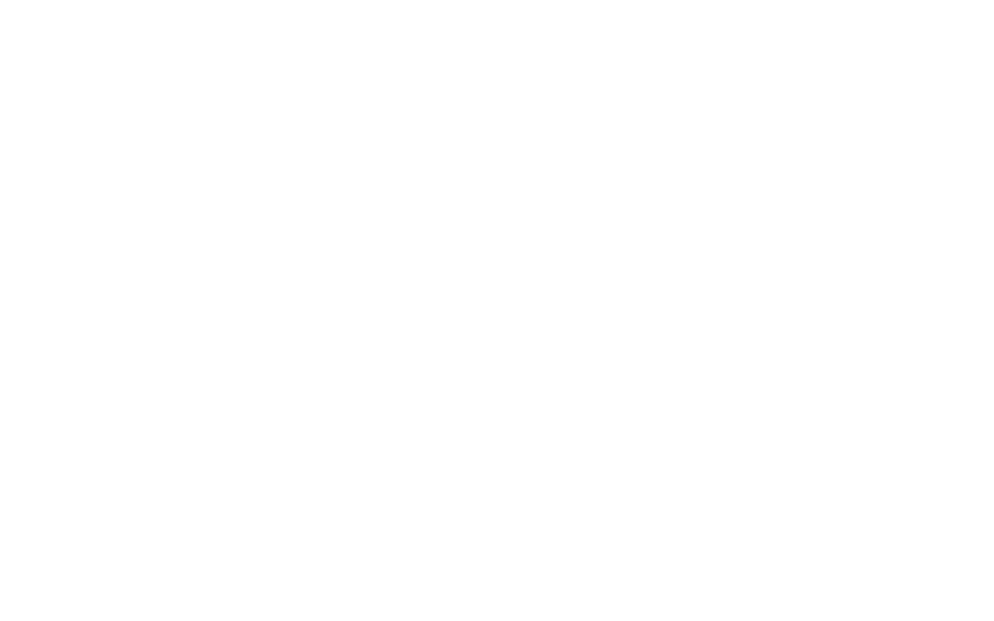
click at [142, 6] on html at bounding box center [497, 3] width 994 height 6
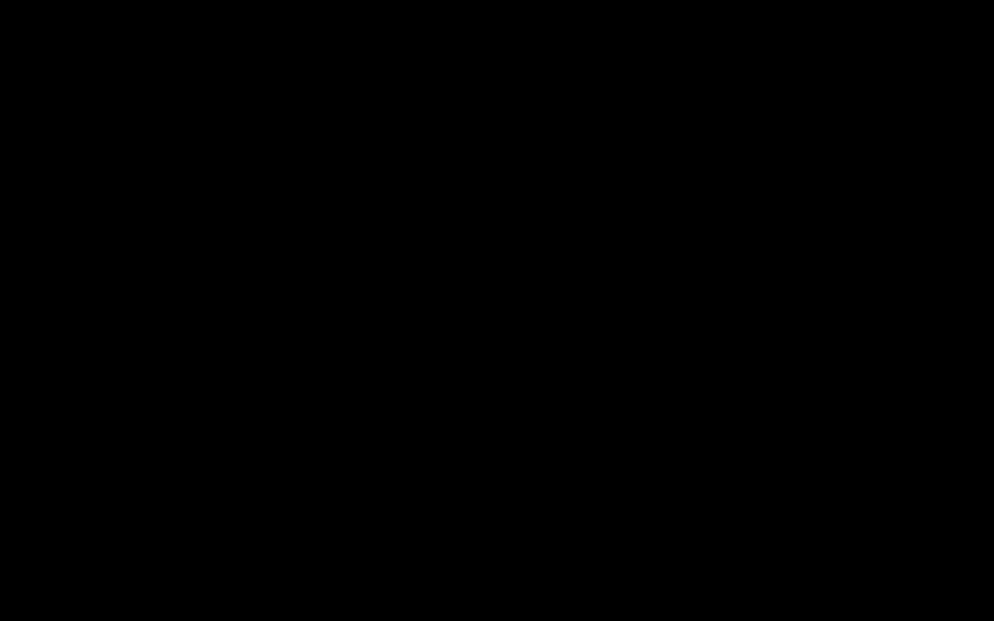
click at [0, 620] on div at bounding box center [497, 310] width 994 height 621
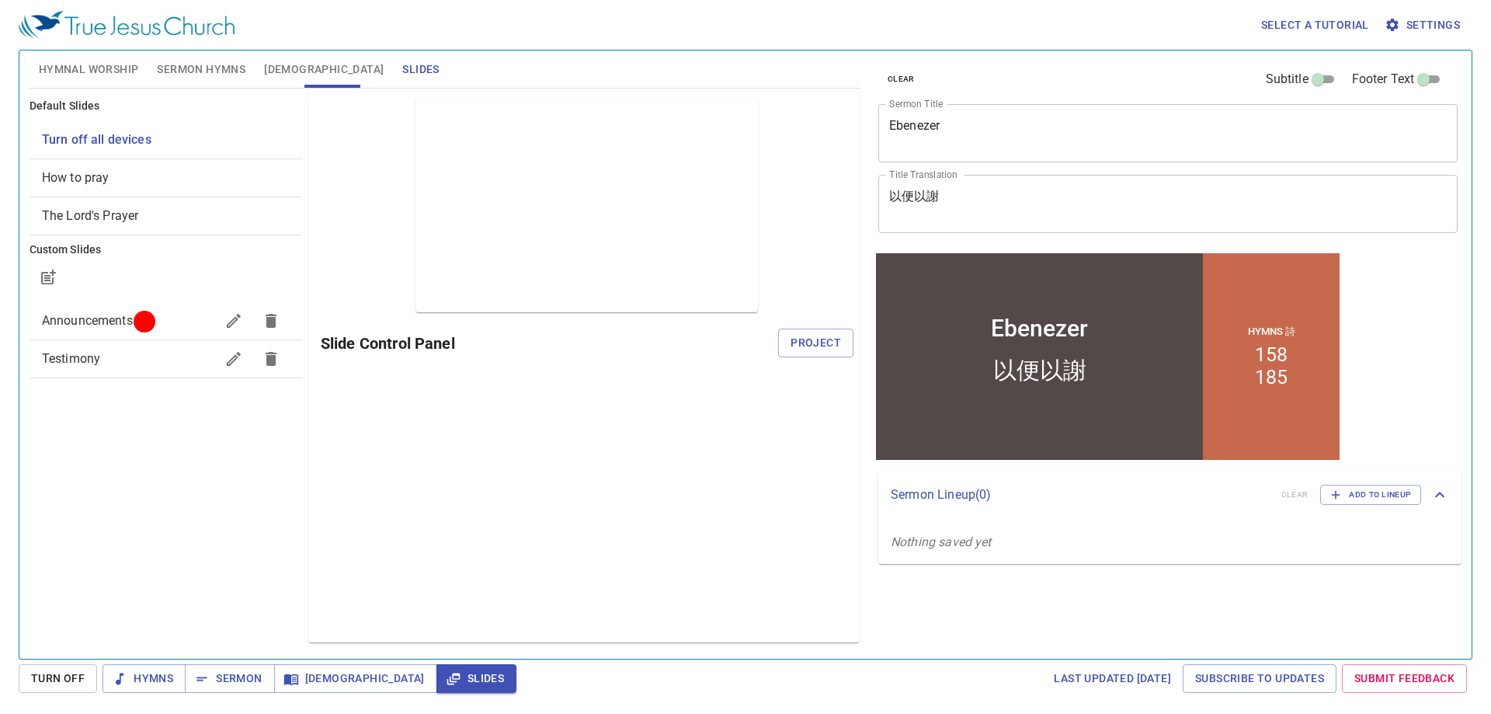
click at [198, 68] on span "Sermon Hymns" at bounding box center [201, 69] width 89 height 19
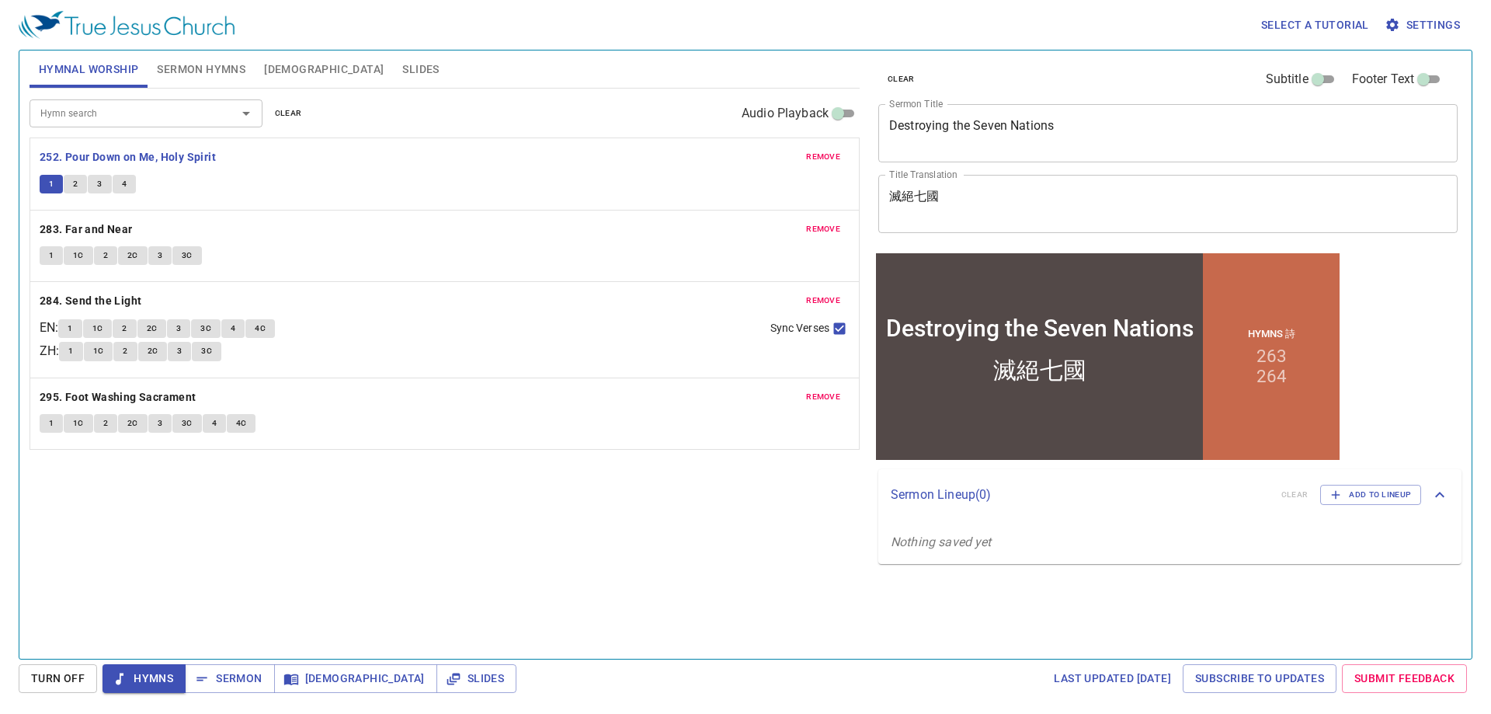
click at [77, 180] on span "2" at bounding box center [75, 184] width 5 height 14
click at [73, 253] on span "1C" at bounding box center [78, 255] width 11 height 14
click at [96, 329] on button "1C" at bounding box center [98, 328] width 30 height 19
click at [103, 329] on span "1C" at bounding box center [97, 328] width 11 height 14
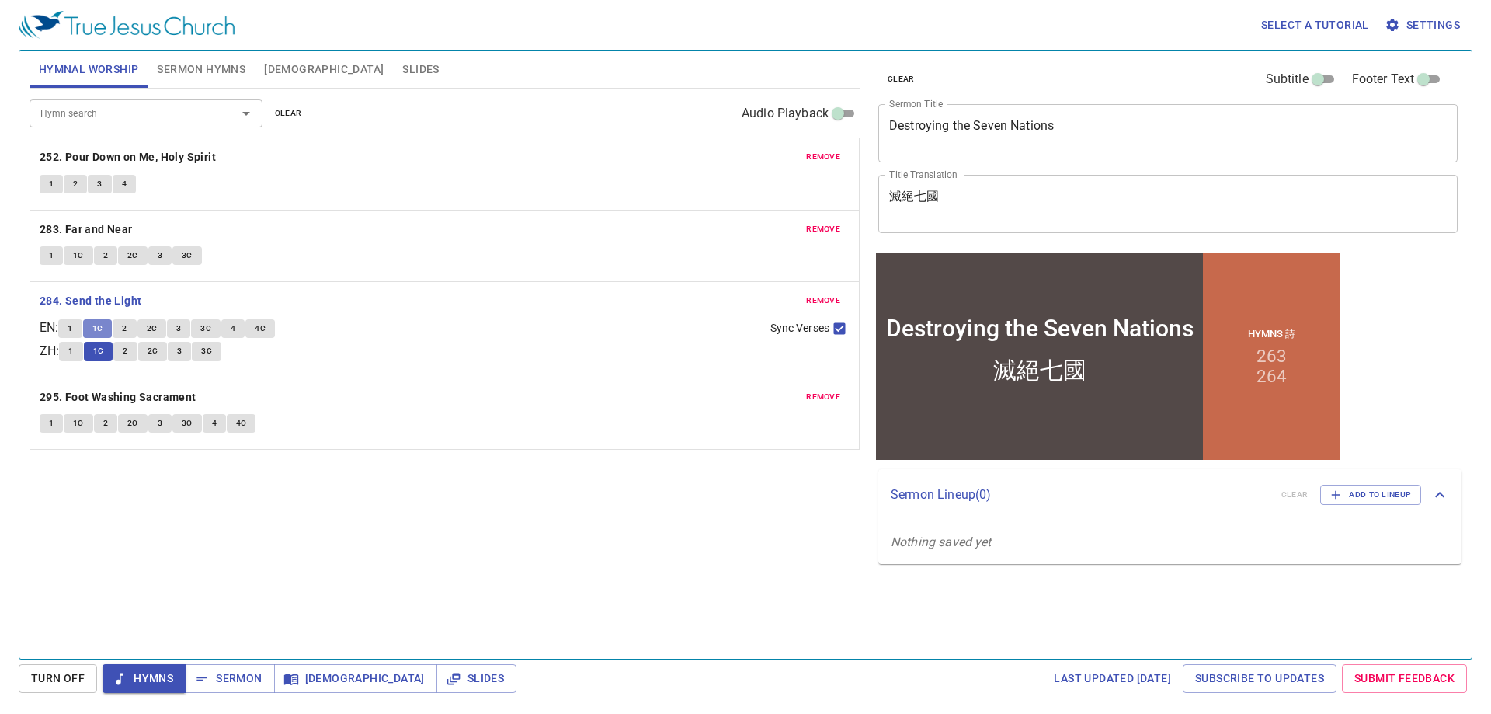
click at [103, 326] on span "1C" at bounding box center [97, 328] width 11 height 14
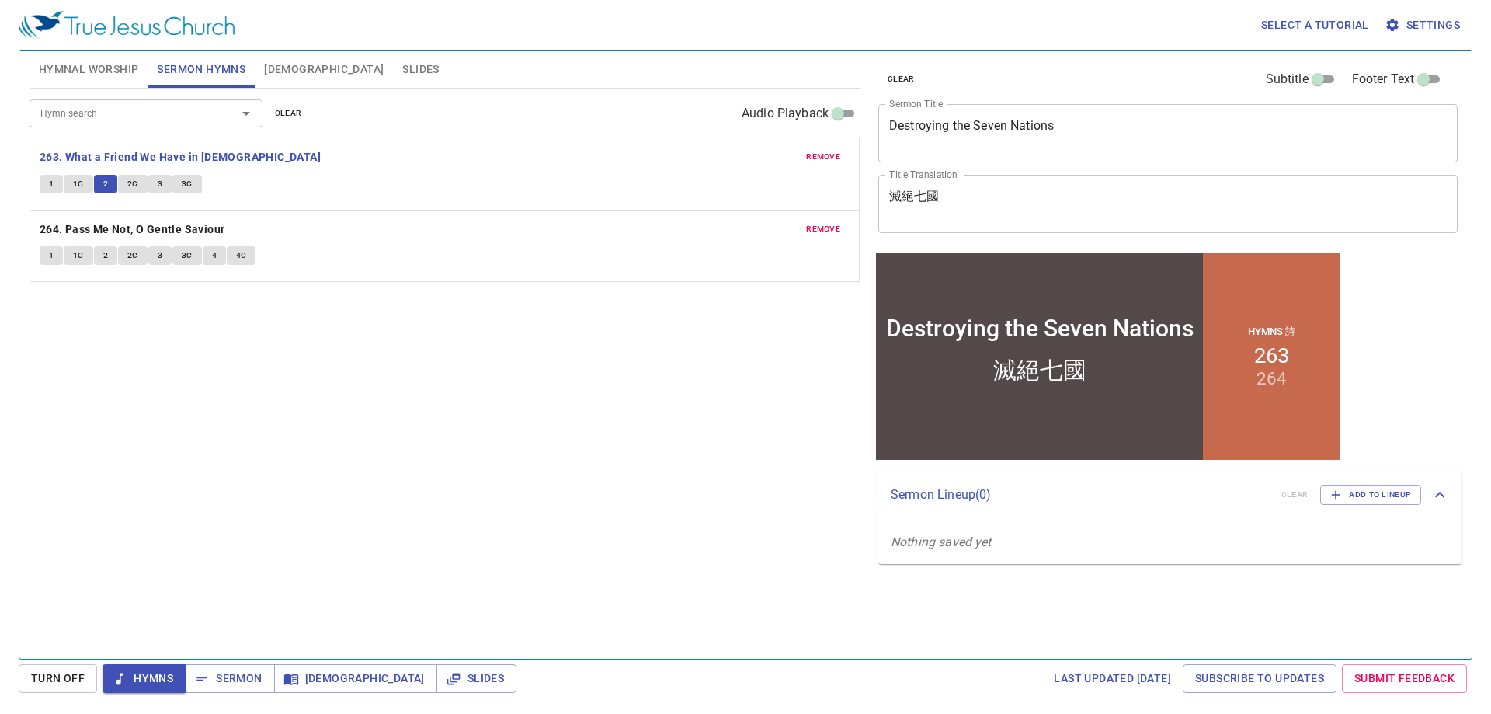
click at [129, 175] on button "2C" at bounding box center [133, 184] width 30 height 19
click at [130, 183] on span "2C" at bounding box center [132, 184] width 11 height 14
click at [132, 185] on span "2C" at bounding box center [132, 184] width 11 height 14
click at [134, 187] on span "2C" at bounding box center [132, 184] width 11 height 14
click at [134, 185] on span "2C" at bounding box center [132, 184] width 11 height 14
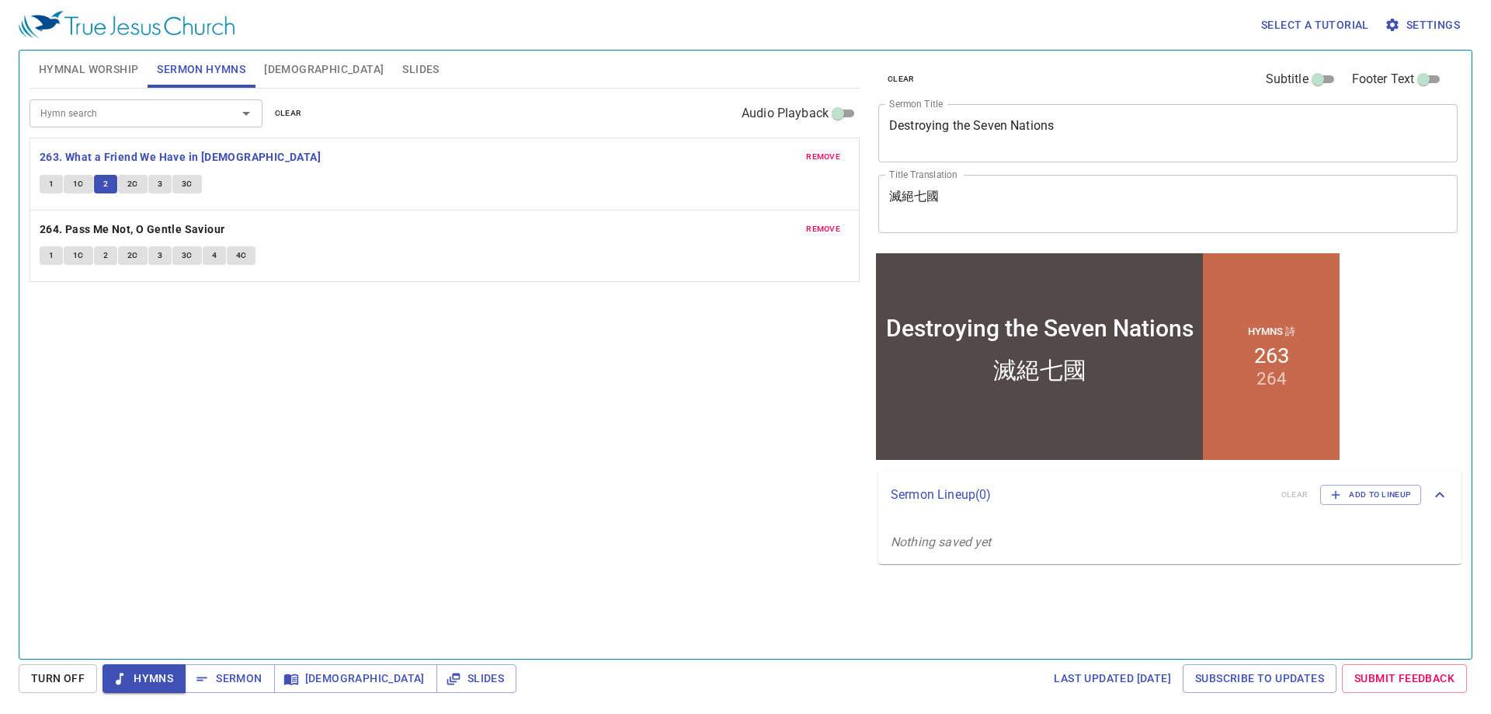
click at [134, 185] on span "2C" at bounding box center [132, 184] width 11 height 14
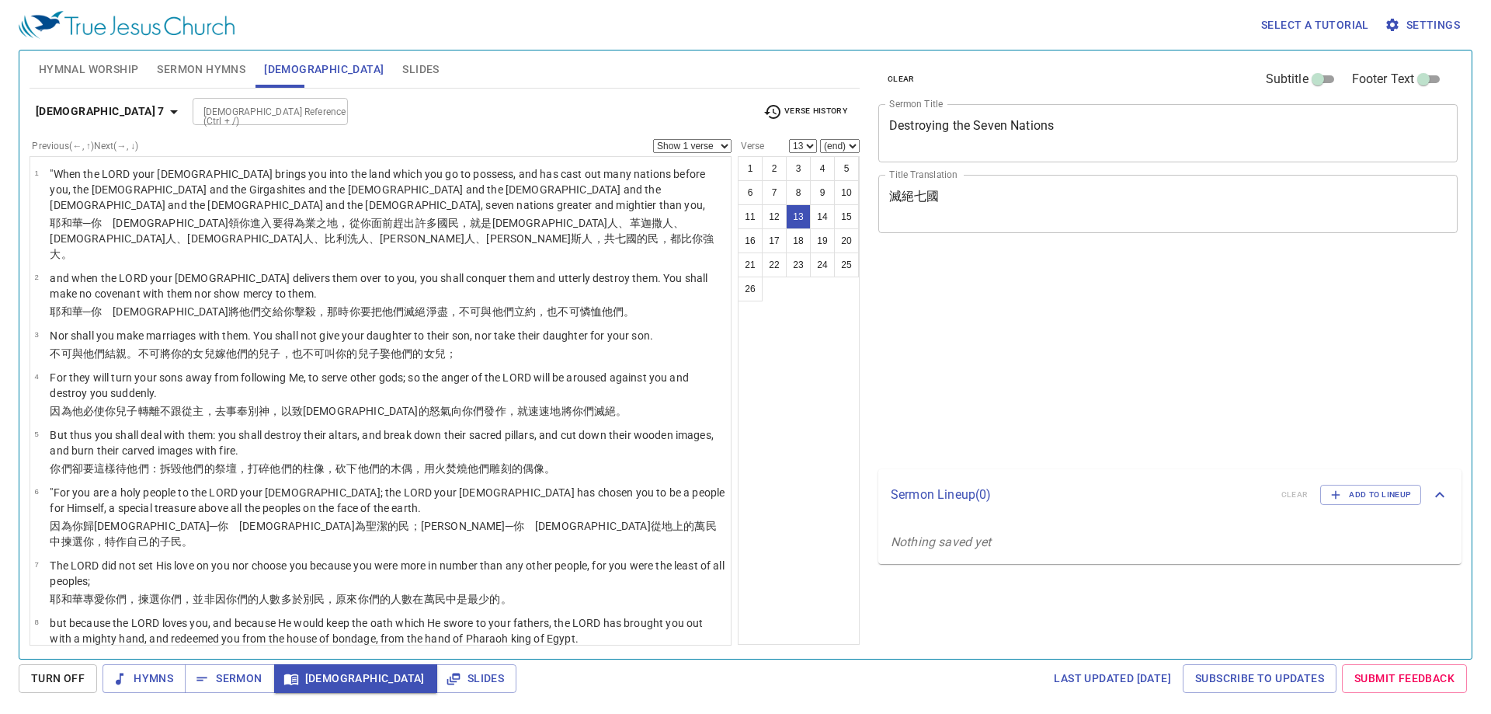
select select "13"
select select "26"
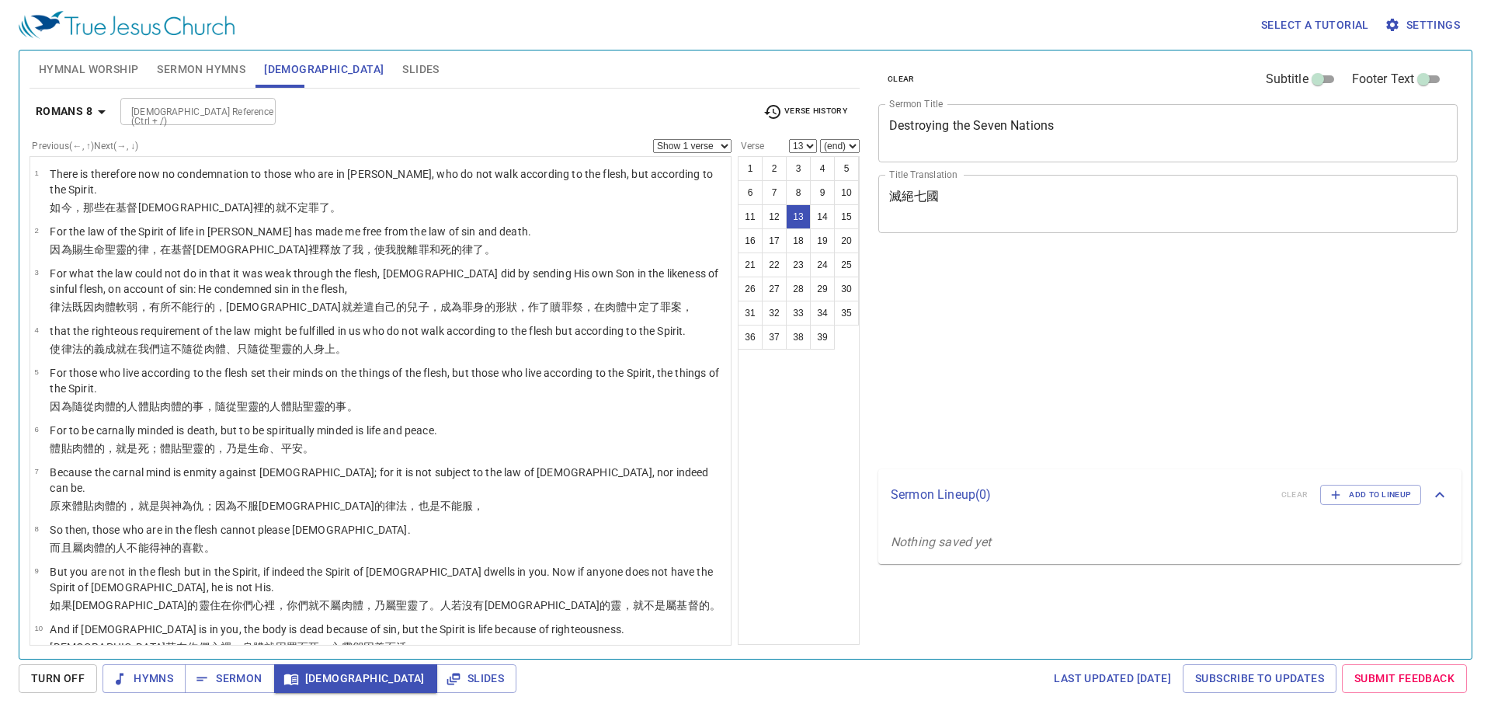
select select "13"
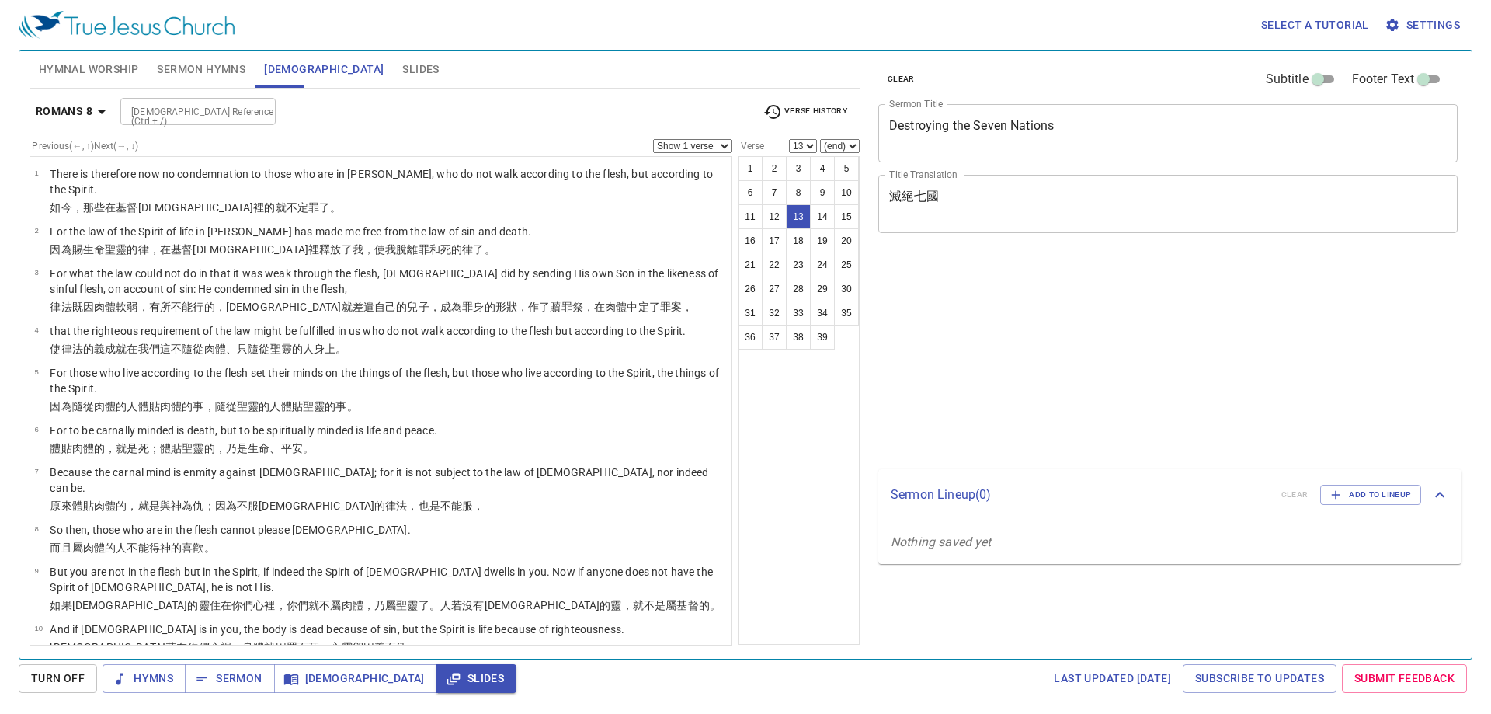
select select "13"
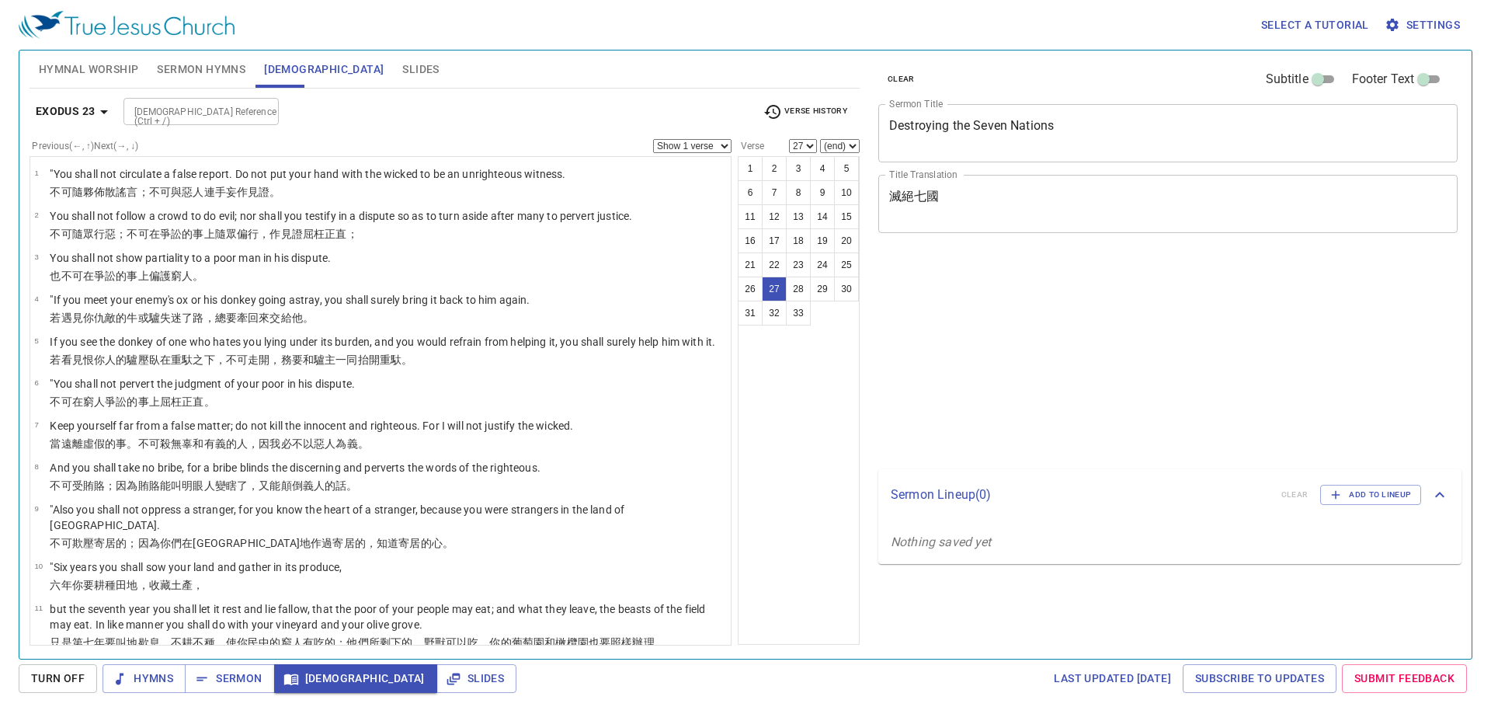
select select "27"
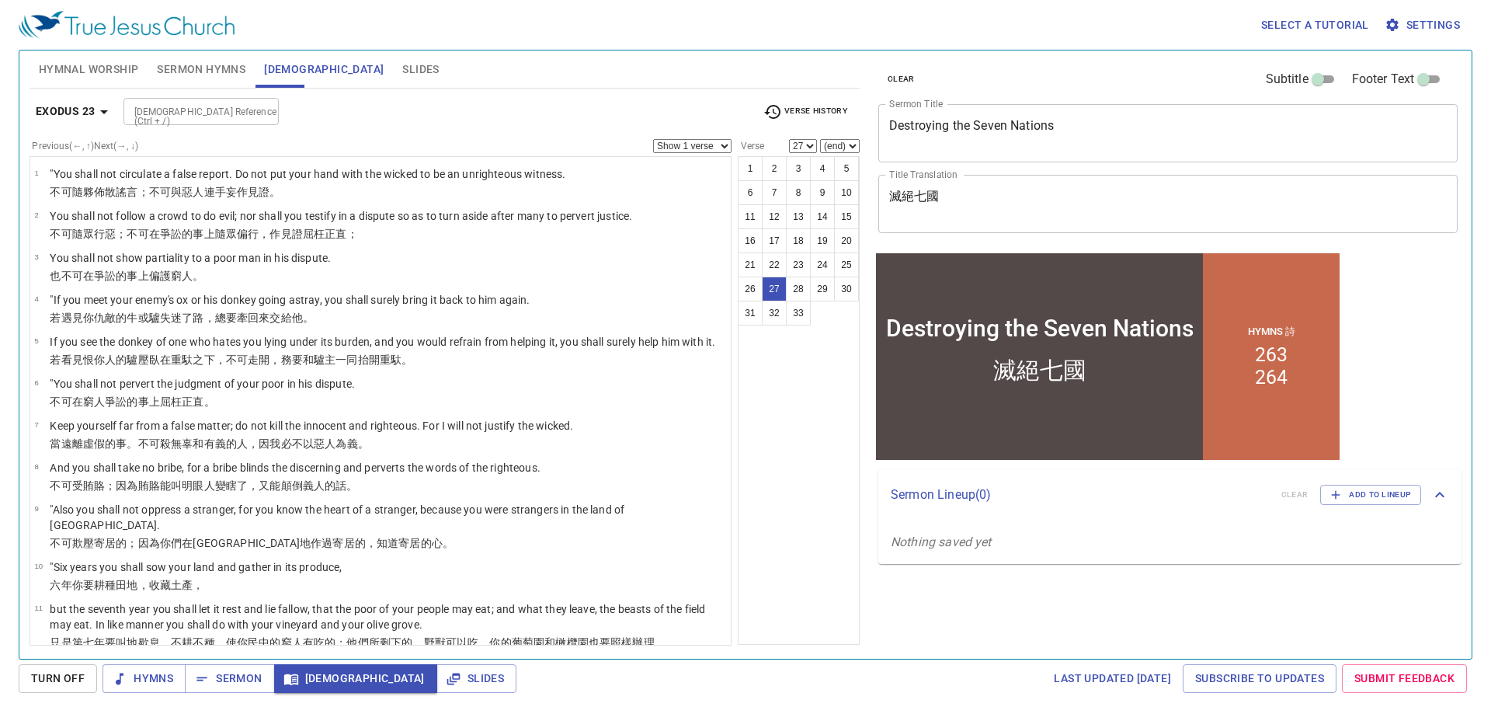
scroll to position [1021, 0]
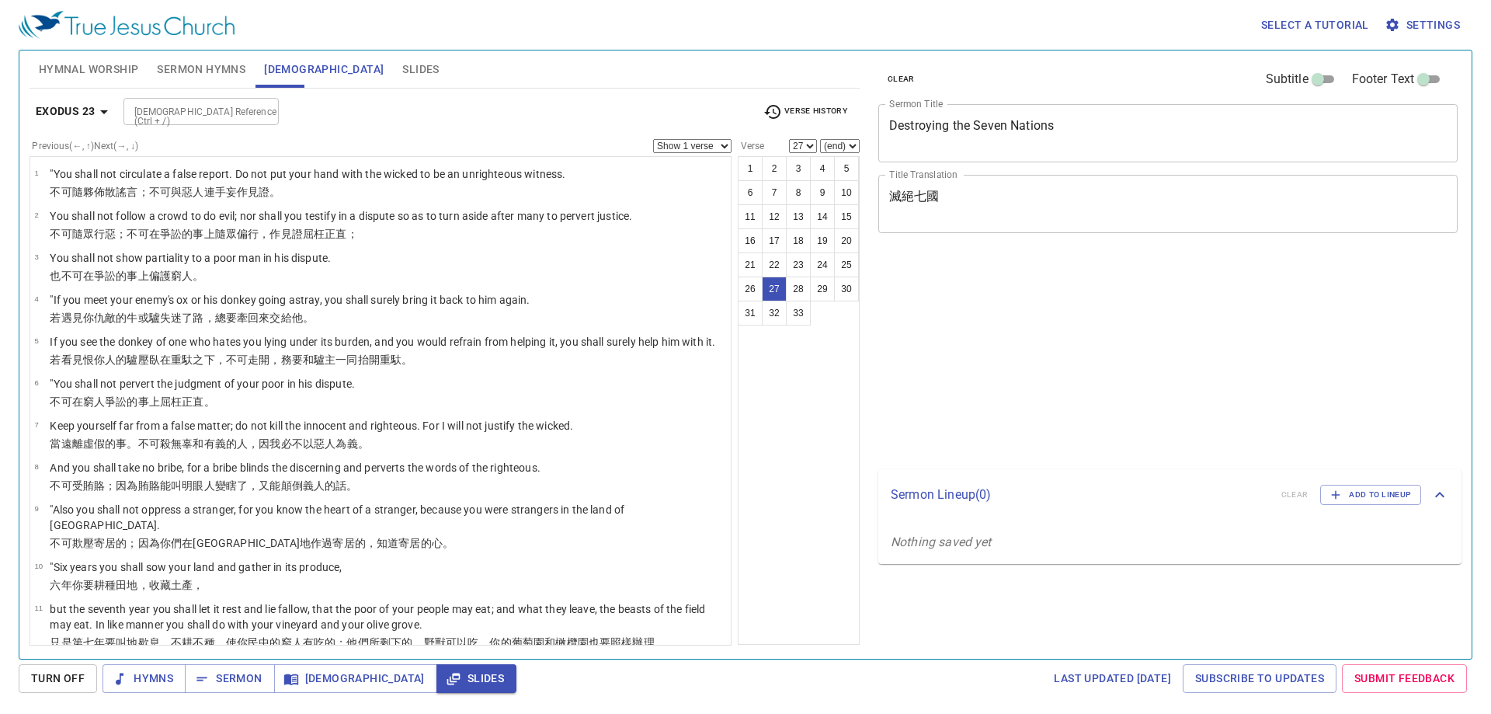
select select "27"
